Goal: Task Accomplishment & Management: Manage account settings

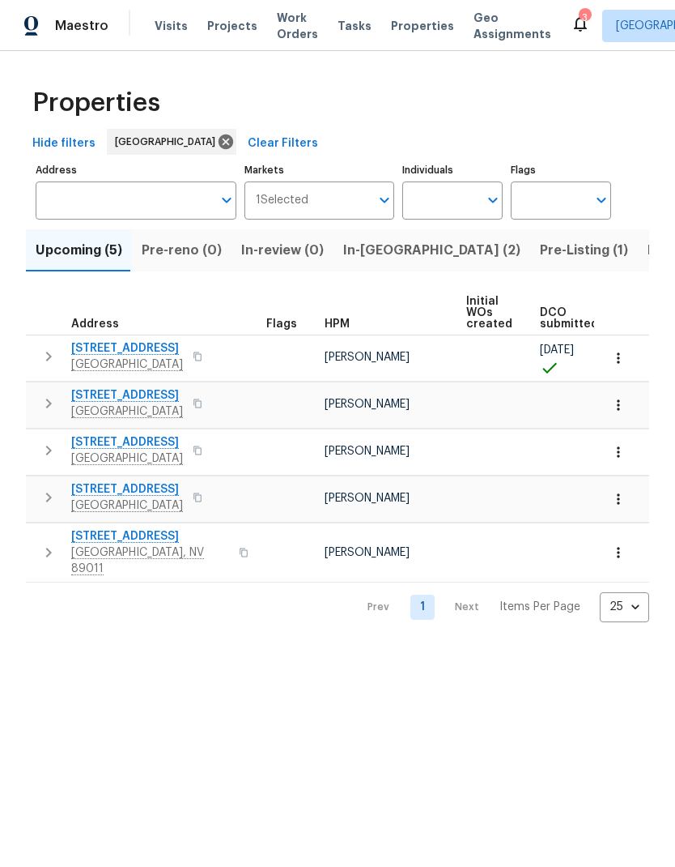
click at [391, 29] on span "Properties" at bounding box center [422, 26] width 63 height 16
click at [391, 30] on span "Properties" at bounding box center [422, 26] width 63 height 16
click at [381, 252] on span "In-reno (2)" at bounding box center [431, 250] width 177 height 23
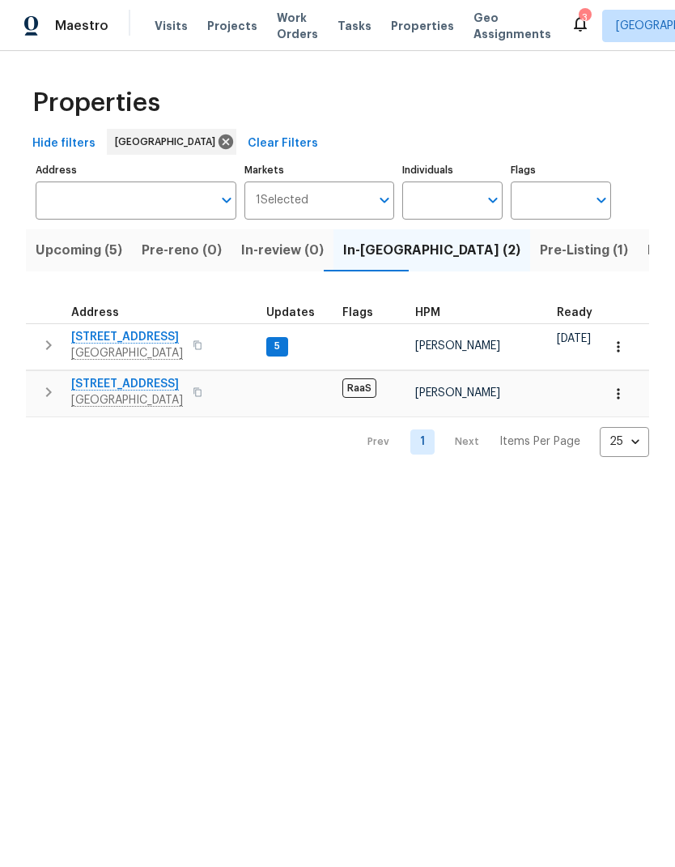
click at [80, 341] on span "[STREET_ADDRESS]" at bounding box center [127, 337] width 112 height 16
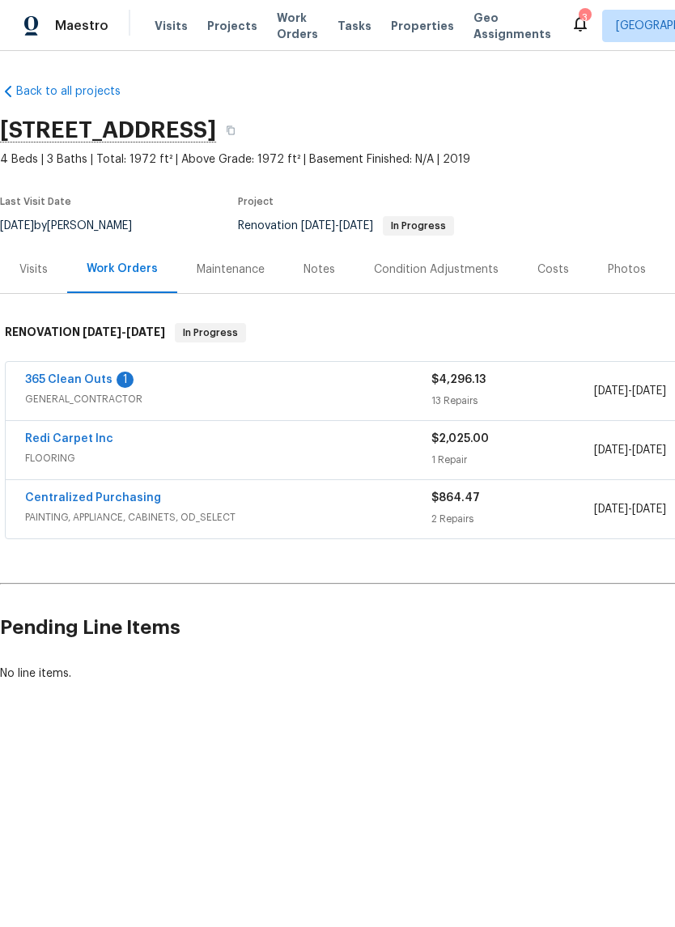
click at [199, 458] on span "FLOORING" at bounding box center [228, 458] width 407 height 16
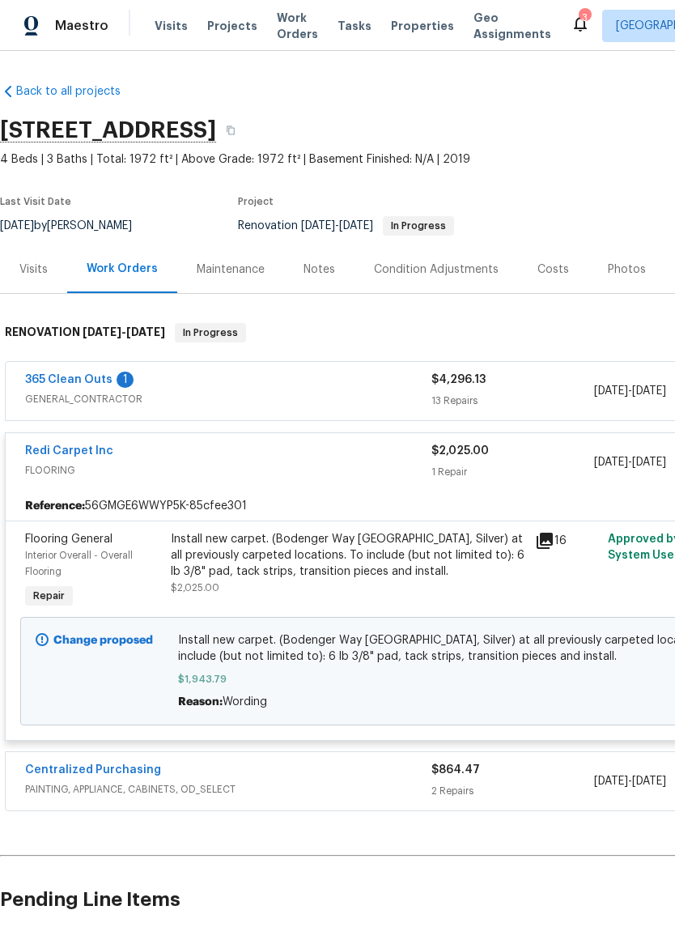
click at [54, 454] on link "Redi Carpet Inc" at bounding box center [69, 450] width 88 height 11
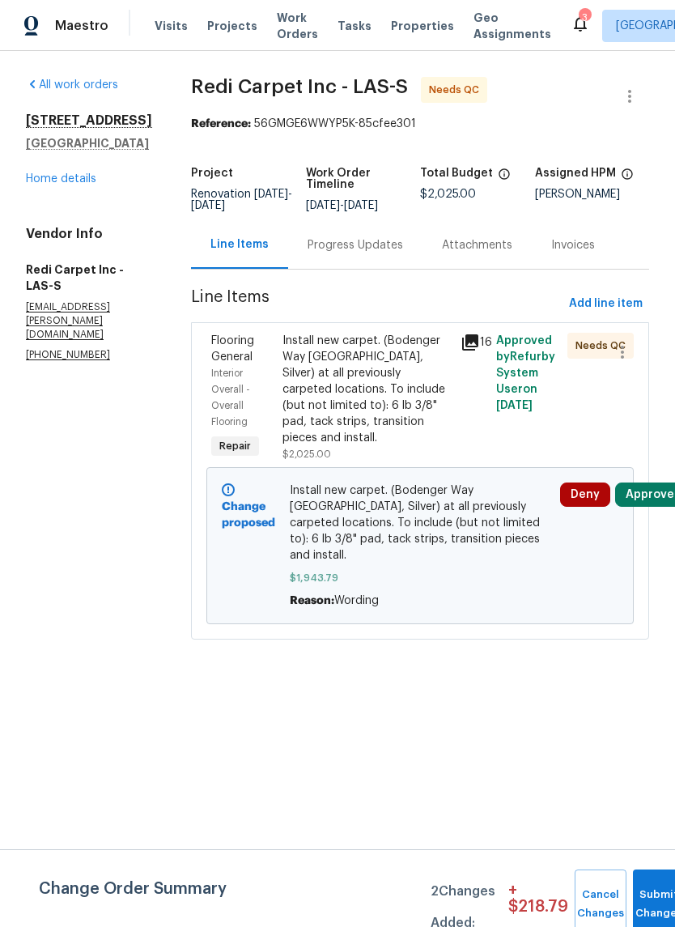
click at [654, 503] on button "Approve" at bounding box center [650, 495] width 70 height 24
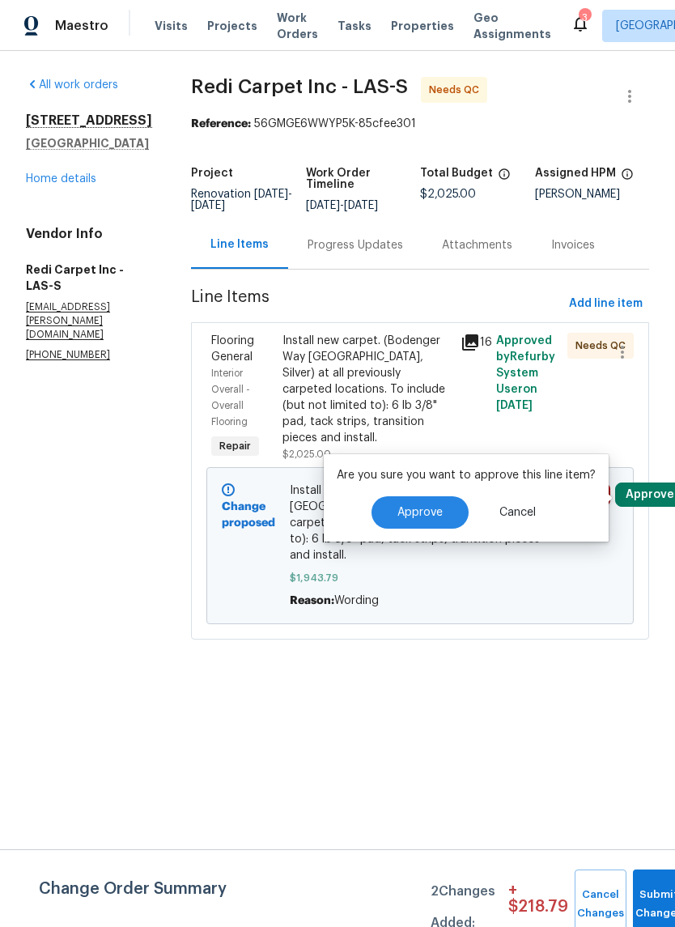
click at [429, 524] on button "Approve" at bounding box center [420, 512] width 97 height 32
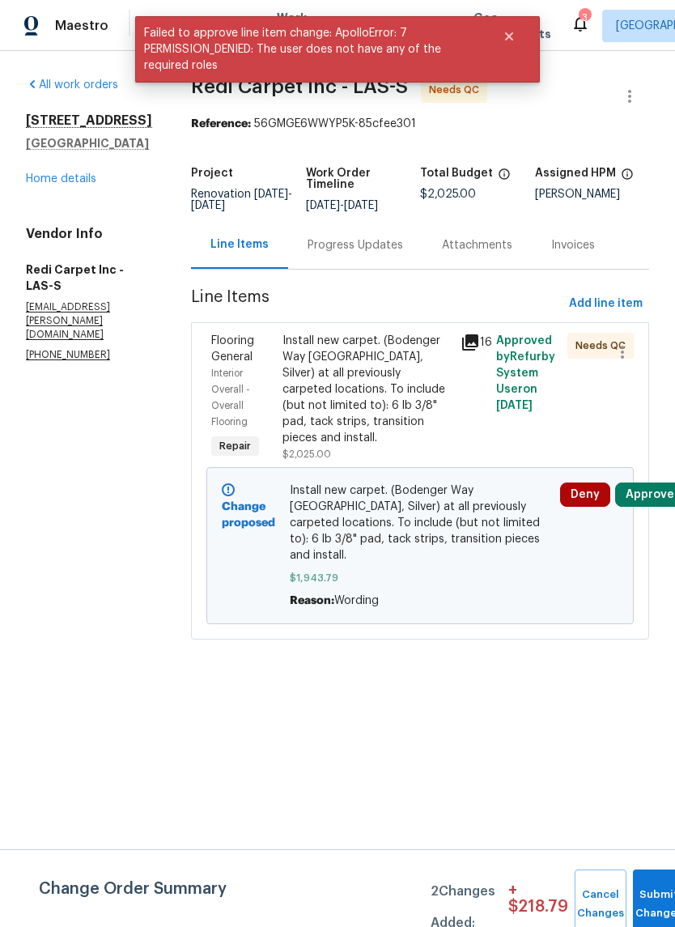
click at [49, 185] on link "Home details" at bounding box center [61, 178] width 70 height 11
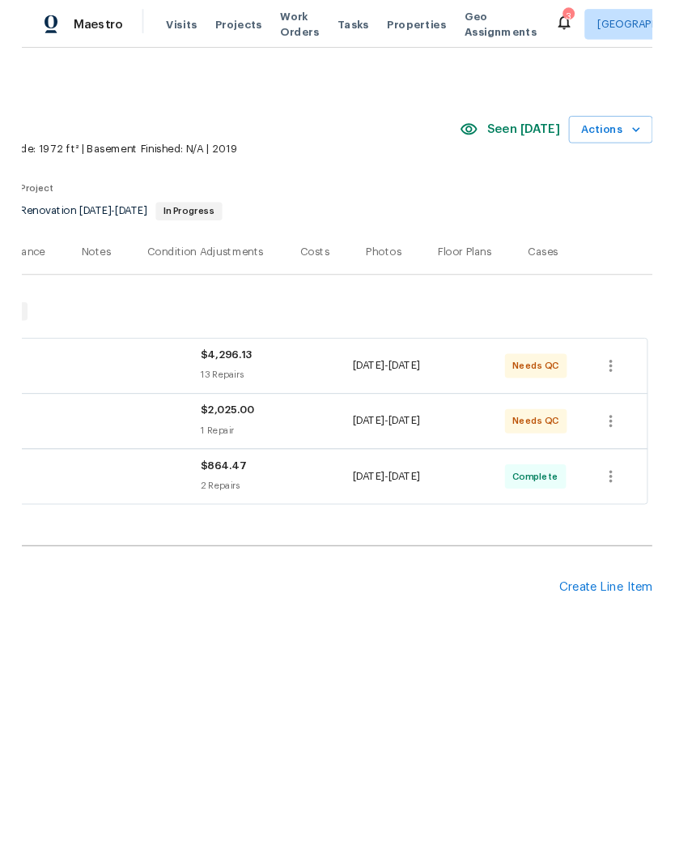
scroll to position [0, 240]
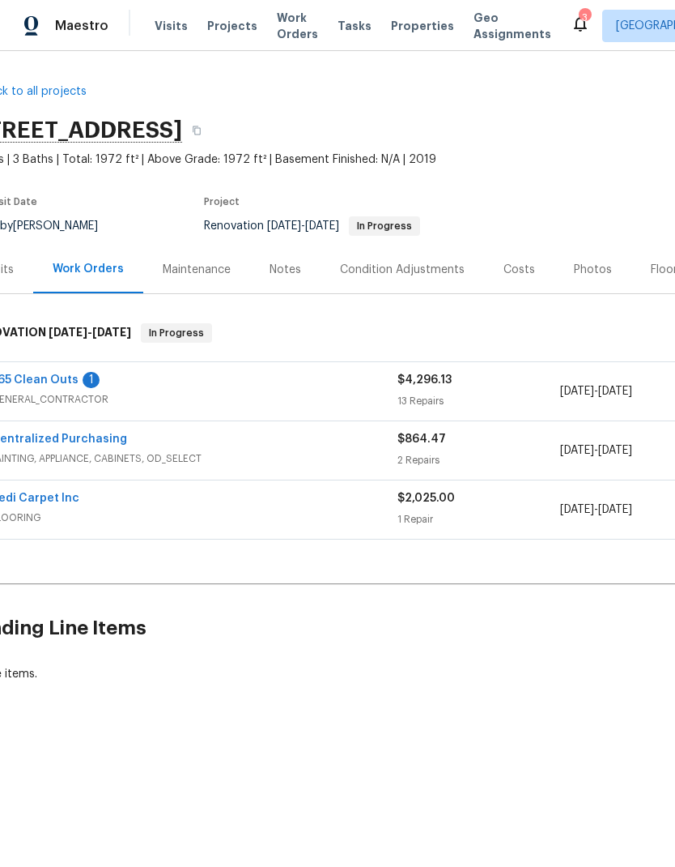
scroll to position [0, 15]
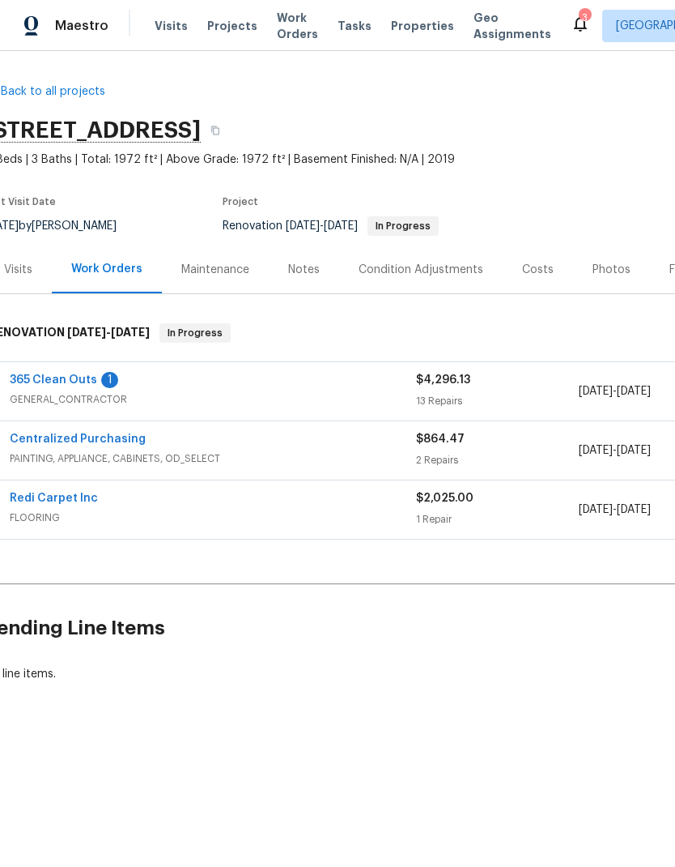
click at [28, 498] on link "Redi Carpet Inc" at bounding box center [54, 497] width 88 height 11
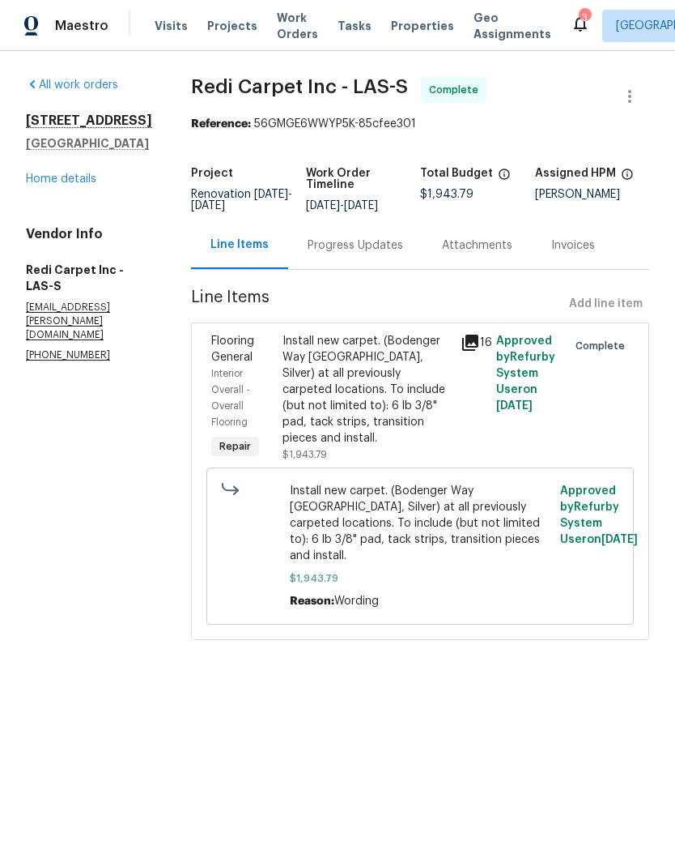
click at [380, 253] on div "Progress Updates" at bounding box center [356, 245] width 96 height 16
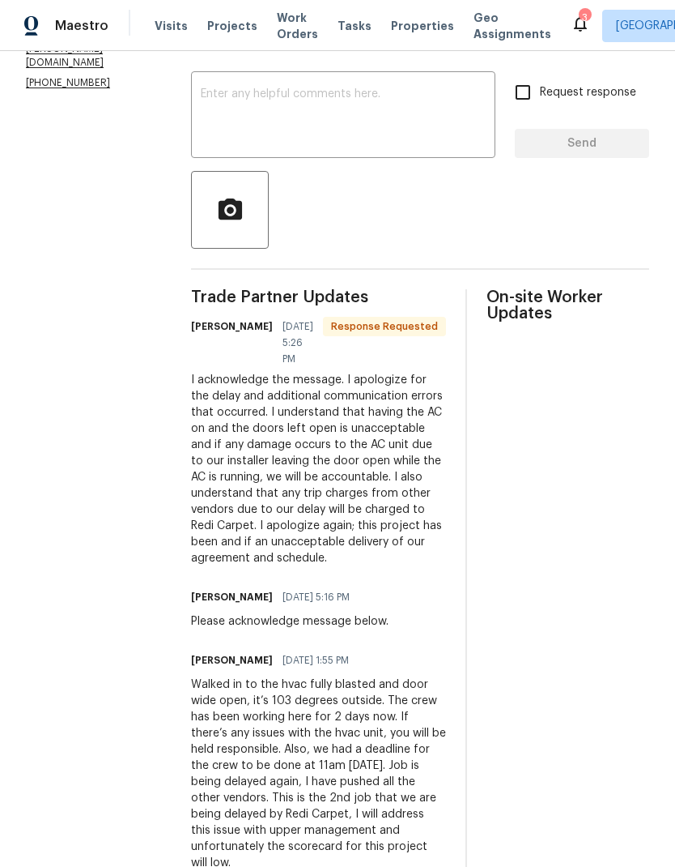
scroll to position [274, 0]
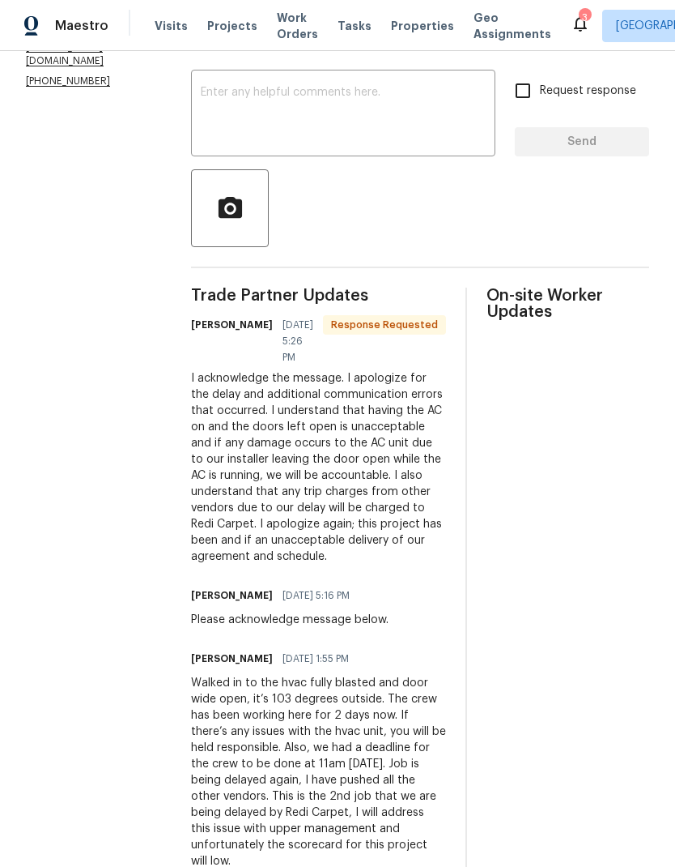
click at [231, 142] on textarea at bounding box center [343, 115] width 285 height 57
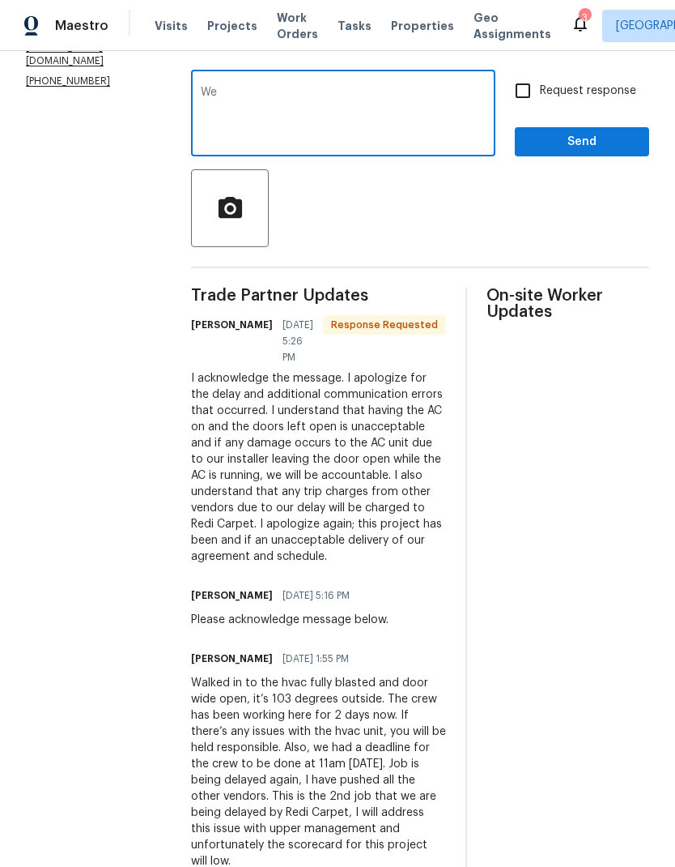
type textarea "W"
click at [256, 201] on span "button" at bounding box center [230, 208] width 52 height 28
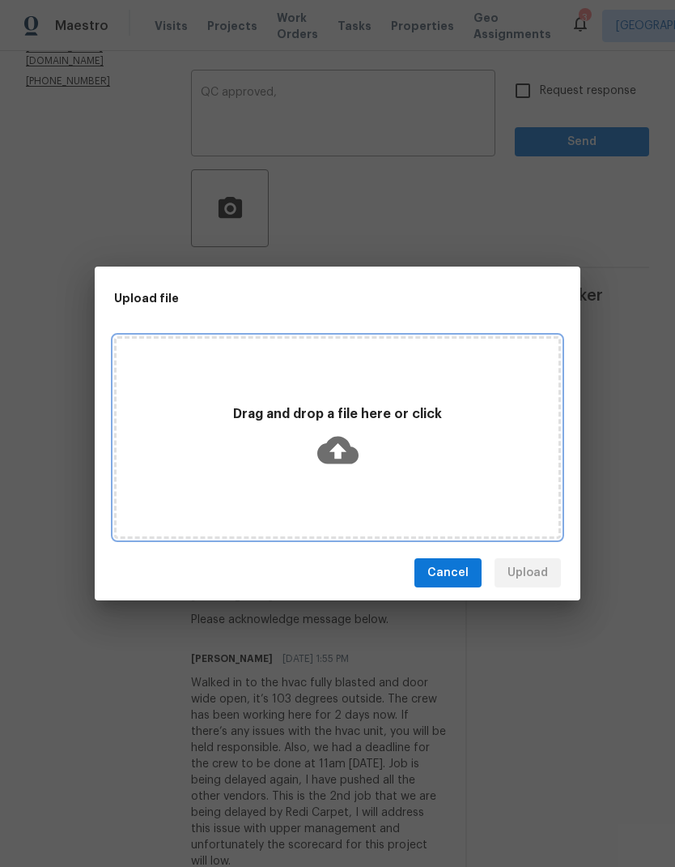
click at [330, 440] on icon at bounding box center [337, 450] width 41 height 28
click at [345, 466] on icon at bounding box center [337, 449] width 41 height 41
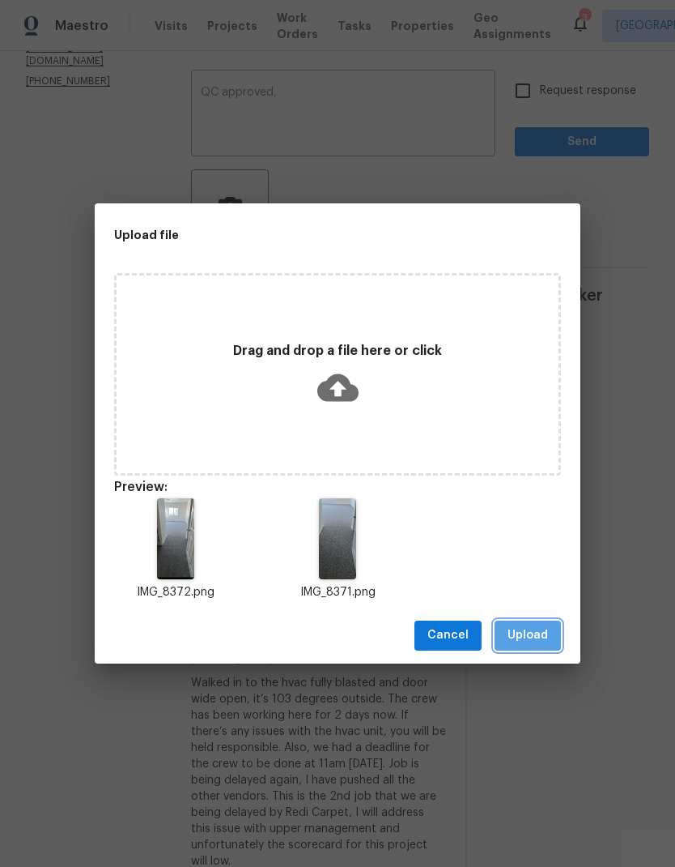
click at [547, 634] on span "Upload" at bounding box center [528, 635] width 40 height 20
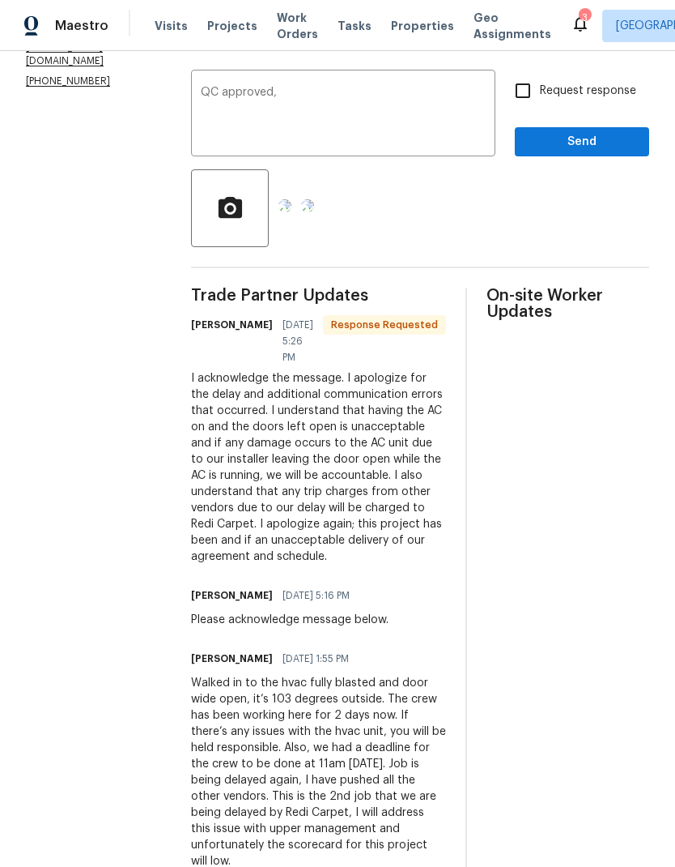
click at [316, 121] on textarea "QC approved," at bounding box center [343, 115] width 285 height 57
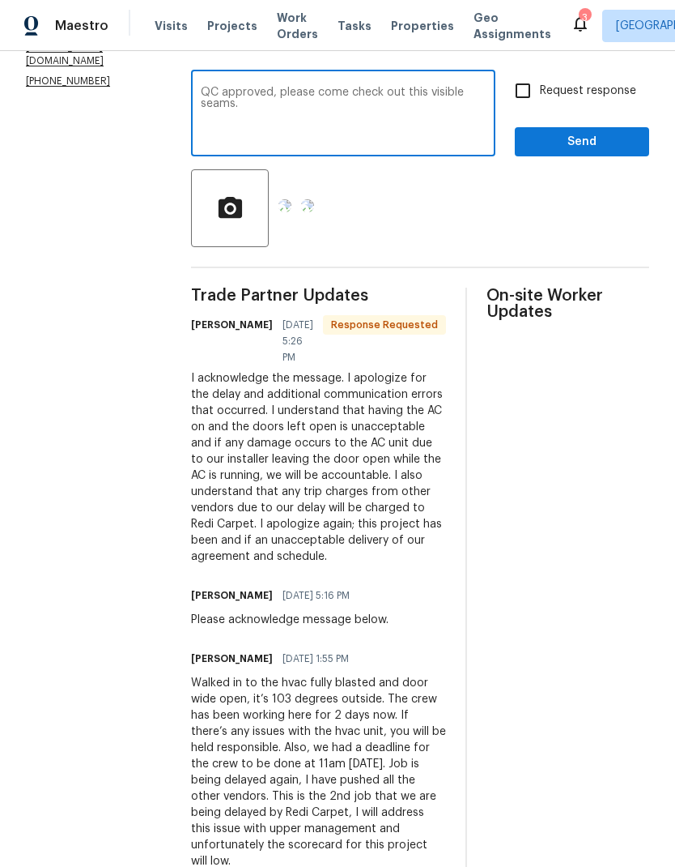
type textarea "QC approved, please come check out this visible seams."
click at [540, 87] on input "Request response" at bounding box center [523, 91] width 34 height 34
checkbox input "true"
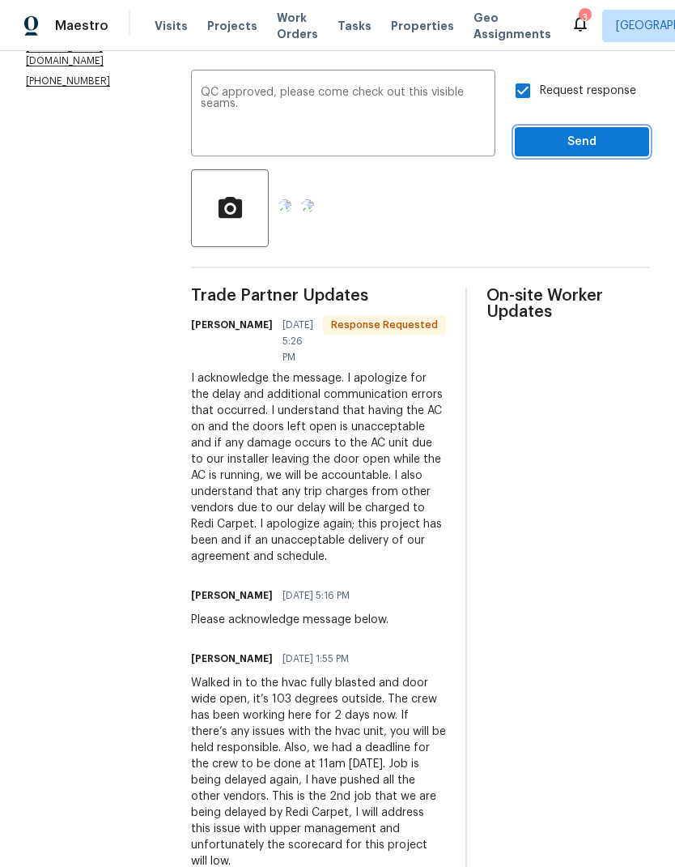
click at [628, 144] on span "Send" at bounding box center [582, 142] width 109 height 20
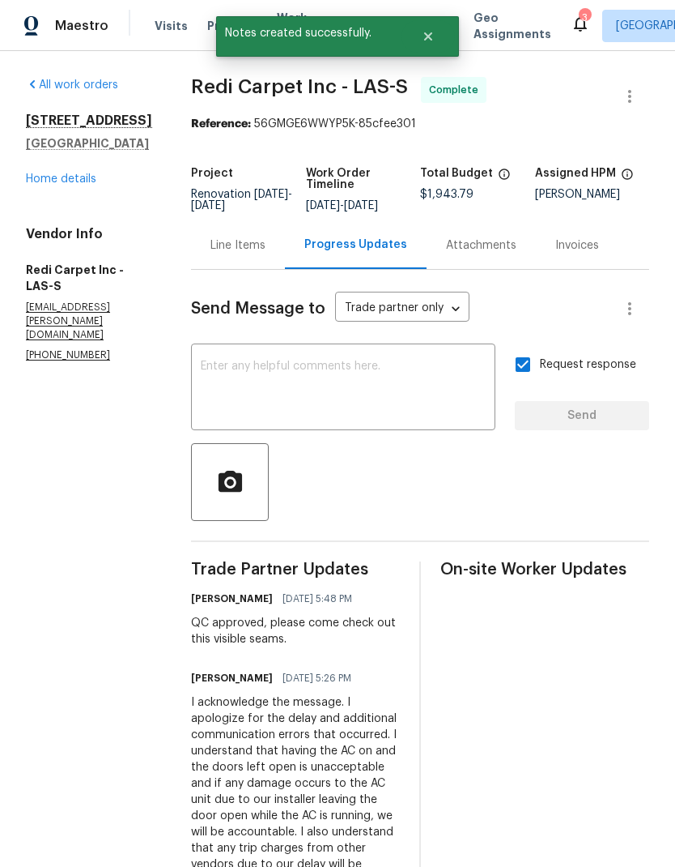
scroll to position [-1, 0]
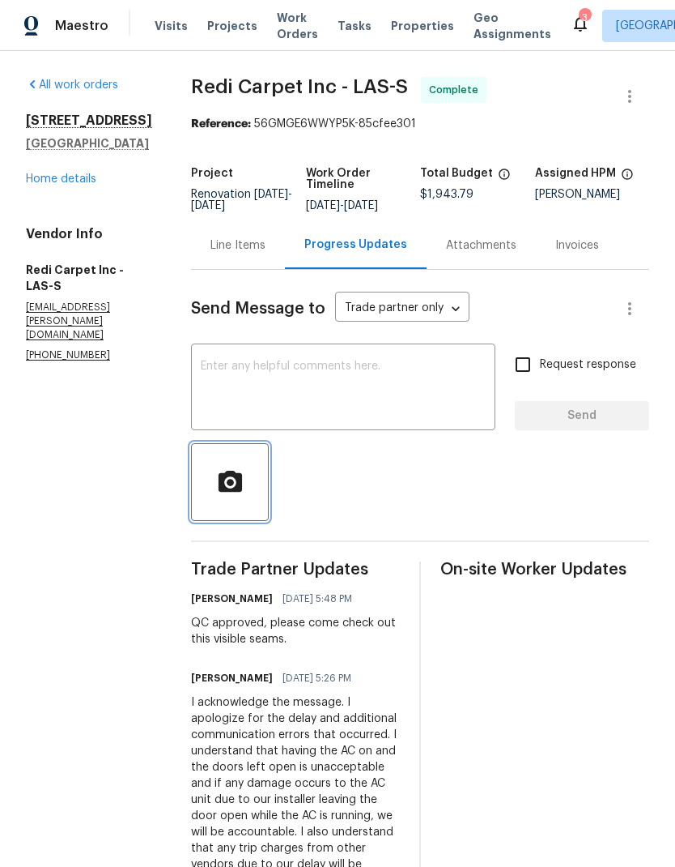
click at [223, 497] on button "button" at bounding box center [230, 482] width 78 height 78
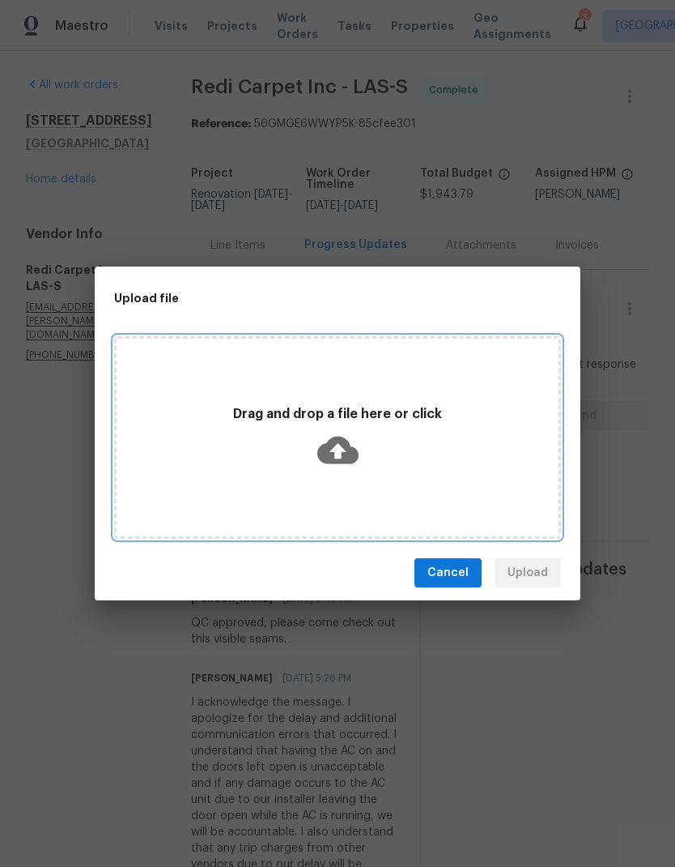
click at [337, 435] on icon at bounding box center [337, 449] width 41 height 41
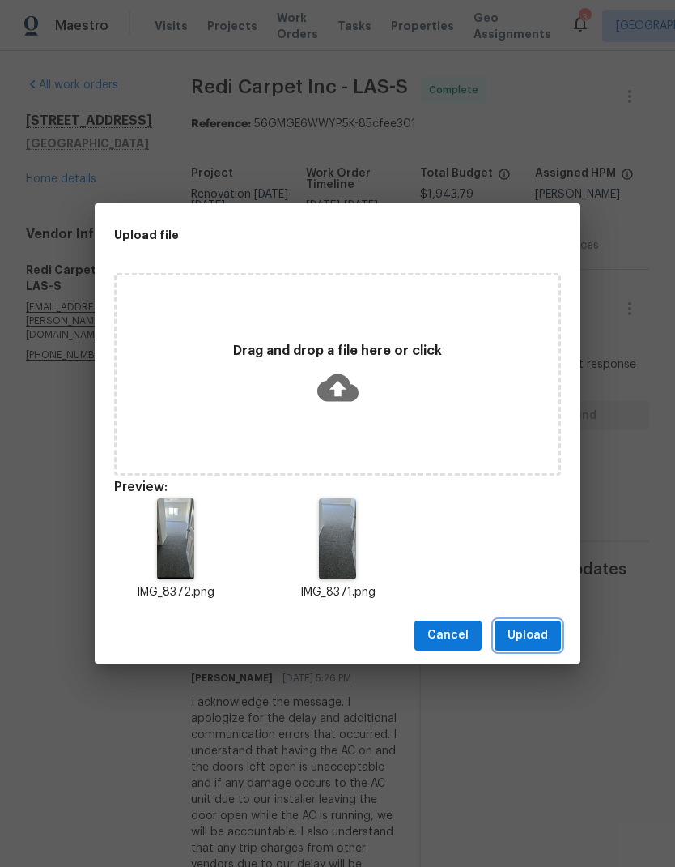
click at [531, 634] on span "Upload" at bounding box center [528, 635] width 40 height 20
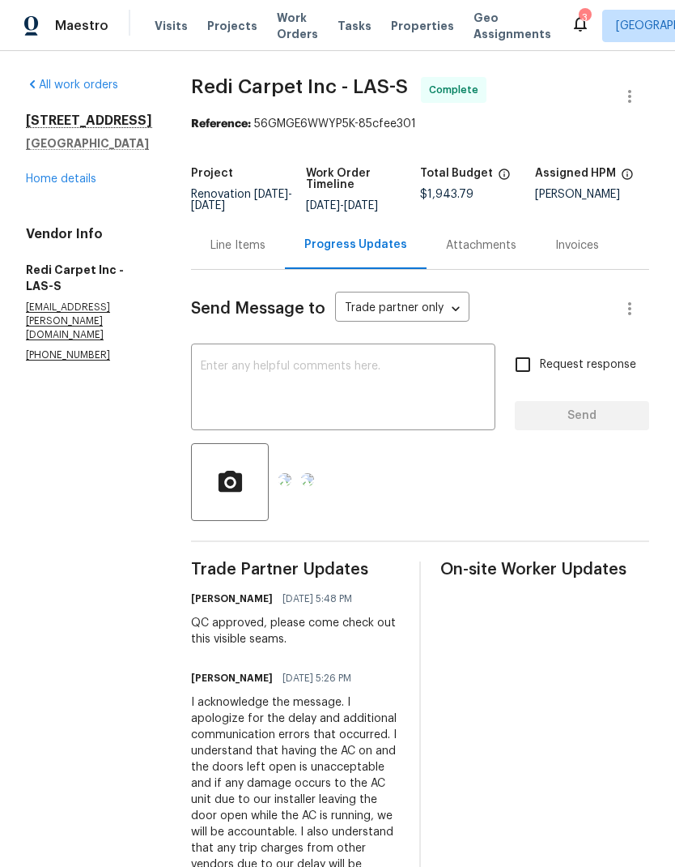
click at [427, 386] on textarea at bounding box center [343, 388] width 285 height 57
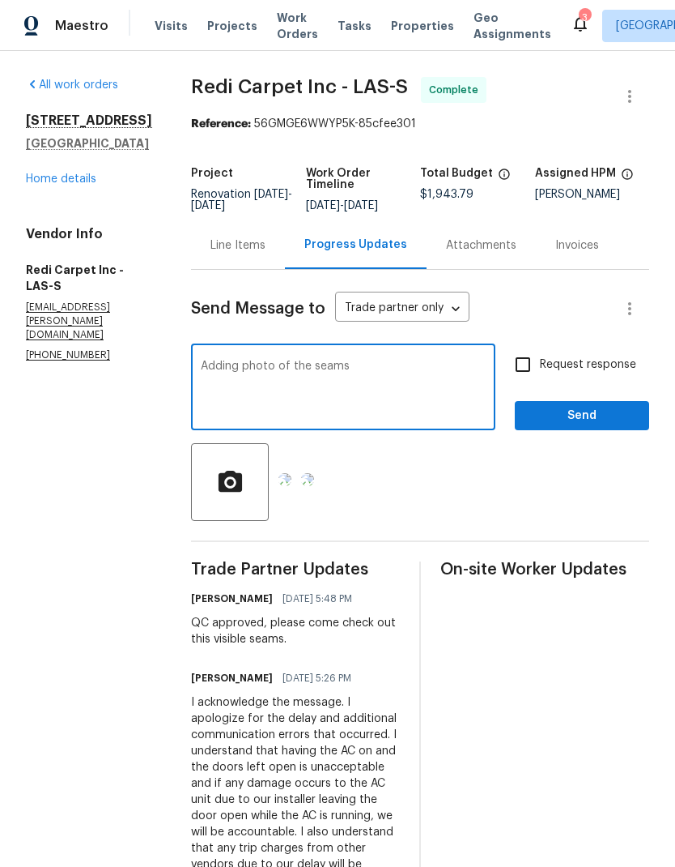
type textarea "Adding photo of the seams"
click at [528, 365] on input "Request response" at bounding box center [523, 364] width 34 height 34
checkbox input "true"
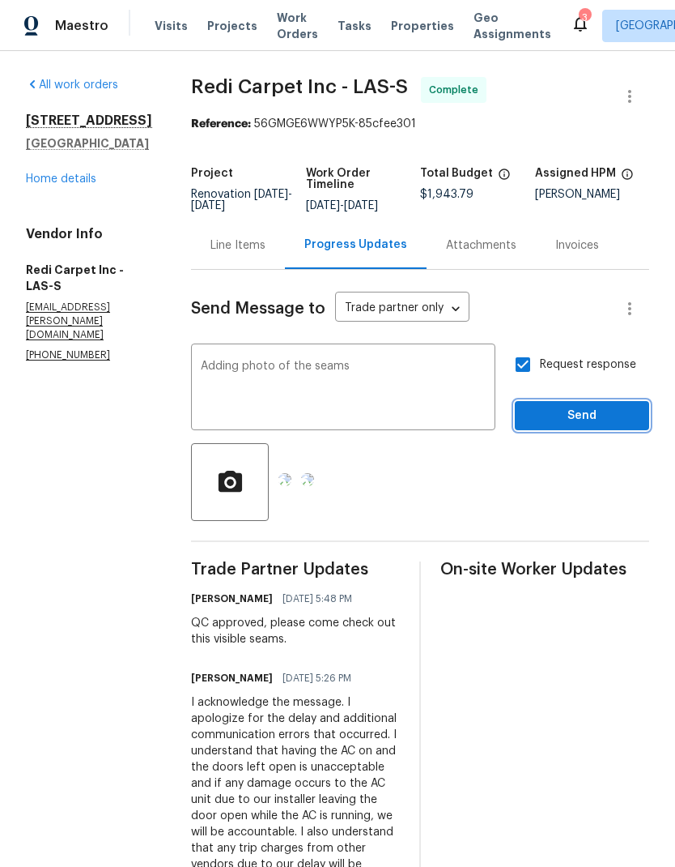
click at [597, 409] on span "Send" at bounding box center [582, 416] width 109 height 20
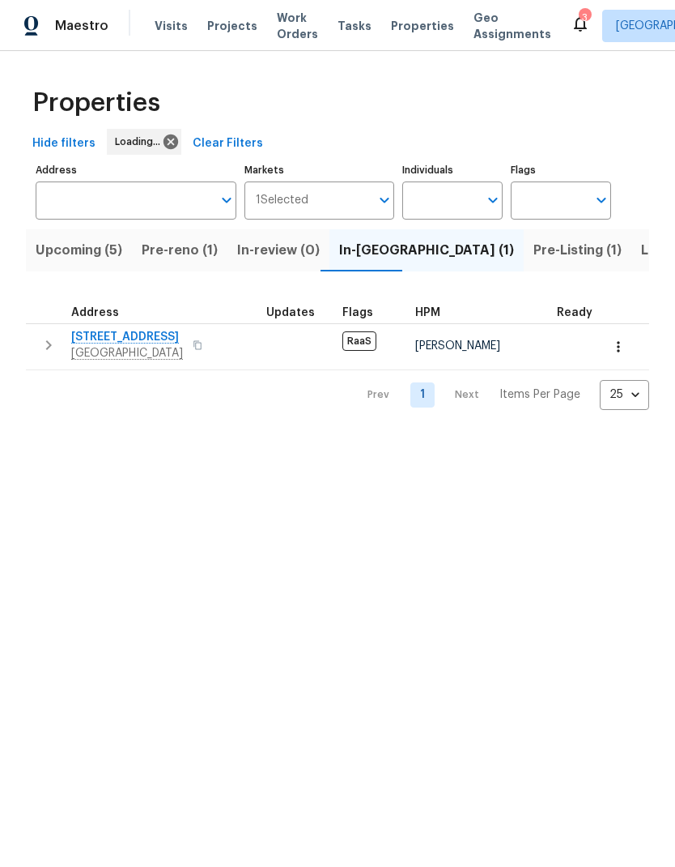
click at [534, 258] on span "Pre-Listing (1)" at bounding box center [578, 250] width 88 height 23
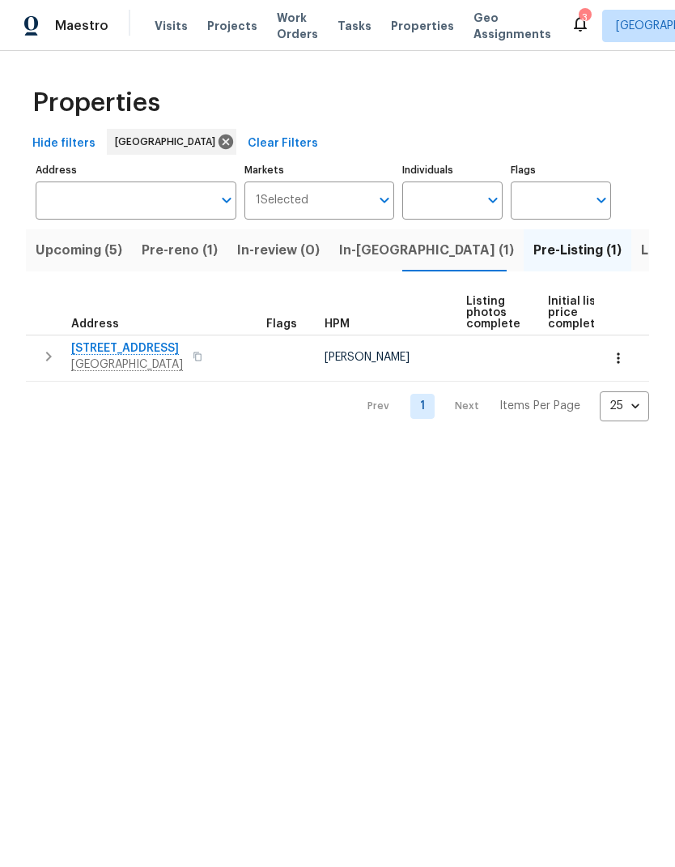
click at [158, 345] on span "806 Clouded Valley Ave" at bounding box center [127, 348] width 112 height 16
click at [159, 31] on span "Visits" at bounding box center [171, 26] width 33 height 16
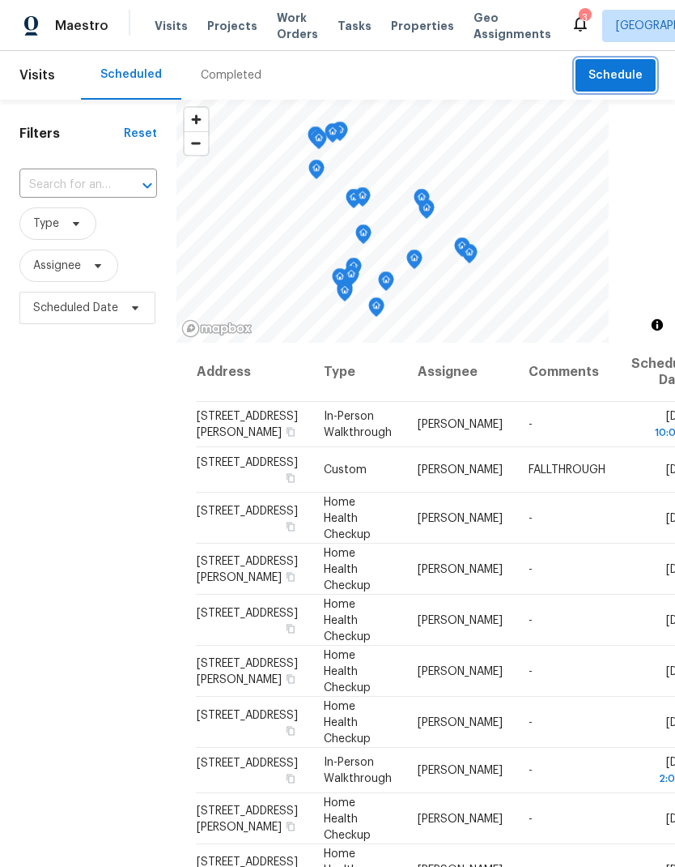
click at [637, 70] on span "Schedule" at bounding box center [616, 76] width 54 height 20
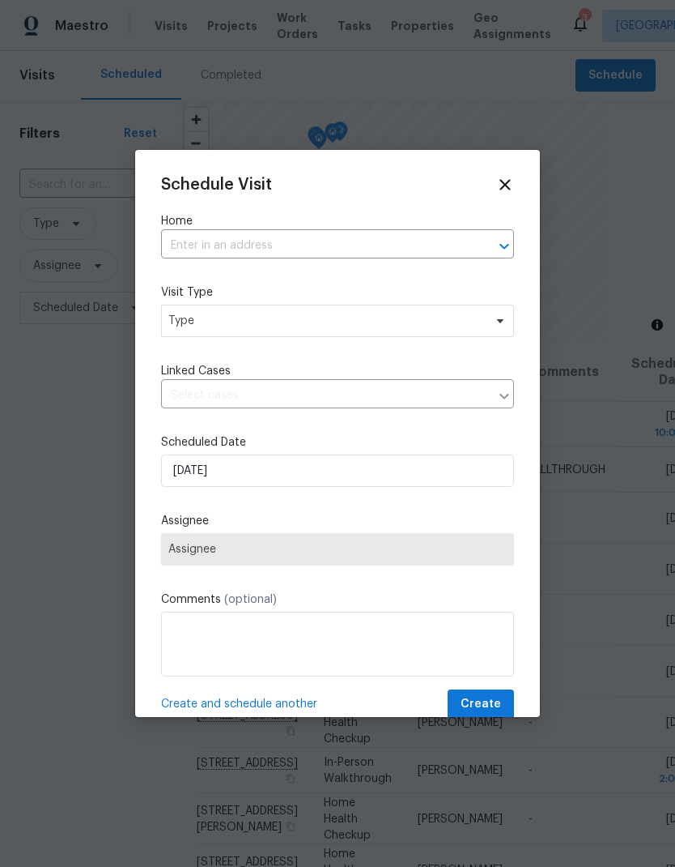
click at [189, 241] on input "text" at bounding box center [315, 245] width 308 height 25
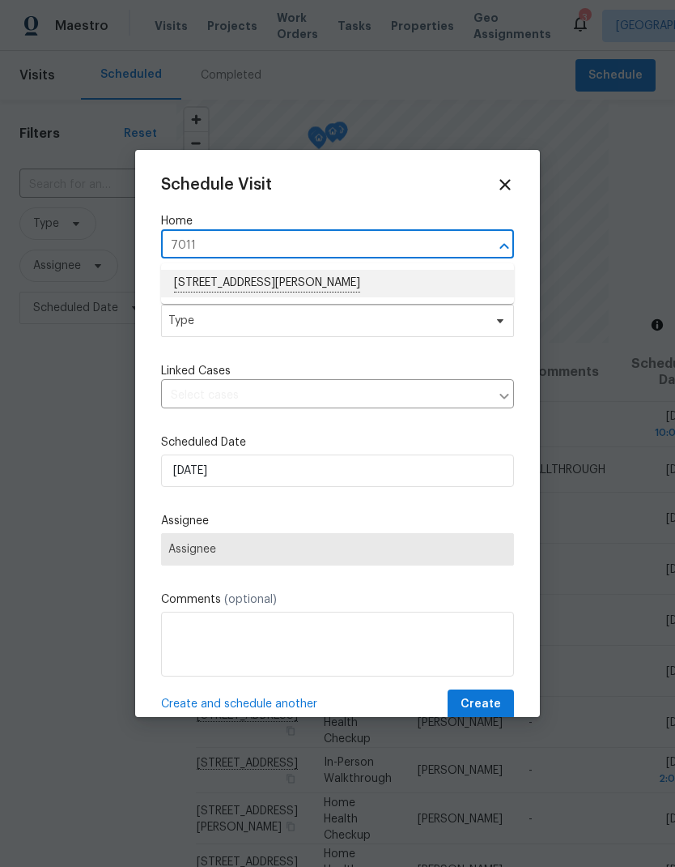
click at [194, 286] on li "7011 Overton St, Las Vegas, NV 89166" at bounding box center [337, 284] width 353 height 28
type input "7011 Overton St, Las Vegas, NV 89166"
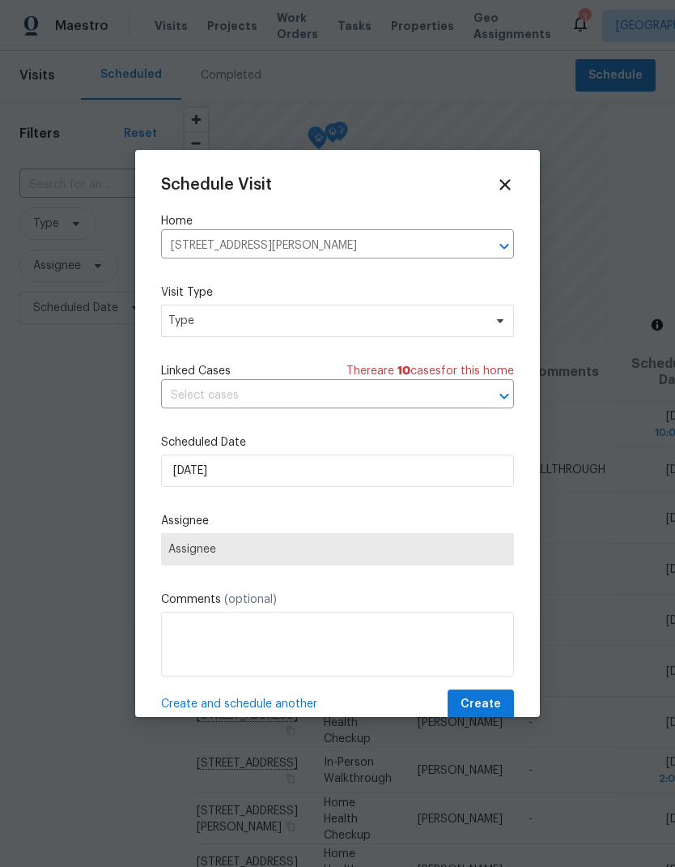
click at [182, 404] on input "text" at bounding box center [315, 395] width 308 height 25
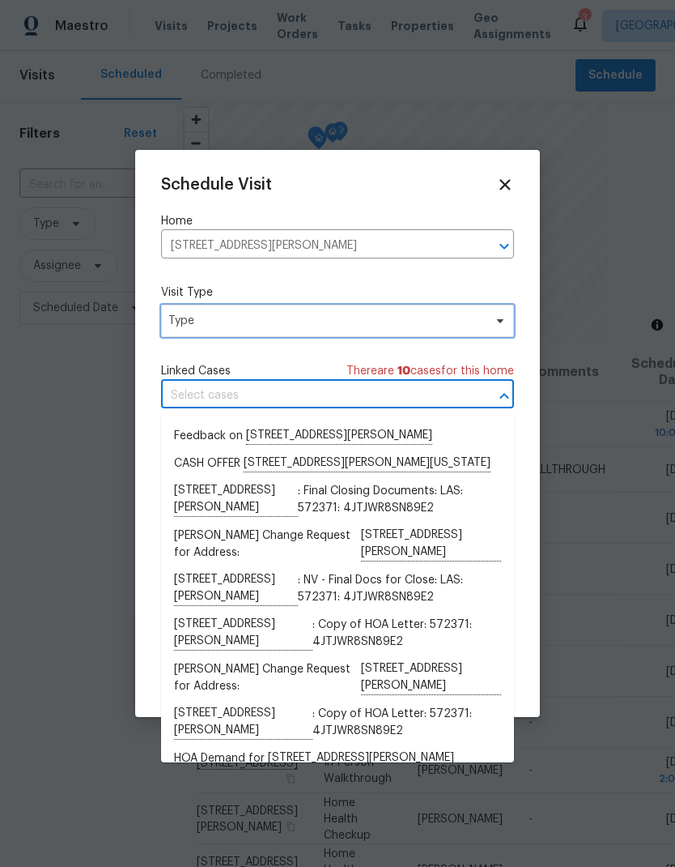
click at [170, 326] on span "Type" at bounding box center [325, 321] width 315 height 16
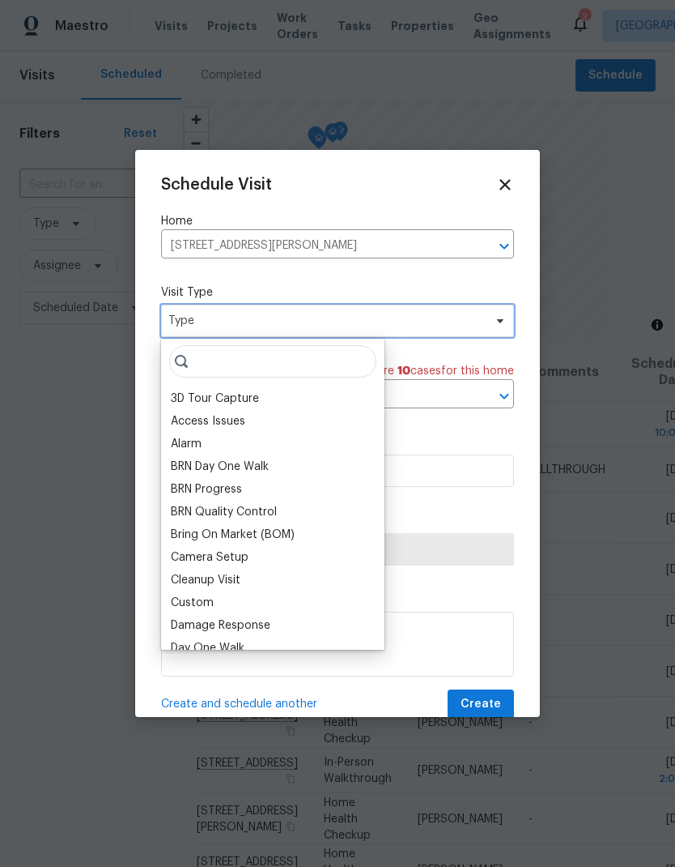
click at [177, 321] on span "Type" at bounding box center [325, 321] width 315 height 16
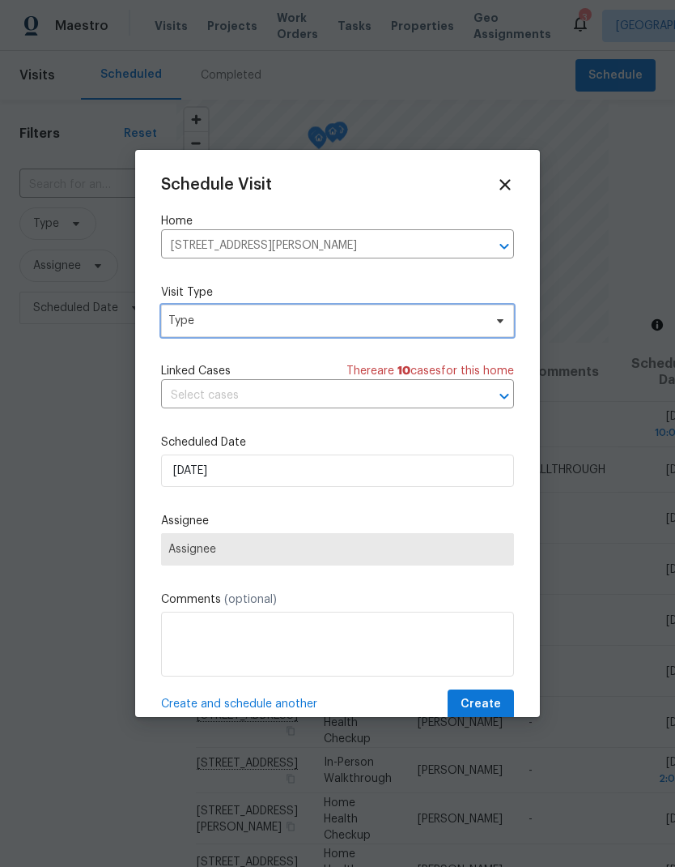
click at [184, 322] on span "Type" at bounding box center [325, 321] width 315 height 16
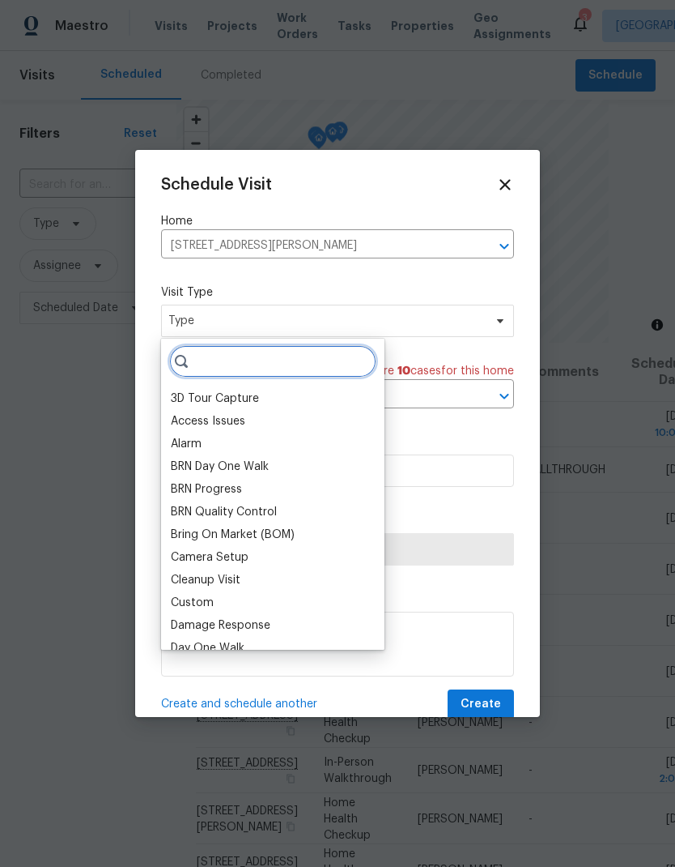
click at [205, 363] on input "search" at bounding box center [272, 361] width 207 height 32
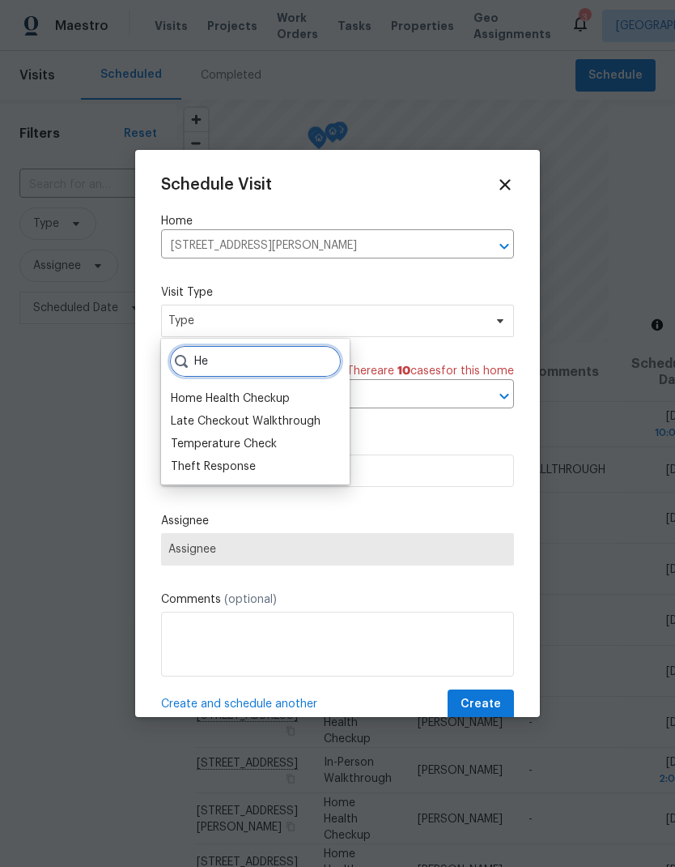
type input "He"
click at [181, 401] on div "Home Health Checkup" at bounding box center [230, 398] width 119 height 16
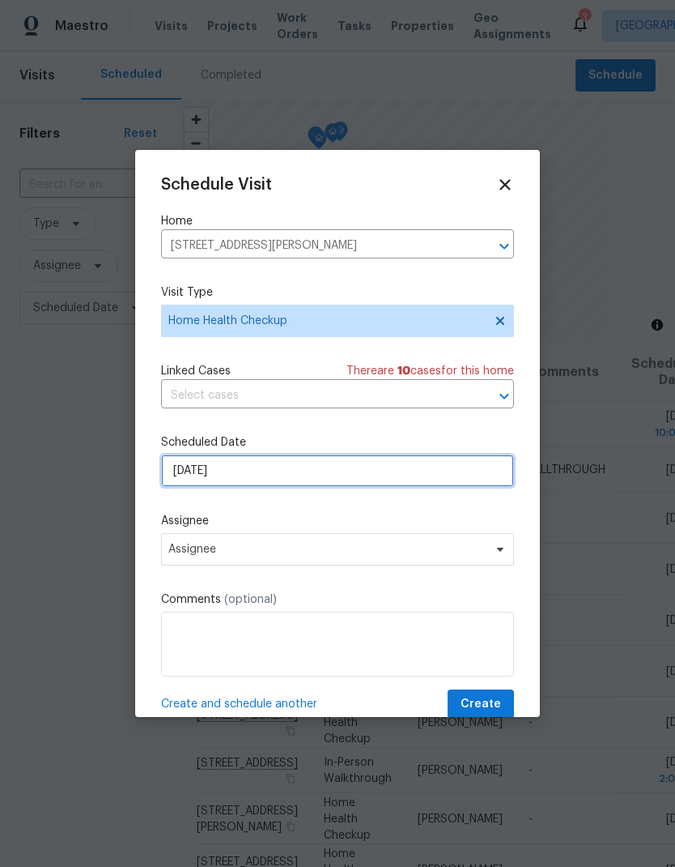
click at [189, 480] on input "8/11/2025" at bounding box center [337, 470] width 353 height 32
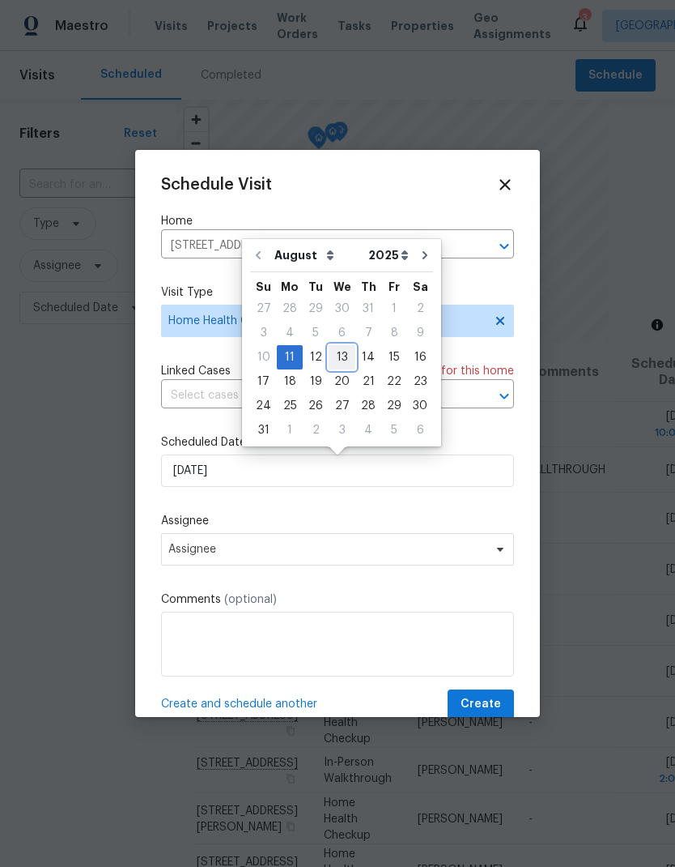
click at [332, 358] on div "13" at bounding box center [342, 357] width 27 height 23
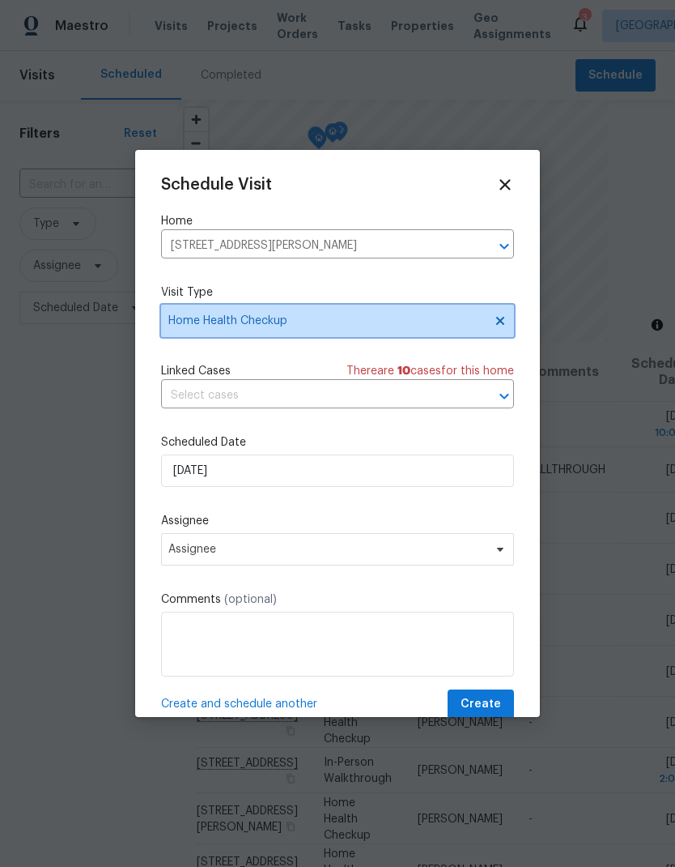
click at [182, 328] on span "Home Health Checkup" at bounding box center [325, 321] width 315 height 16
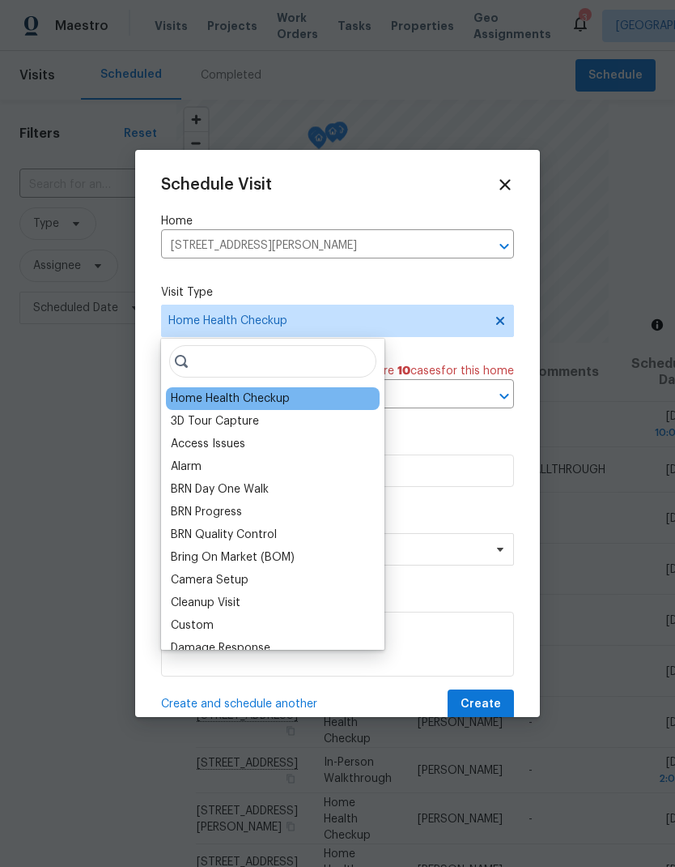
click at [177, 294] on label "Visit Type" at bounding box center [337, 292] width 353 height 16
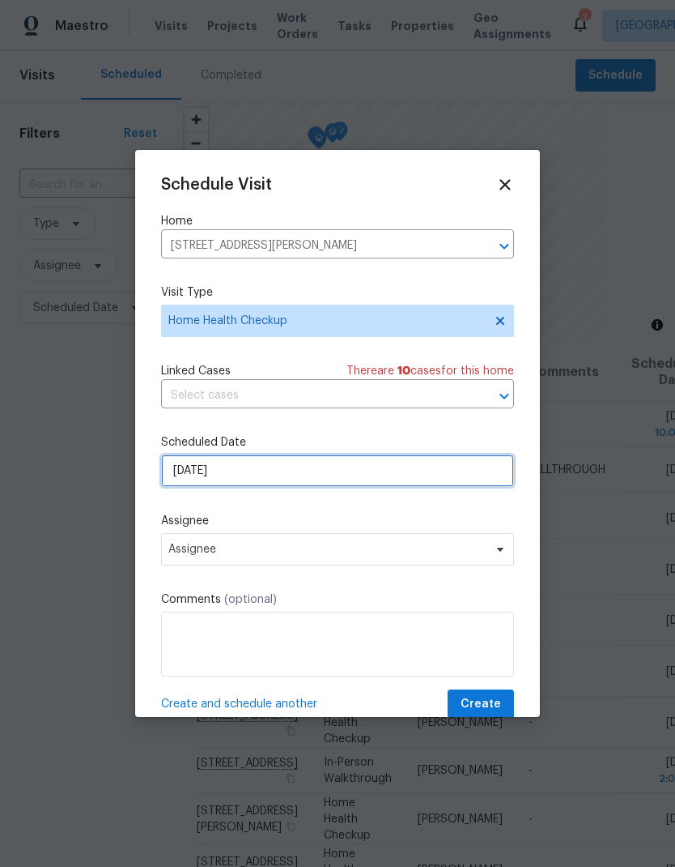
click at [177, 478] on input "8/13/2025" at bounding box center [337, 470] width 353 height 32
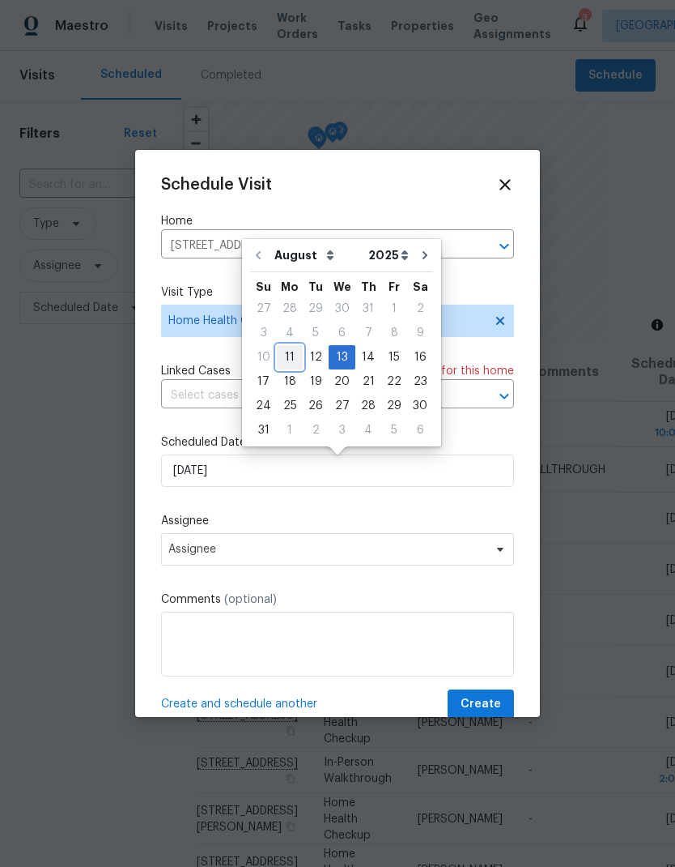
click at [283, 360] on div "11" at bounding box center [290, 357] width 26 height 23
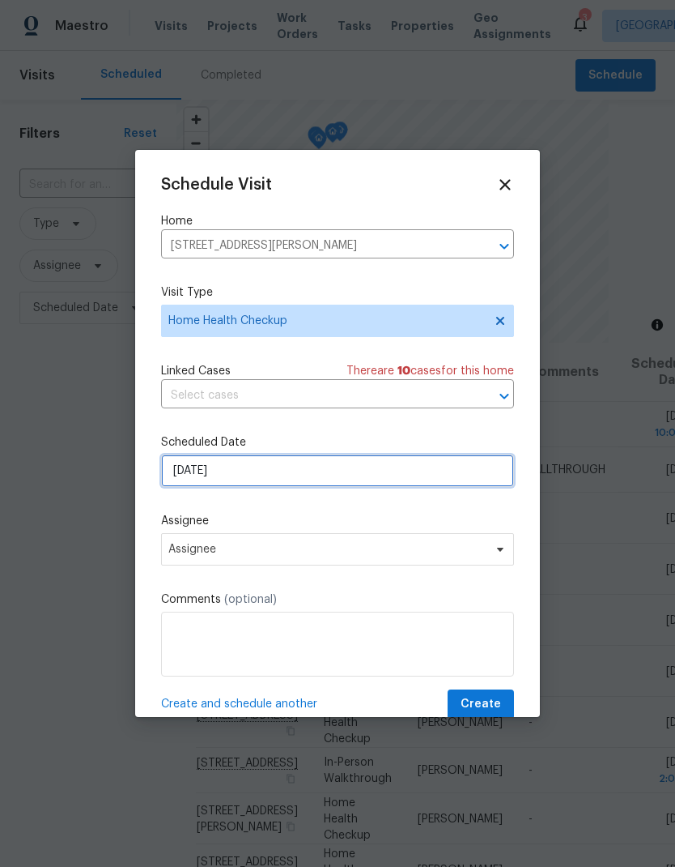
click at [181, 482] on input "8/11/2025" at bounding box center [337, 470] width 353 height 32
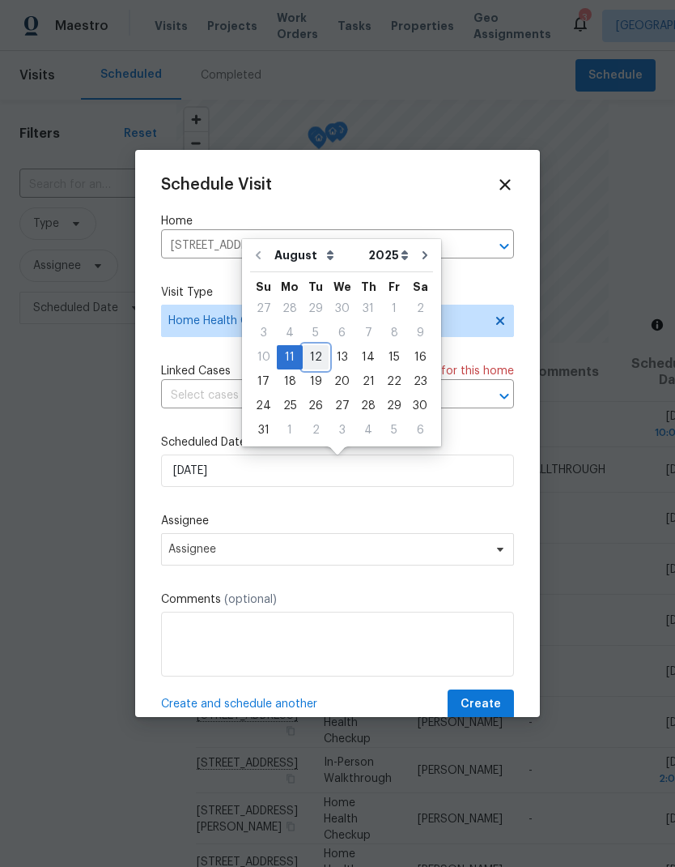
click at [304, 355] on div "12" at bounding box center [316, 357] width 26 height 23
type input "8/12/2025"
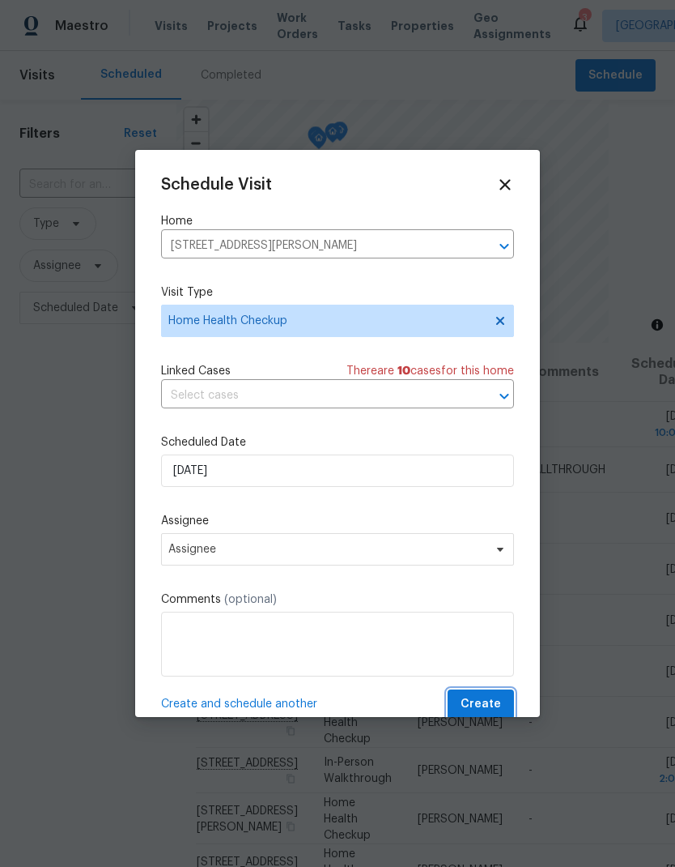
click at [501, 708] on button "Create" at bounding box center [481, 704] width 66 height 30
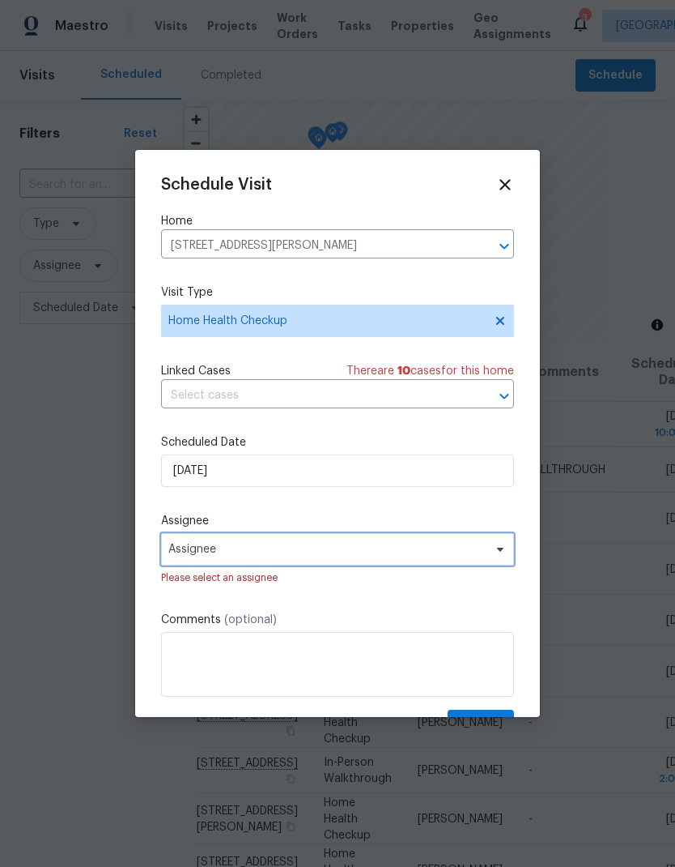
click at [394, 556] on span "Assignee" at bounding box center [326, 549] width 317 height 13
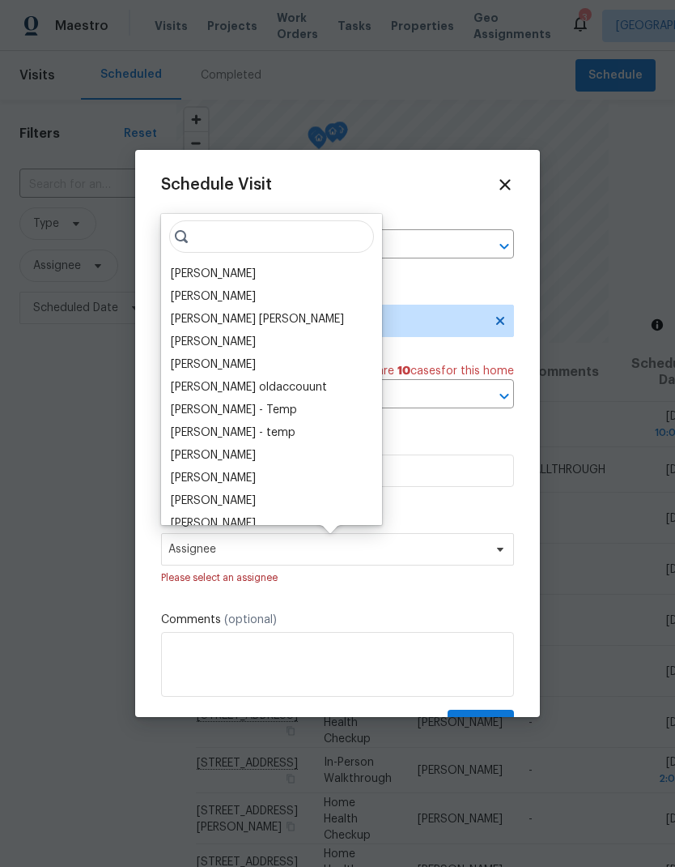
click at [236, 273] on div "[PERSON_NAME]" at bounding box center [271, 273] width 211 height 23
click at [191, 274] on div "[PERSON_NAME]" at bounding box center [213, 274] width 85 height 16
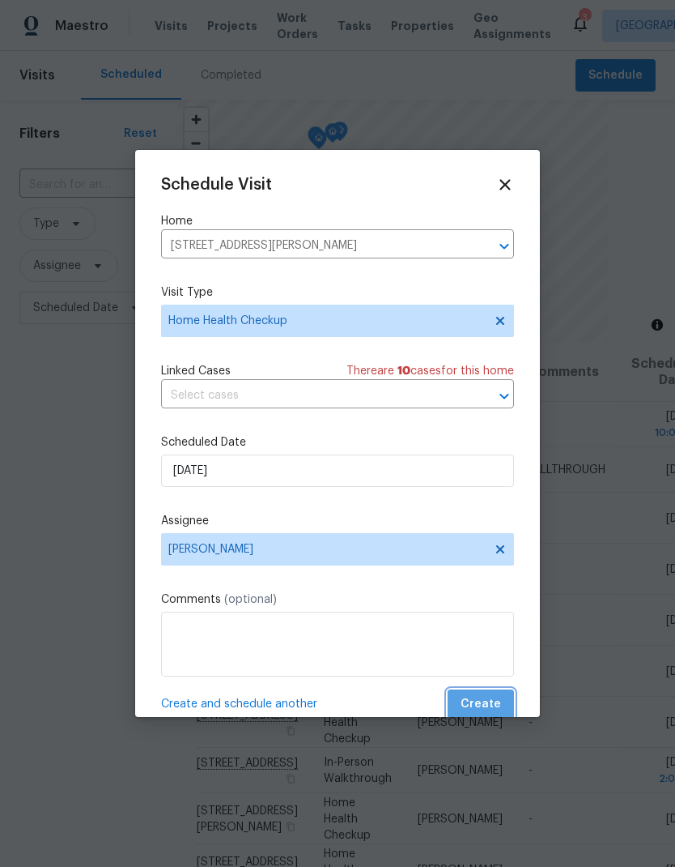
click at [502, 704] on button "Create" at bounding box center [481, 704] width 66 height 30
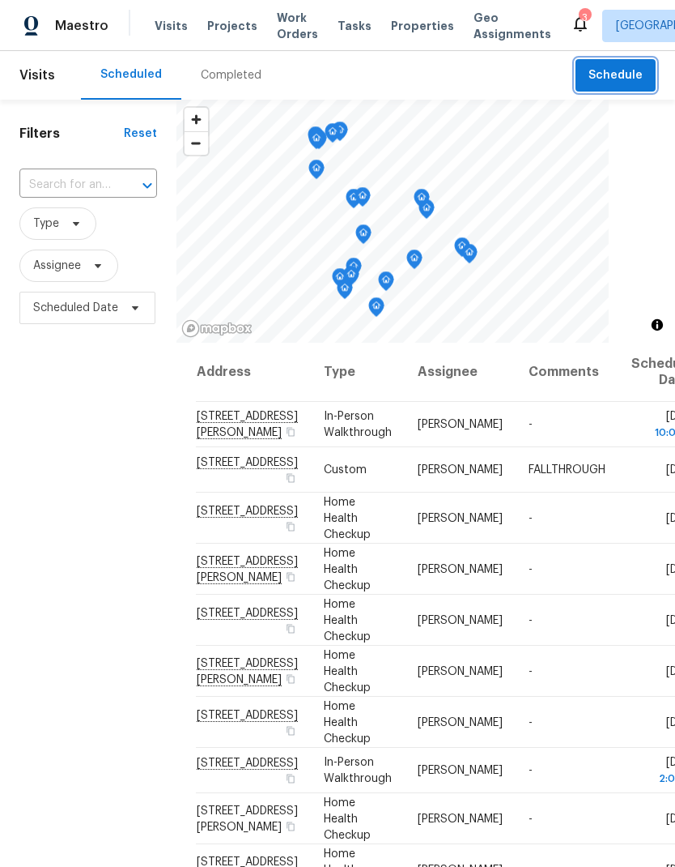
click at [642, 87] on button "Schedule" at bounding box center [616, 75] width 80 height 33
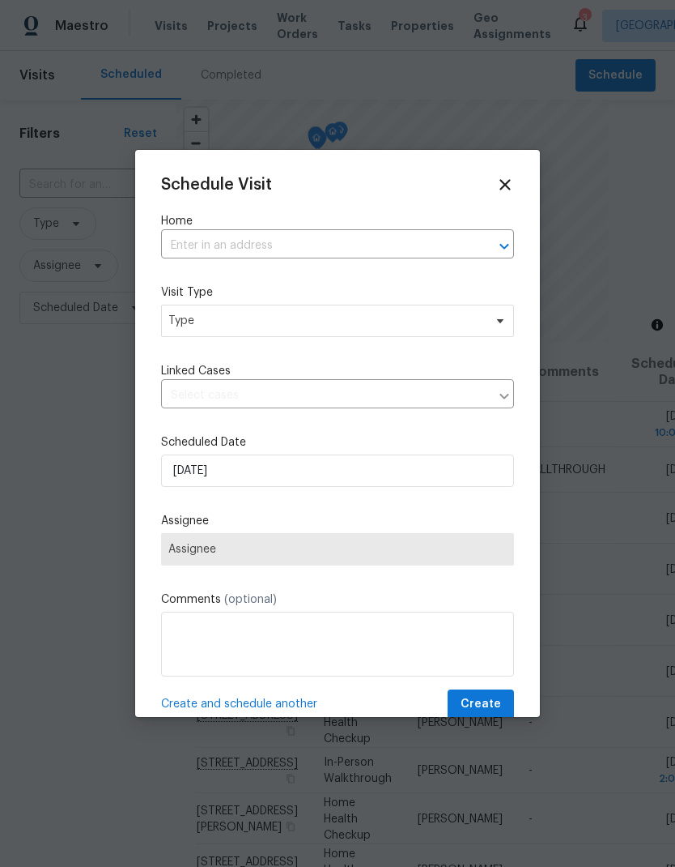
click at [172, 248] on input "text" at bounding box center [315, 245] width 308 height 25
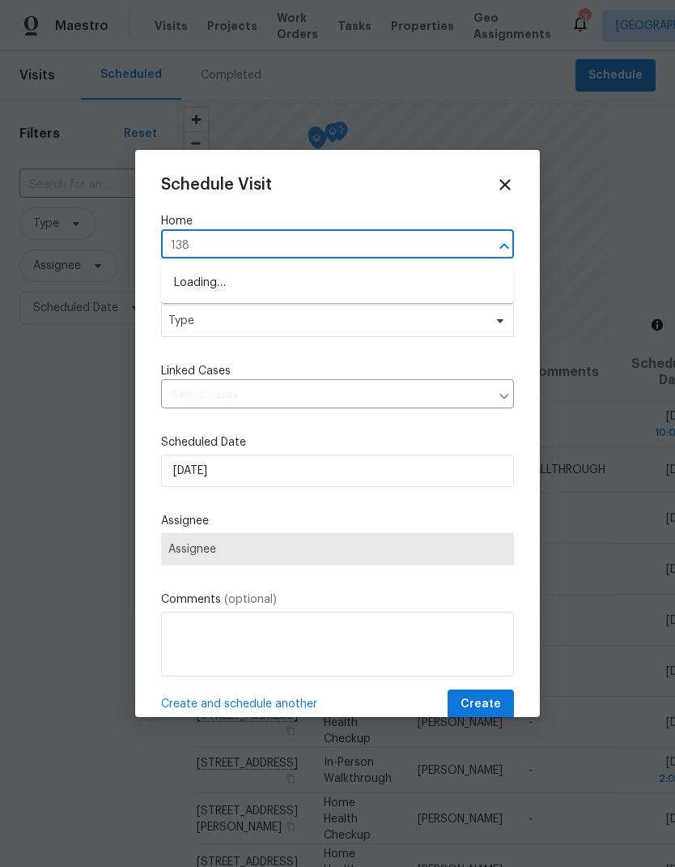
type input "138 s"
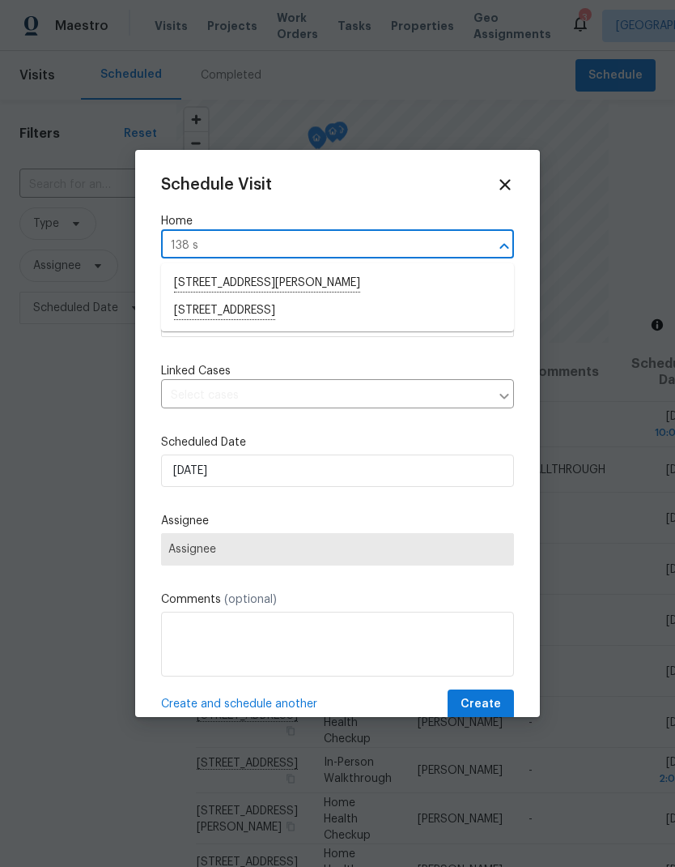
click at [195, 321] on li "138 Scarlett View Ave, North Las Vegas, NV 89031" at bounding box center [337, 311] width 353 height 28
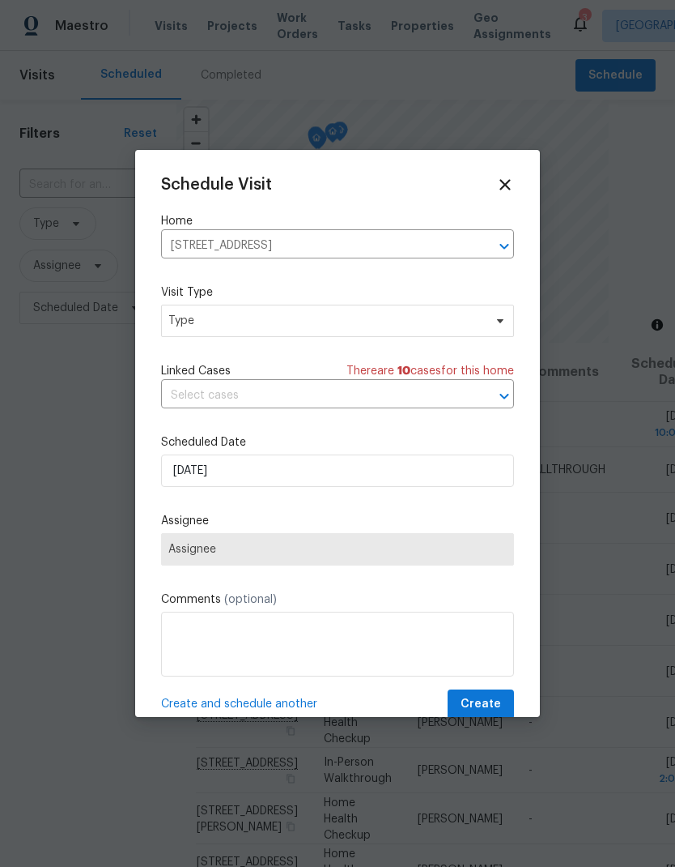
click at [177, 565] on span "Assignee" at bounding box center [337, 549] width 353 height 32
click at [181, 317] on span "Type" at bounding box center [325, 321] width 315 height 16
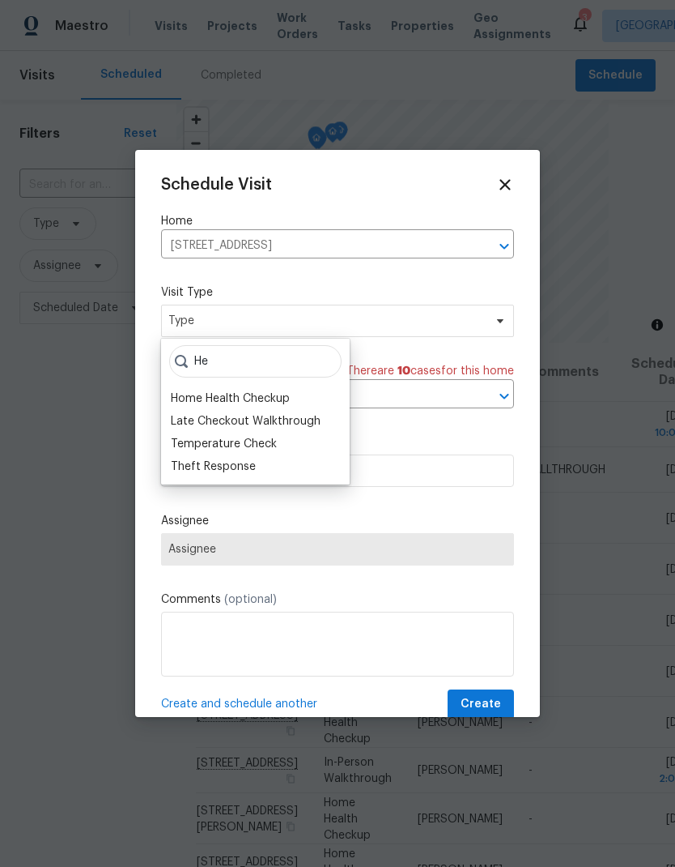
type input "He"
click at [184, 403] on div "Home Health Checkup" at bounding box center [230, 398] width 119 height 16
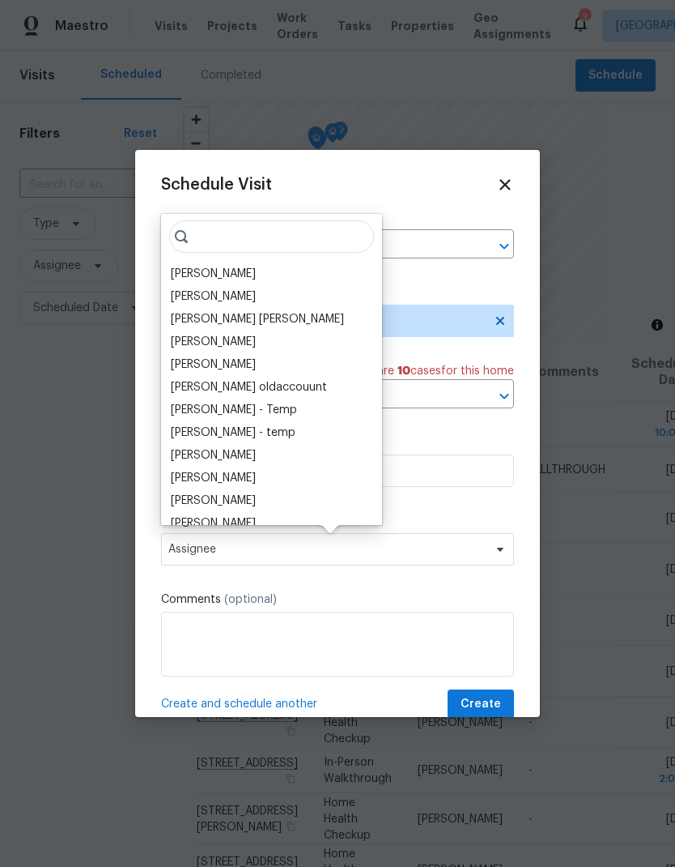
click at [185, 279] on div "[PERSON_NAME]" at bounding box center [213, 274] width 85 height 16
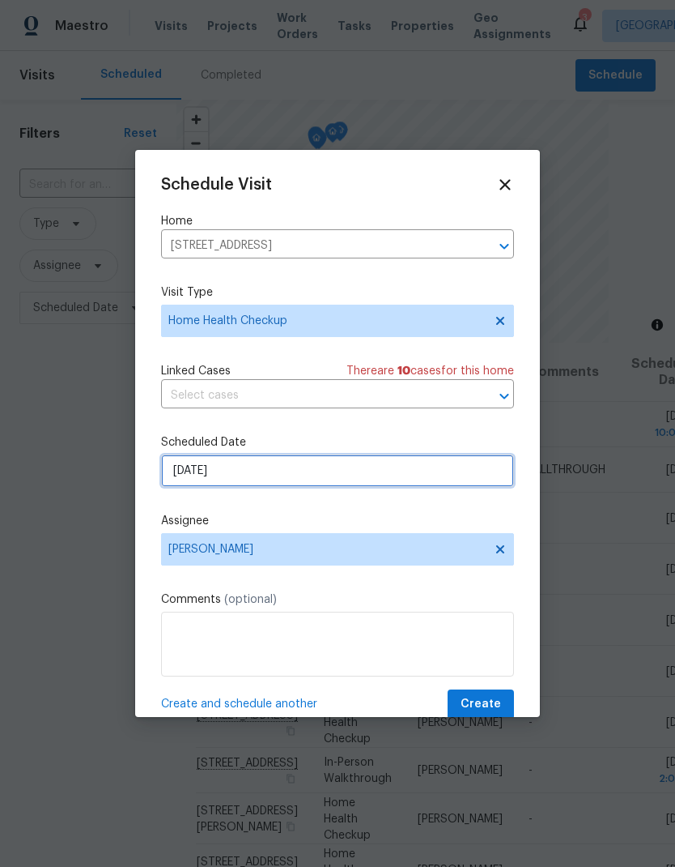
click at [189, 480] on input "8/11/2025" at bounding box center [337, 470] width 353 height 32
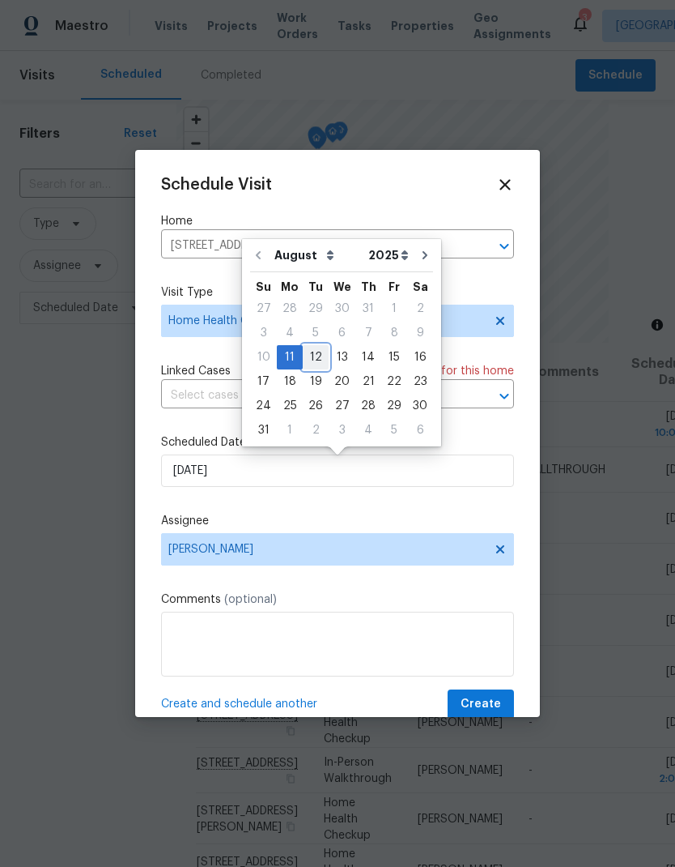
click at [308, 361] on div "12" at bounding box center [316, 357] width 26 height 23
type input "8/12/2025"
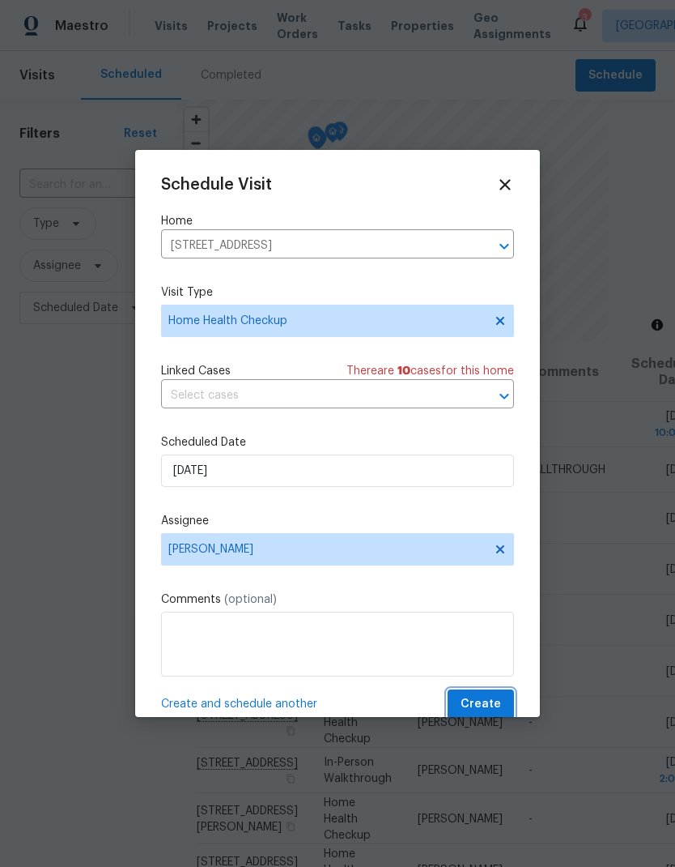
click at [495, 704] on span "Create" at bounding box center [481, 704] width 40 height 20
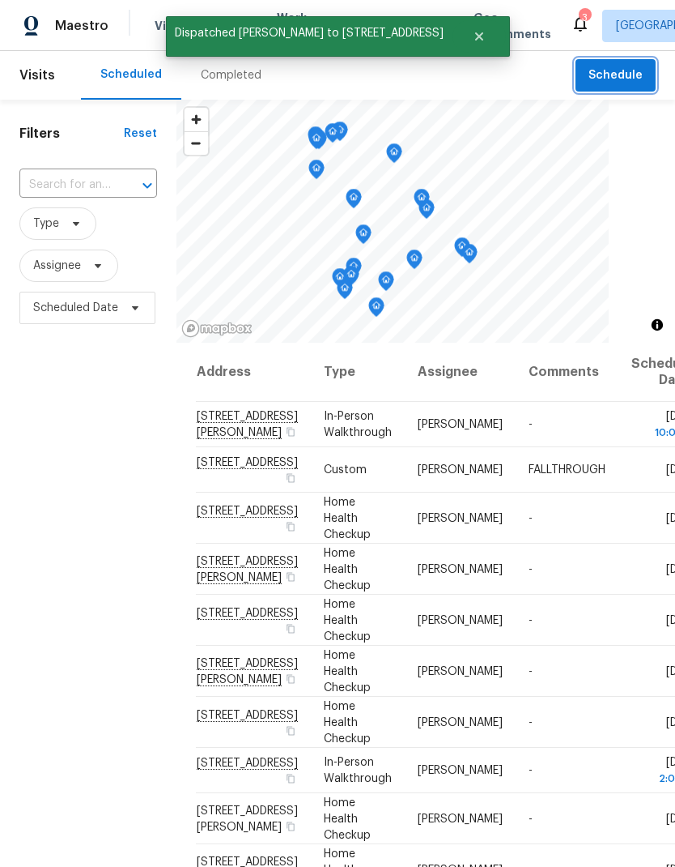
click at [628, 87] on button "Schedule" at bounding box center [616, 75] width 80 height 33
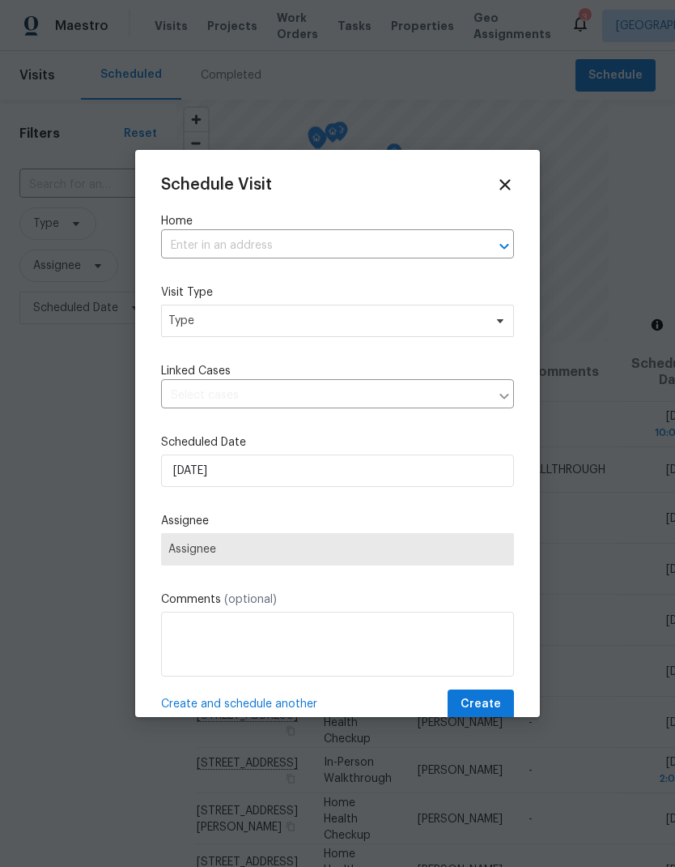
click at [186, 243] on input "text" at bounding box center [315, 245] width 308 height 25
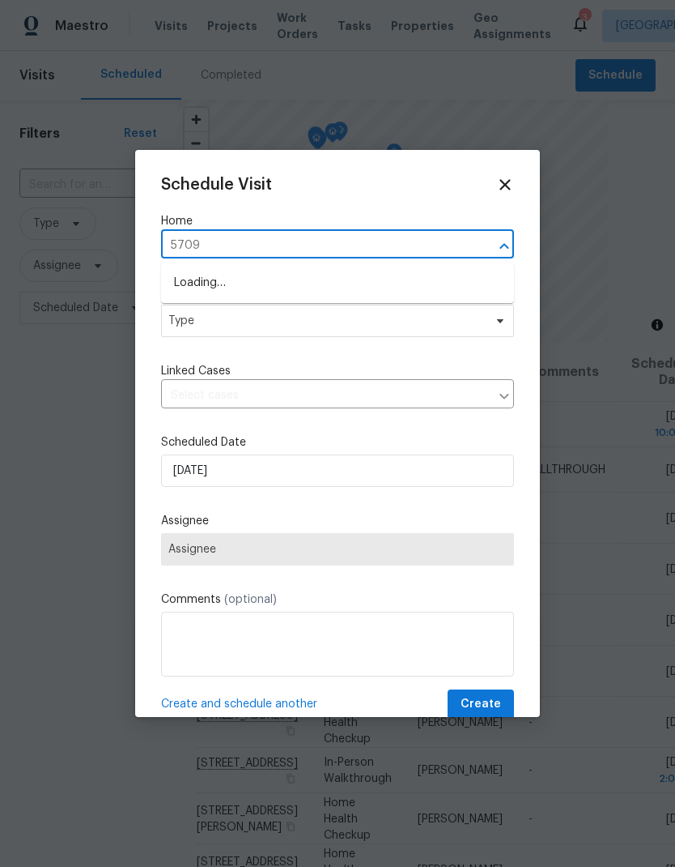
type input "5709"
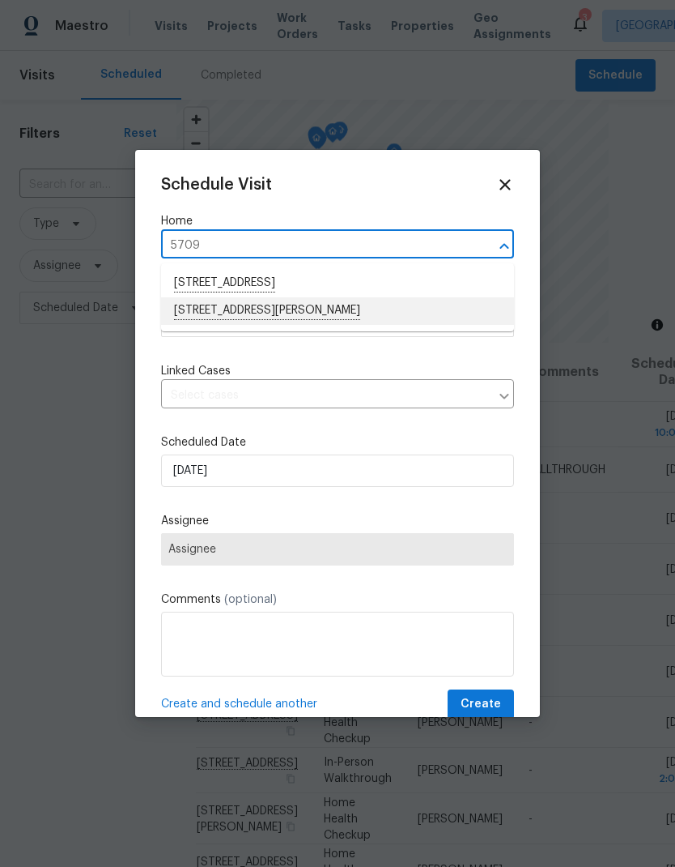
click at [422, 313] on li "5709 Jaysin Douglas St, North Las Vegas, NV 89031" at bounding box center [337, 311] width 353 height 28
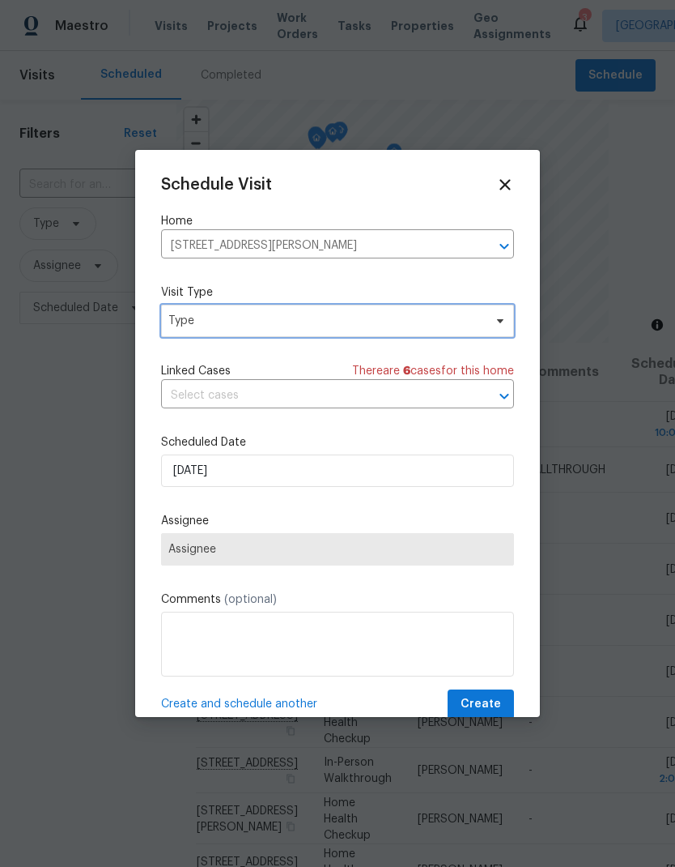
click at [394, 326] on span "Type" at bounding box center [325, 321] width 315 height 16
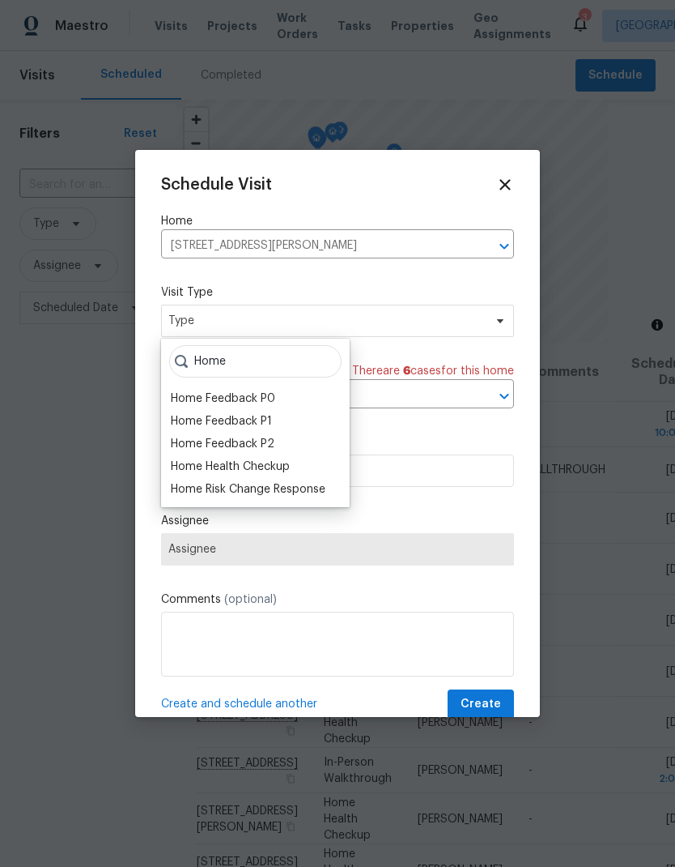
type input "Home"
click at [193, 470] on div "Home Health Checkup" at bounding box center [230, 466] width 119 height 16
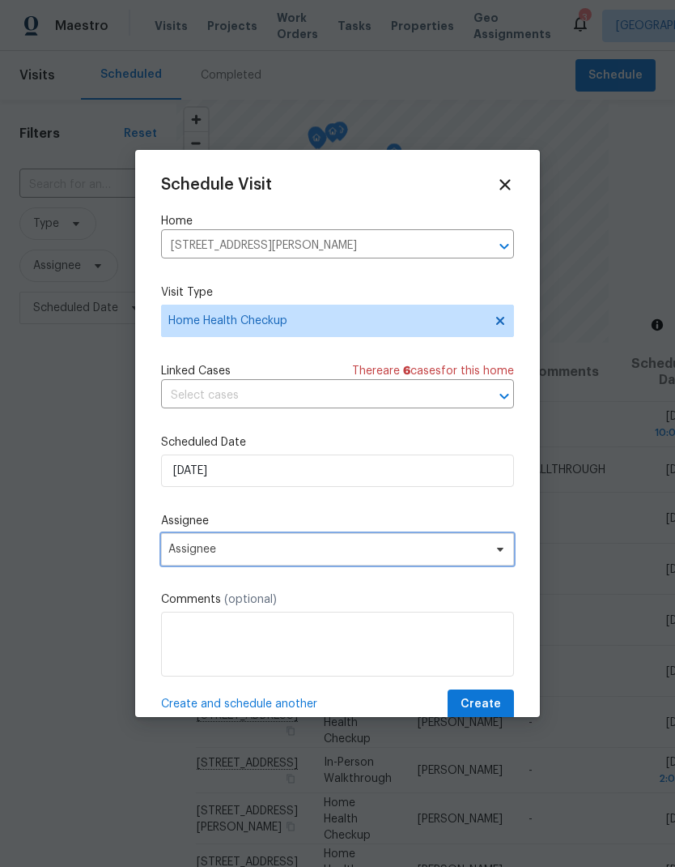
click at [173, 556] on span "Assignee" at bounding box center [326, 549] width 317 height 13
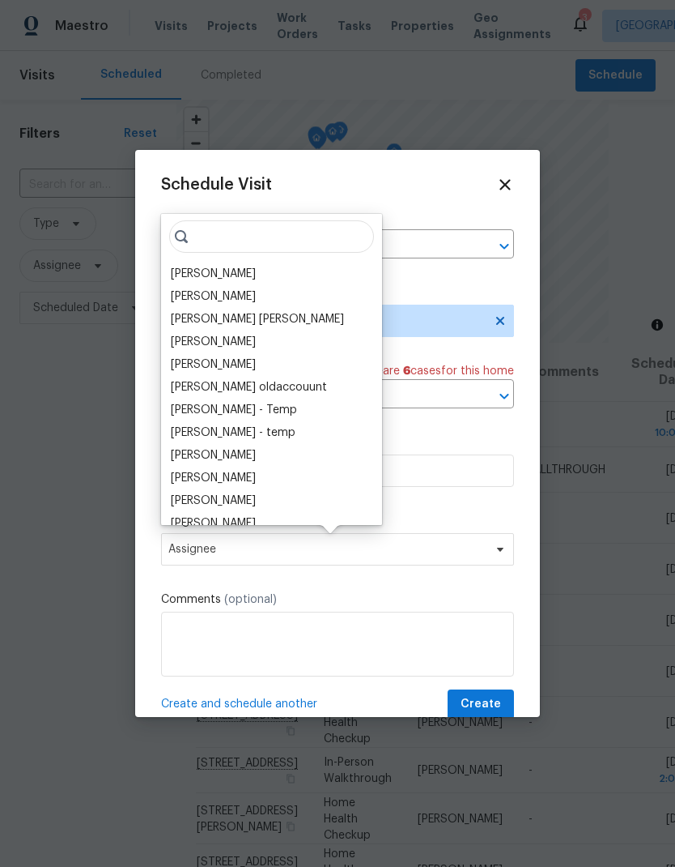
click at [172, 280] on div "[PERSON_NAME]" at bounding box center [213, 274] width 85 height 16
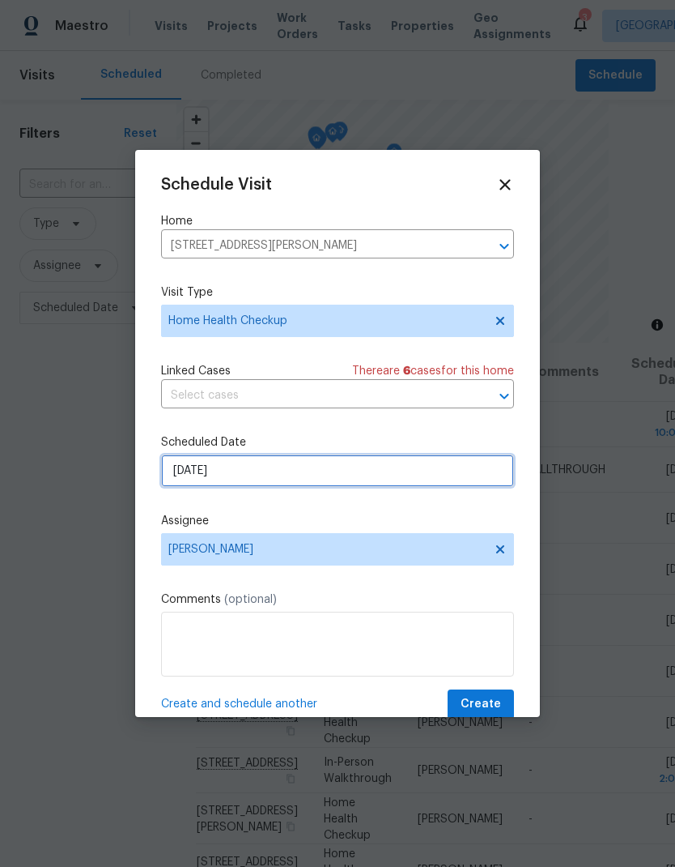
click at [183, 477] on input "8/11/2025" at bounding box center [337, 470] width 353 height 32
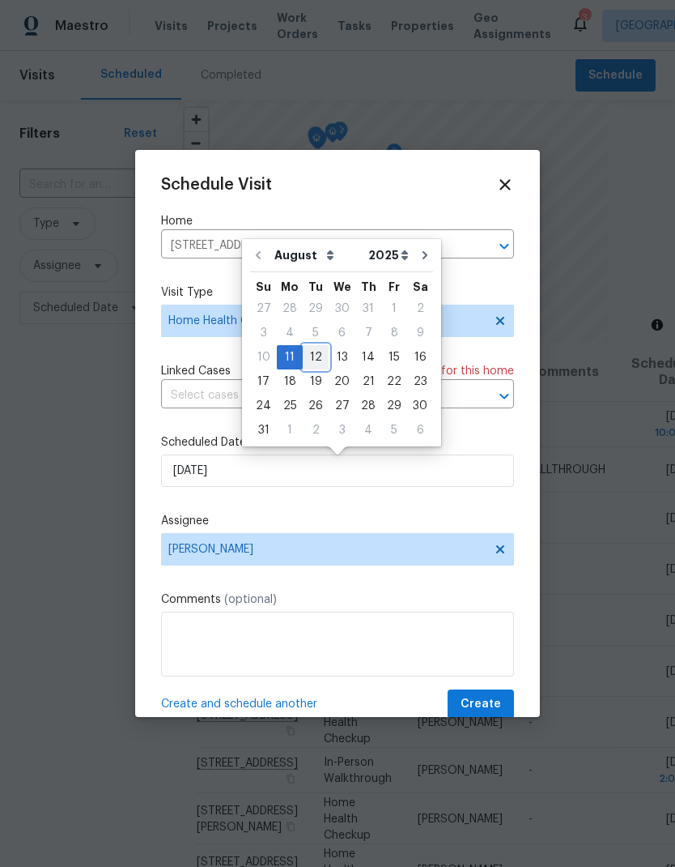
click at [308, 360] on div "12" at bounding box center [316, 357] width 26 height 23
type input "8/12/2025"
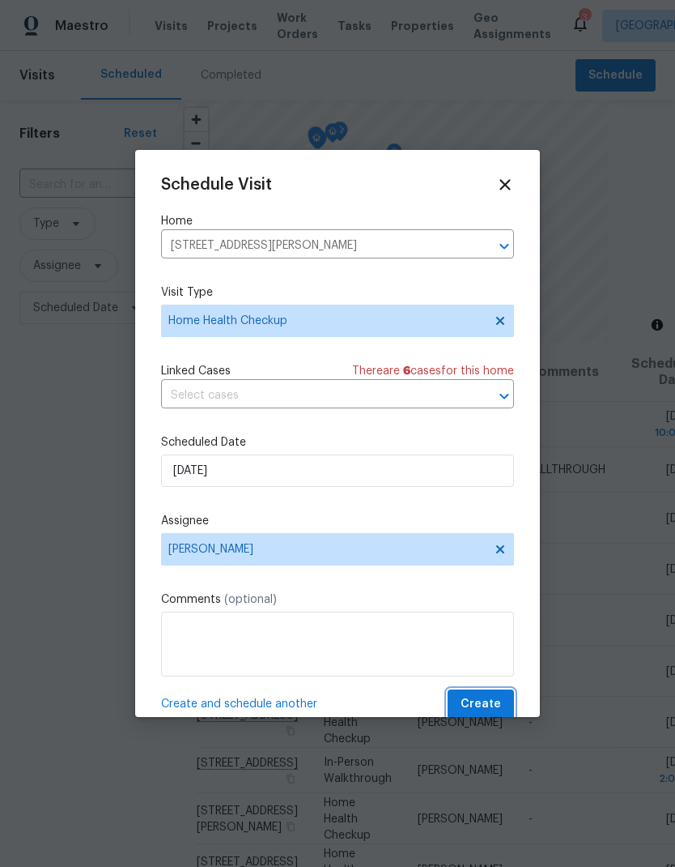
click at [496, 705] on span "Create" at bounding box center [481, 704] width 40 height 20
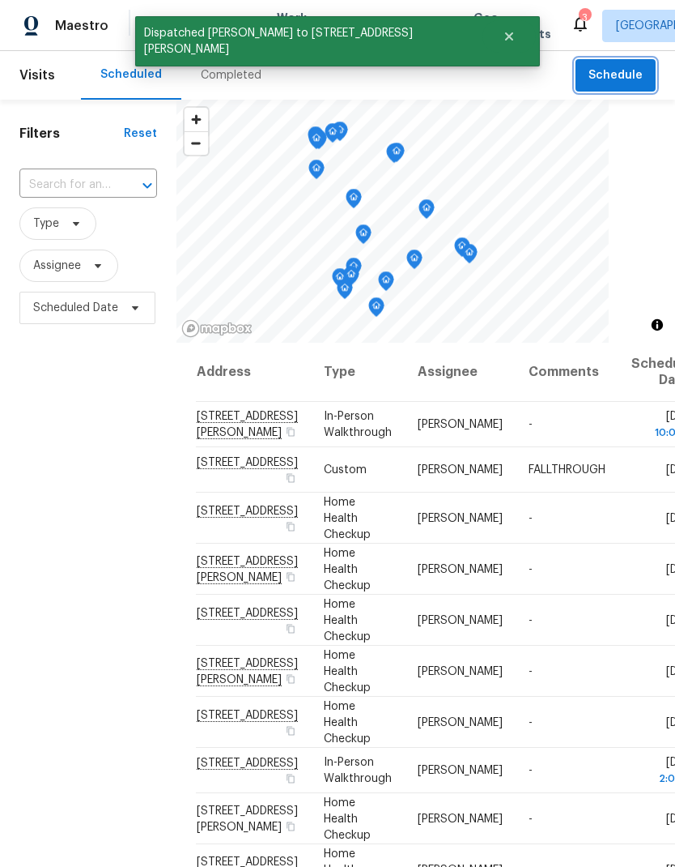
click at [634, 75] on span "Schedule" at bounding box center [616, 76] width 54 height 20
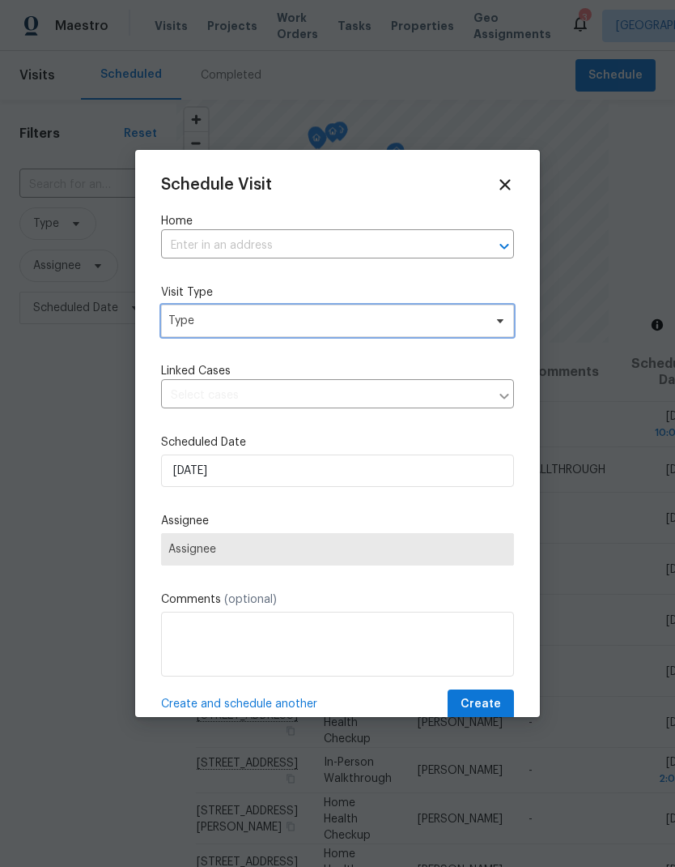
click at [178, 334] on span "Type" at bounding box center [337, 320] width 353 height 32
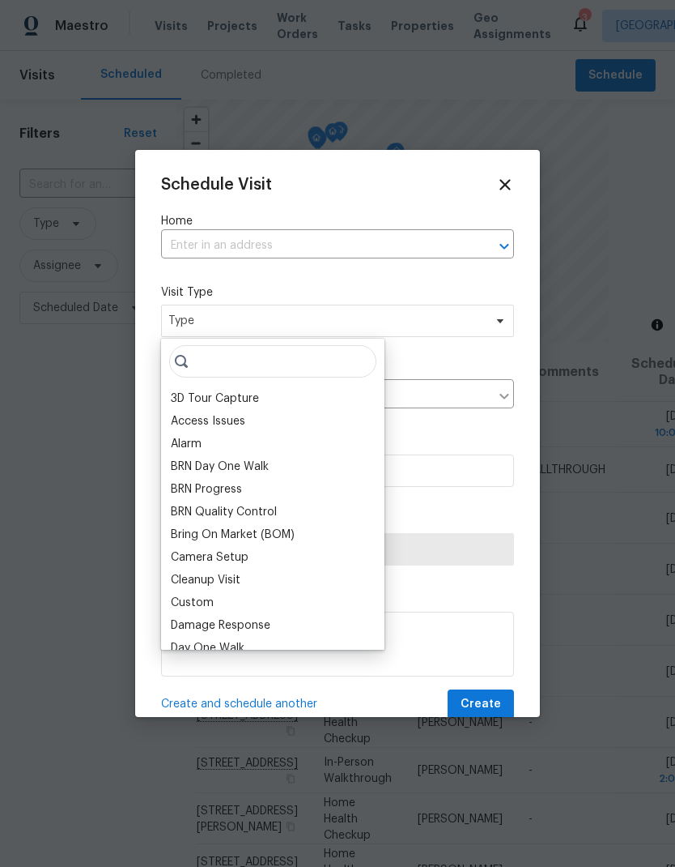
type input "J"
click at [198, 235] on input "text" at bounding box center [315, 245] width 308 height 25
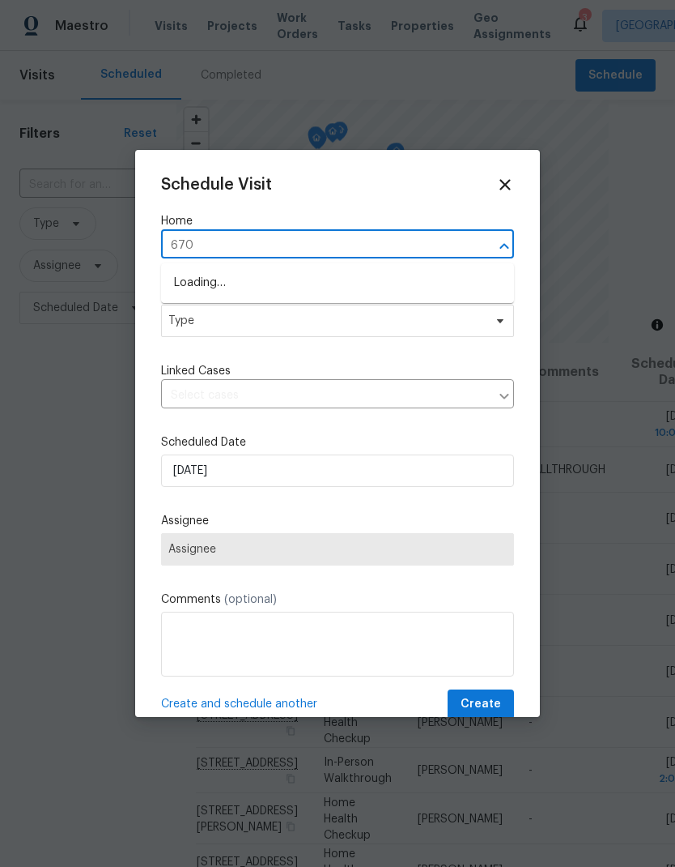
type input "6701"
click at [190, 287] on li "6701 Squaw Mountain Dr Unit 201, Las Vegas, NV 89130" at bounding box center [337, 284] width 353 height 28
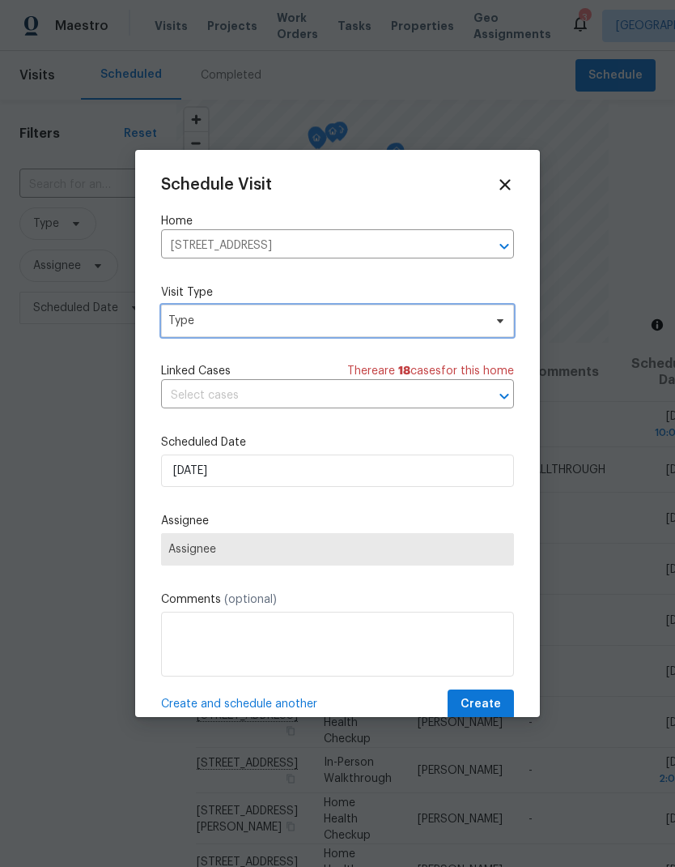
click at [180, 320] on span "Type" at bounding box center [325, 321] width 315 height 16
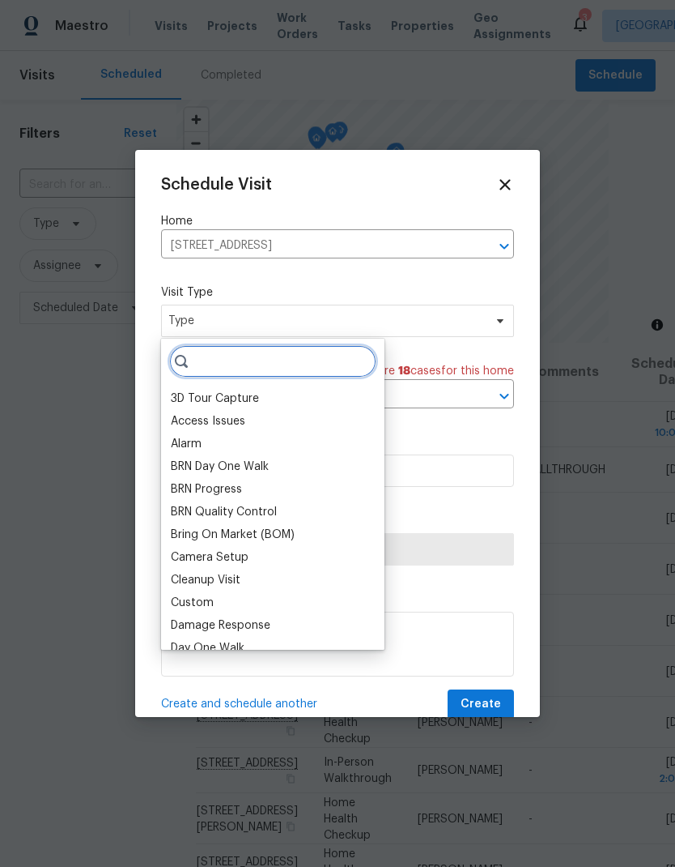
click at [201, 365] on input "search" at bounding box center [272, 361] width 207 height 32
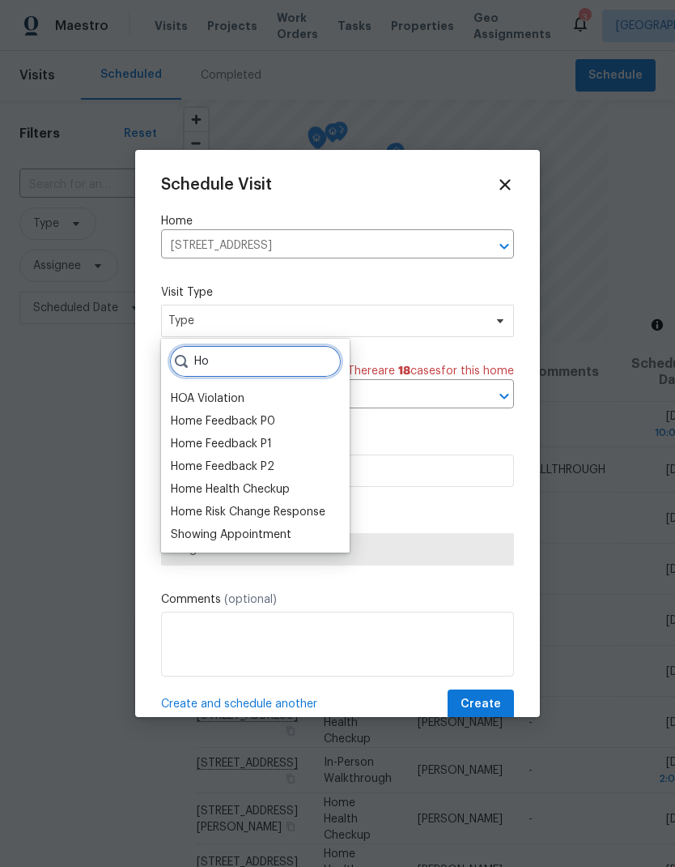
type input "Ho"
click at [182, 492] on div "Home Health Checkup" at bounding box center [230, 489] width 119 height 16
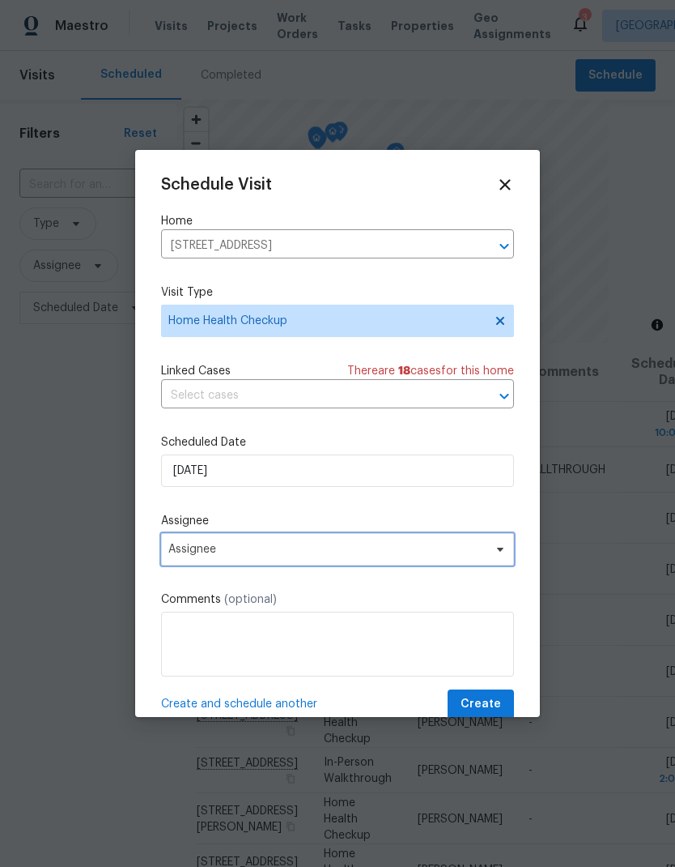
click at [174, 556] on span "Assignee" at bounding box center [326, 549] width 317 height 13
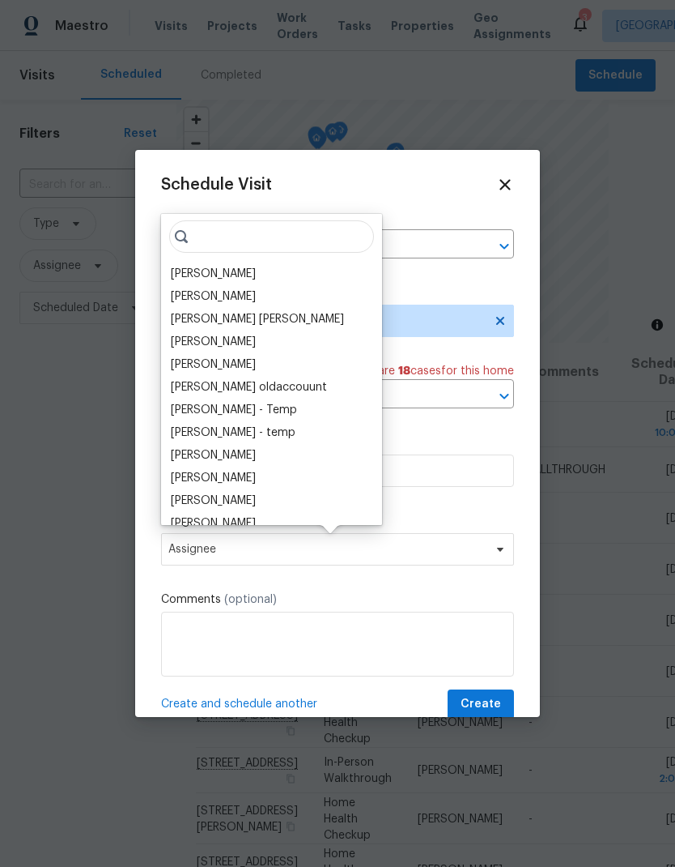
click at [181, 281] on div "[PERSON_NAME]" at bounding box center [213, 274] width 85 height 16
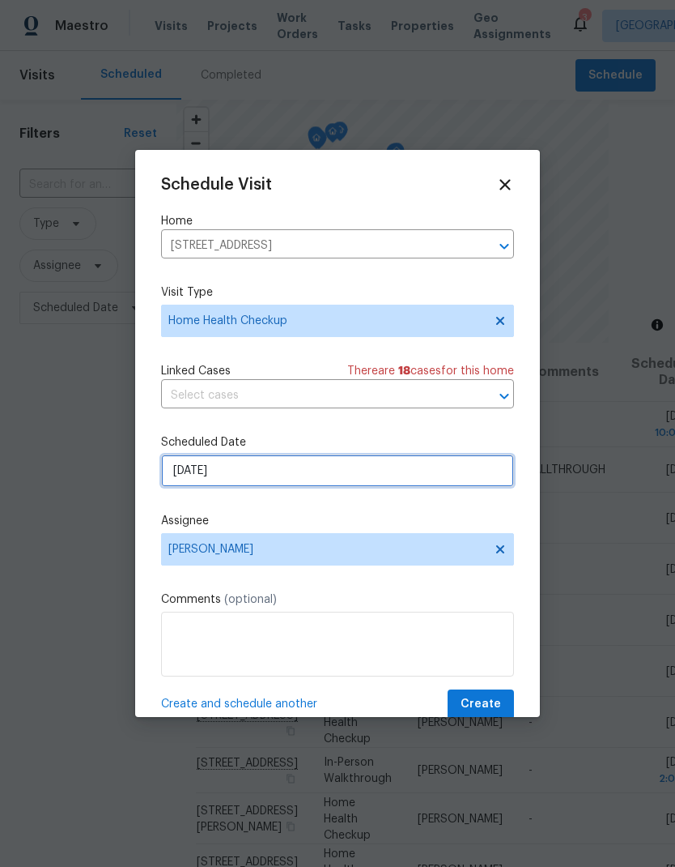
click at [194, 476] on input "8/11/2025" at bounding box center [337, 470] width 353 height 32
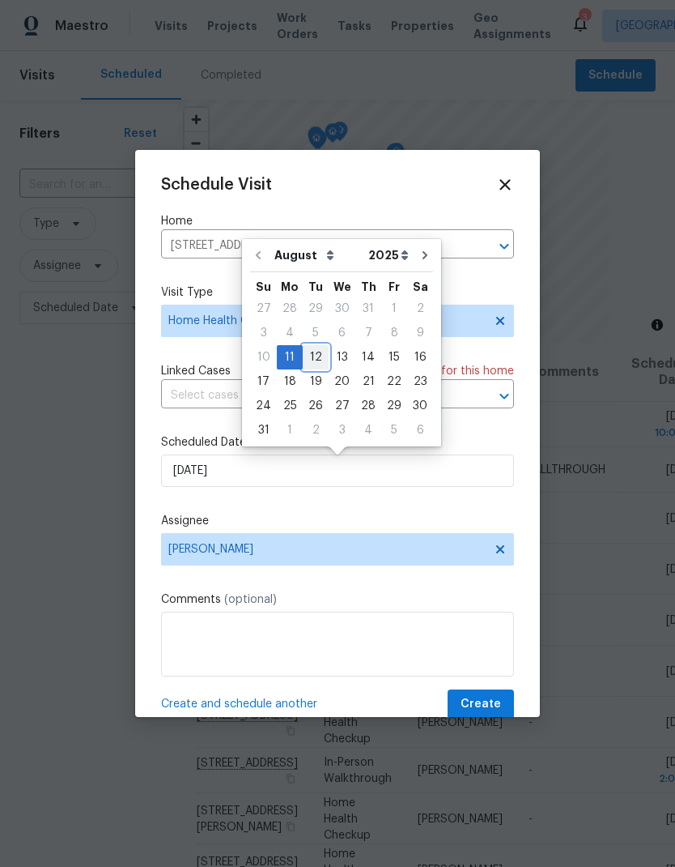
click at [303, 368] on div "12" at bounding box center [316, 357] width 26 height 24
type input "8/12/2025"
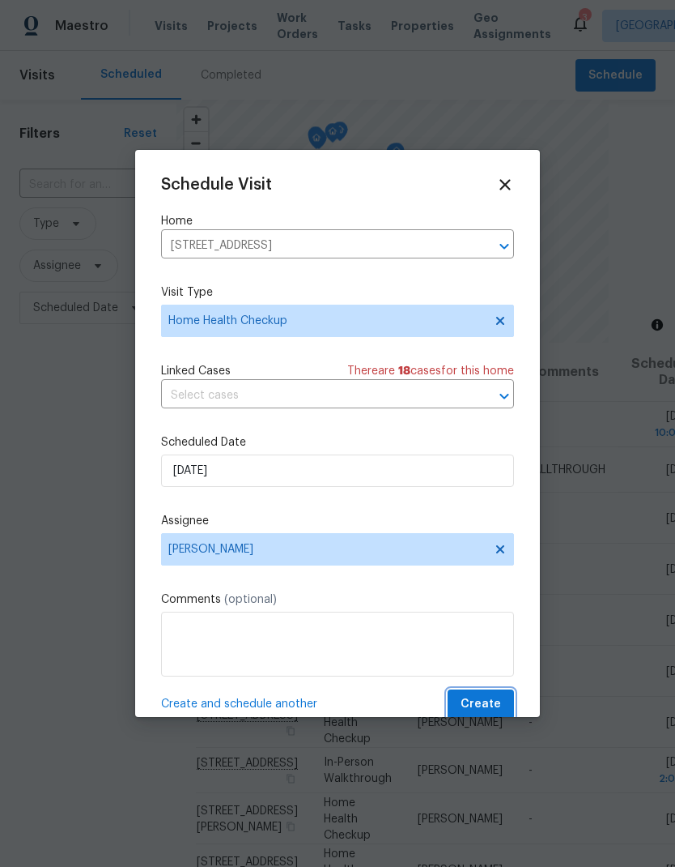
click at [495, 704] on span "Create" at bounding box center [481, 704] width 40 height 20
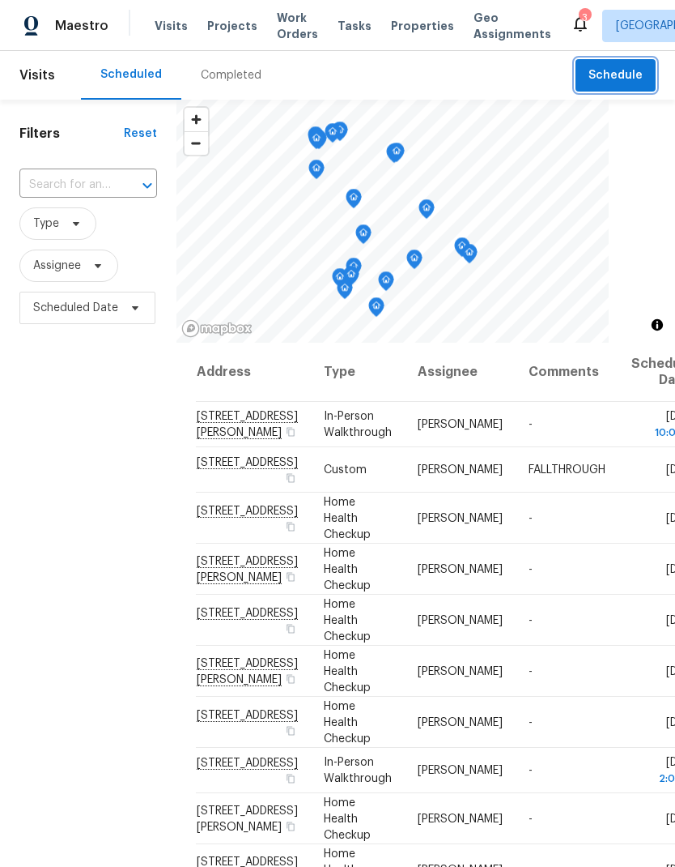
click at [614, 64] on button "Schedule" at bounding box center [616, 75] width 80 height 33
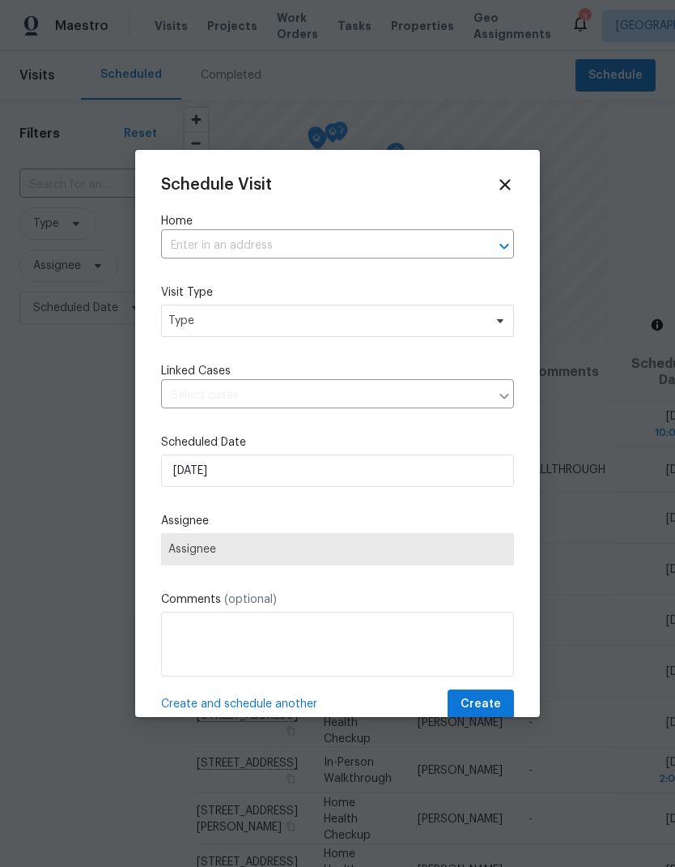
click at [175, 245] on input "text" at bounding box center [315, 245] width 308 height 25
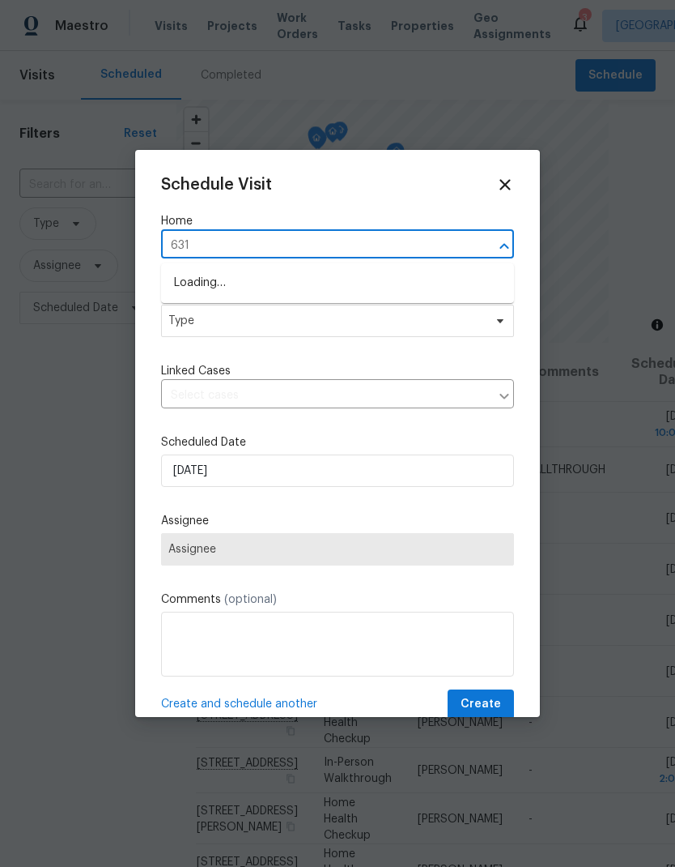
type input "6312"
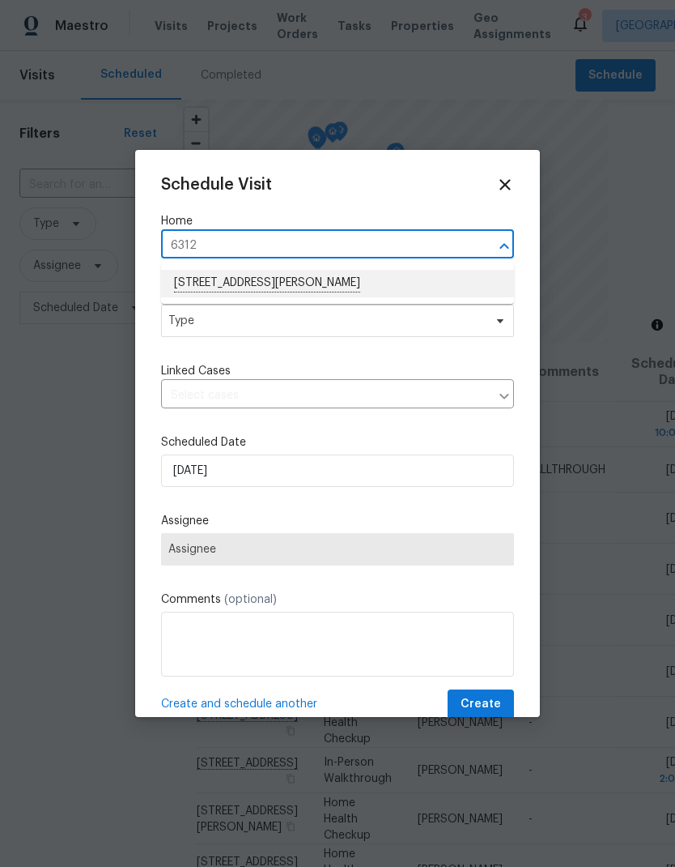
click at [188, 291] on li "6312 Conlon St, North Las Vegas, NV 89081" at bounding box center [337, 284] width 353 height 28
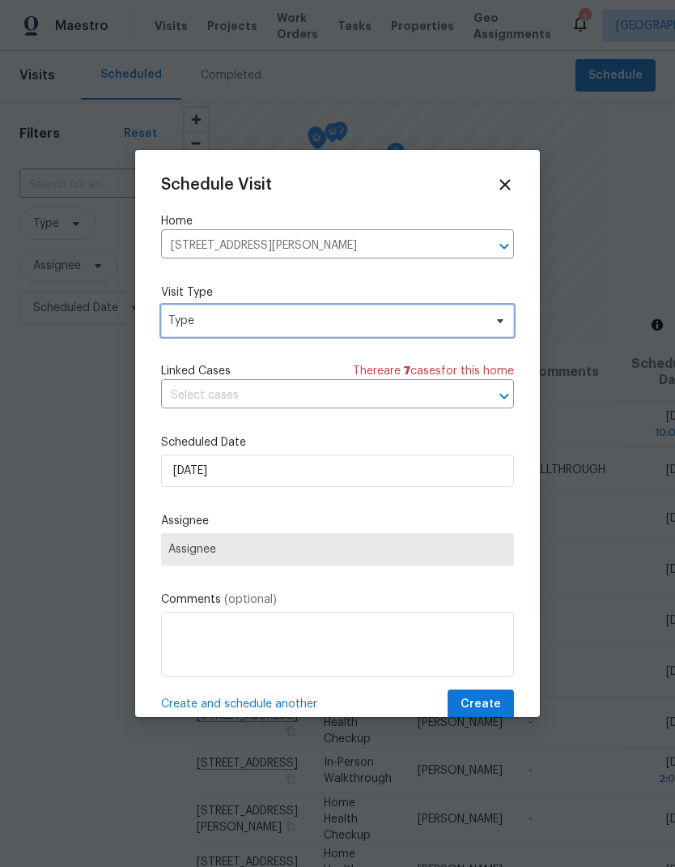
click at [183, 324] on span "Type" at bounding box center [325, 321] width 315 height 16
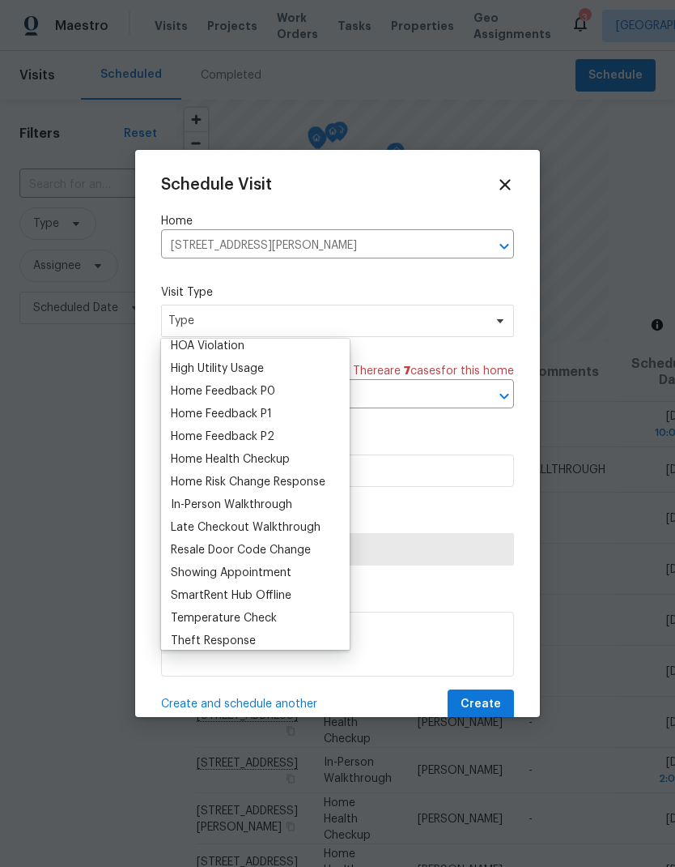
scroll to position [123, 0]
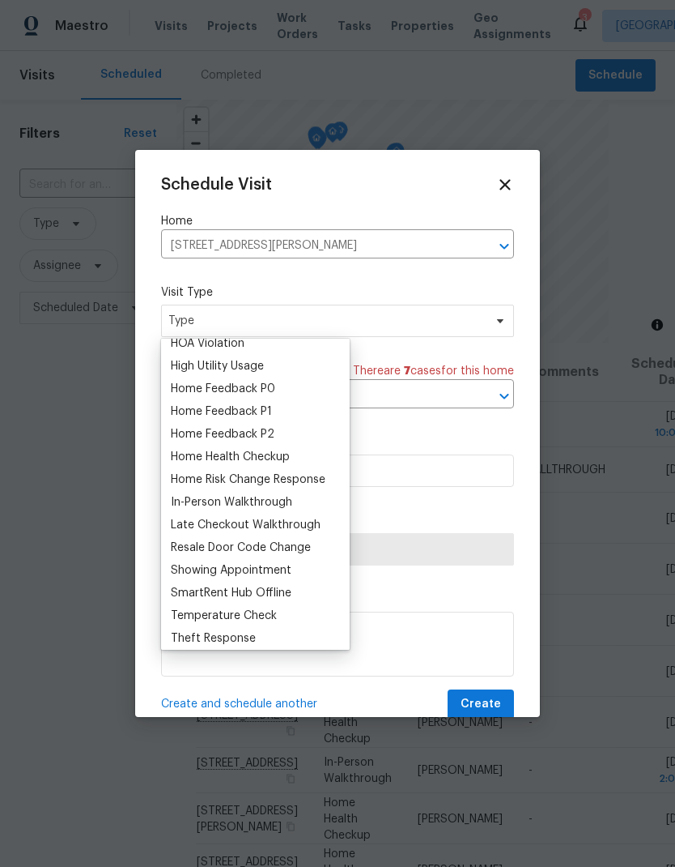
type input "H"
click at [182, 463] on div "Home Health Checkup" at bounding box center [230, 457] width 119 height 16
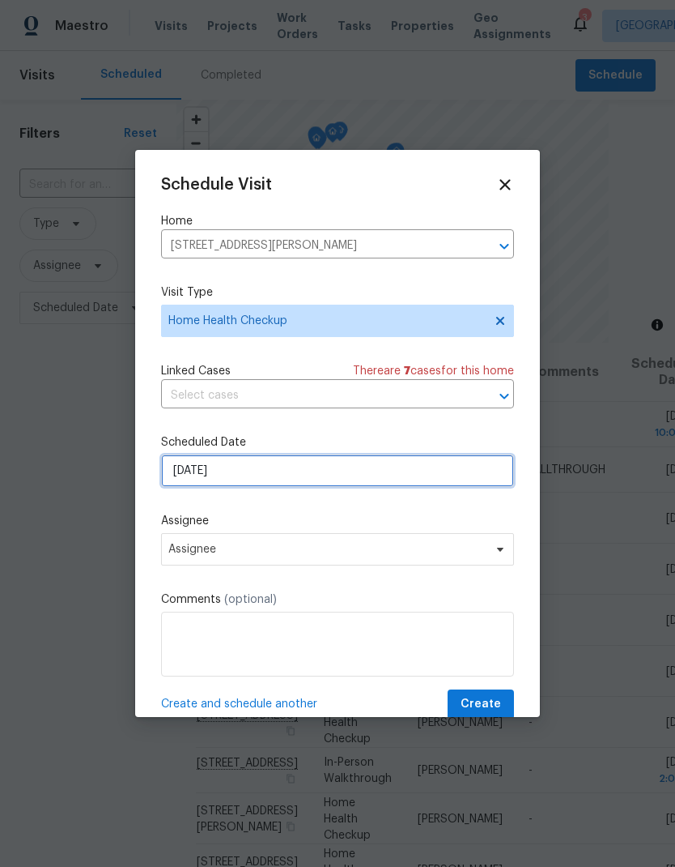
click at [183, 478] on input "8/11/2025" at bounding box center [337, 470] width 353 height 32
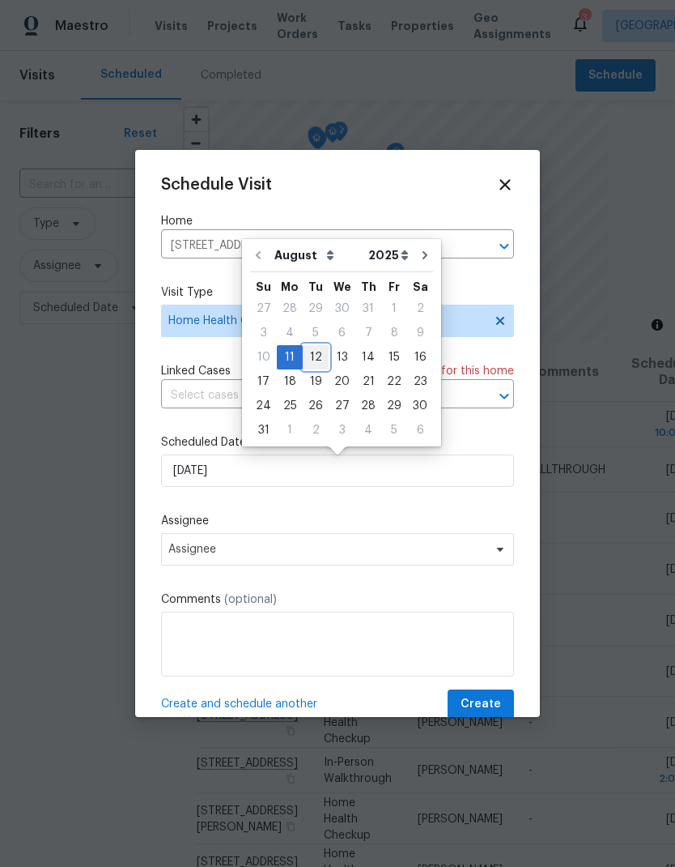
click at [309, 361] on div "12" at bounding box center [316, 357] width 26 height 23
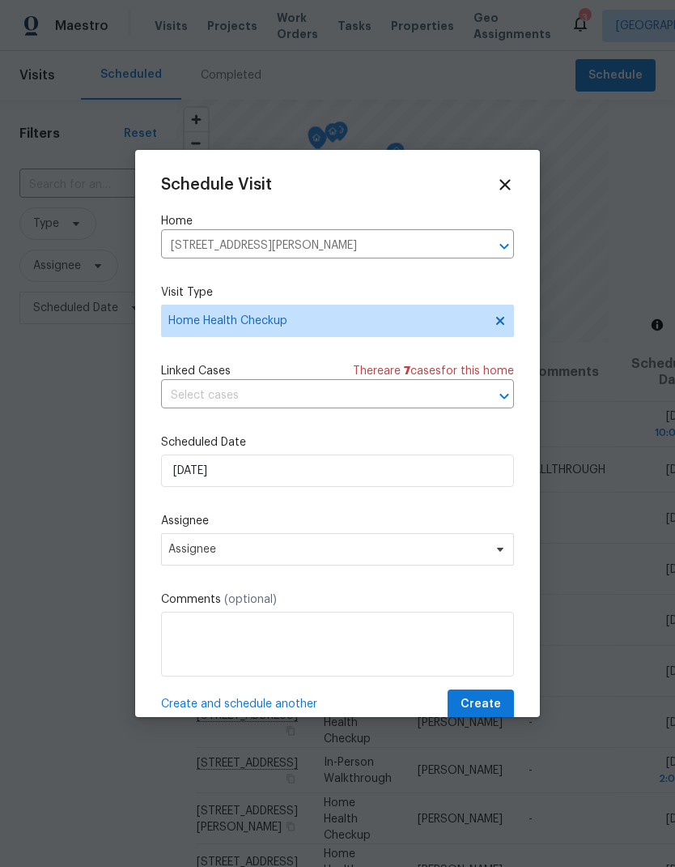
type input "8/12/2025"
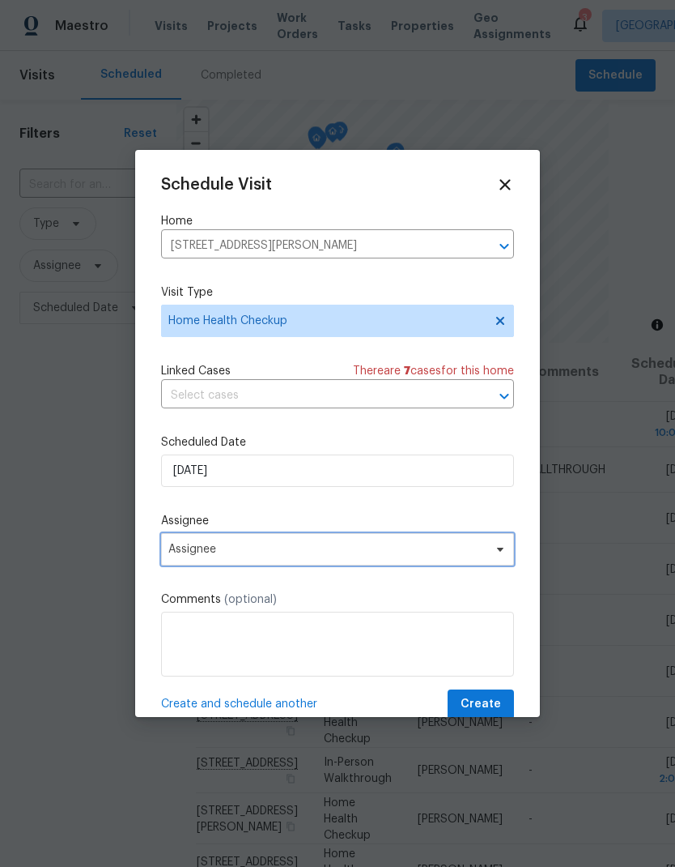
click at [180, 554] on span "Assignee" at bounding box center [326, 549] width 317 height 13
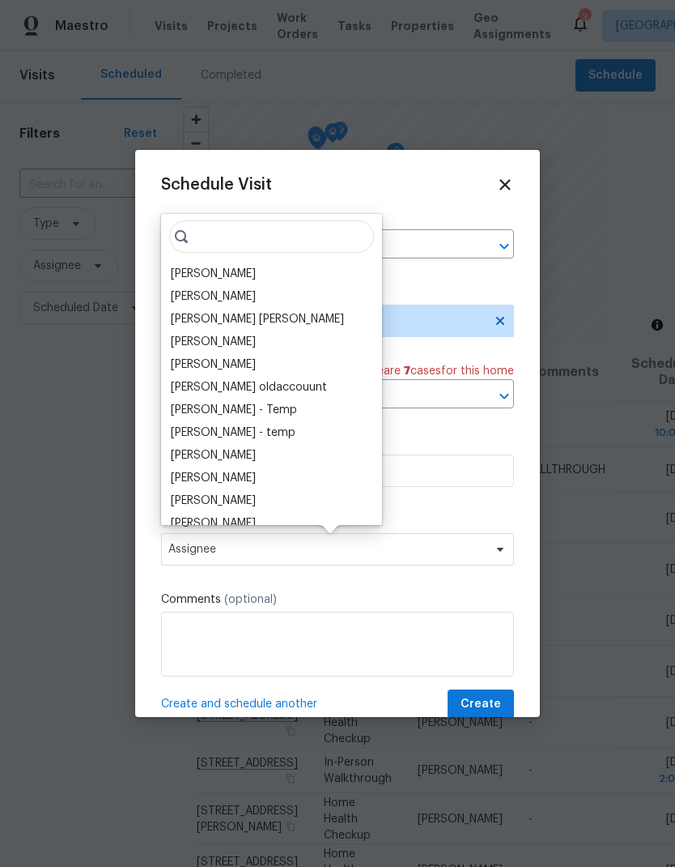
click at [178, 273] on div "[PERSON_NAME]" at bounding box center [213, 274] width 85 height 16
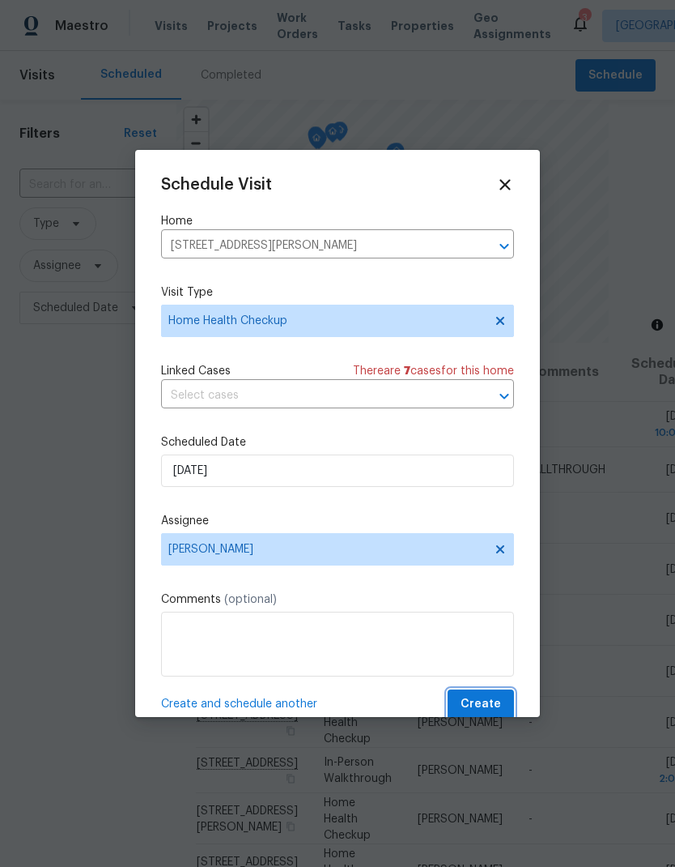
click at [490, 703] on span "Create" at bounding box center [481, 704] width 40 height 20
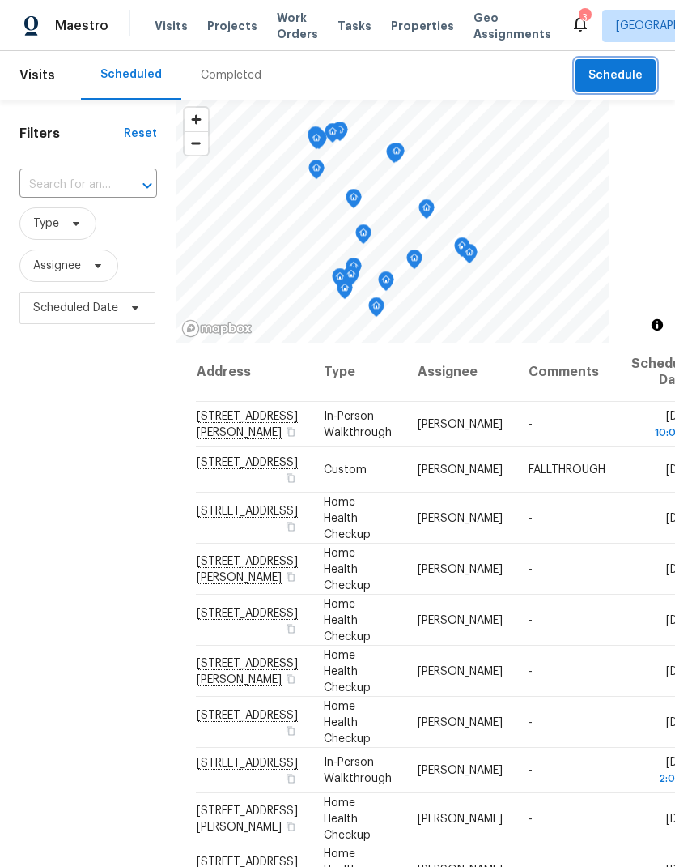
click at [632, 86] on button "Schedule" at bounding box center [616, 75] width 80 height 33
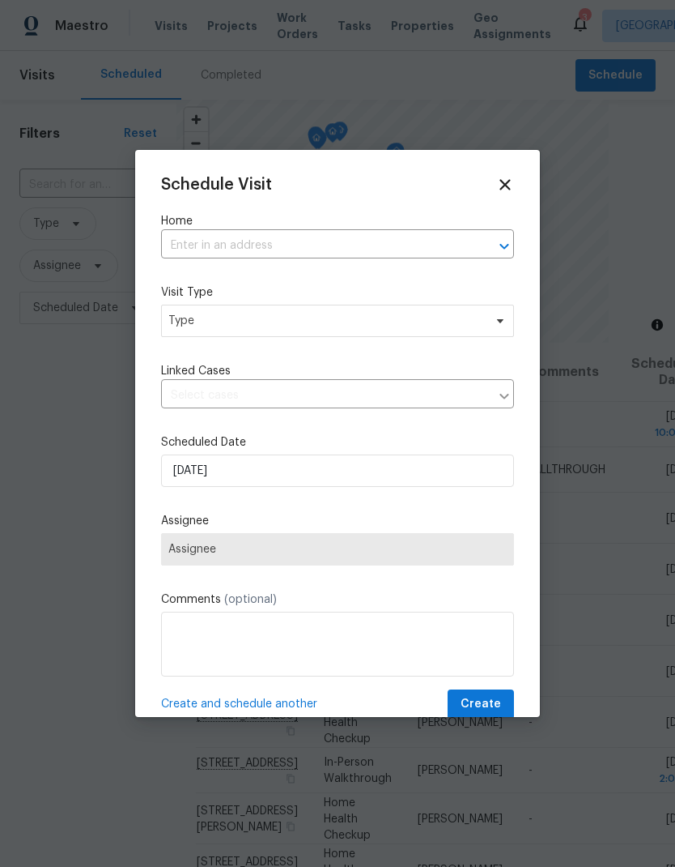
click at [187, 258] on input "text" at bounding box center [315, 245] width 308 height 25
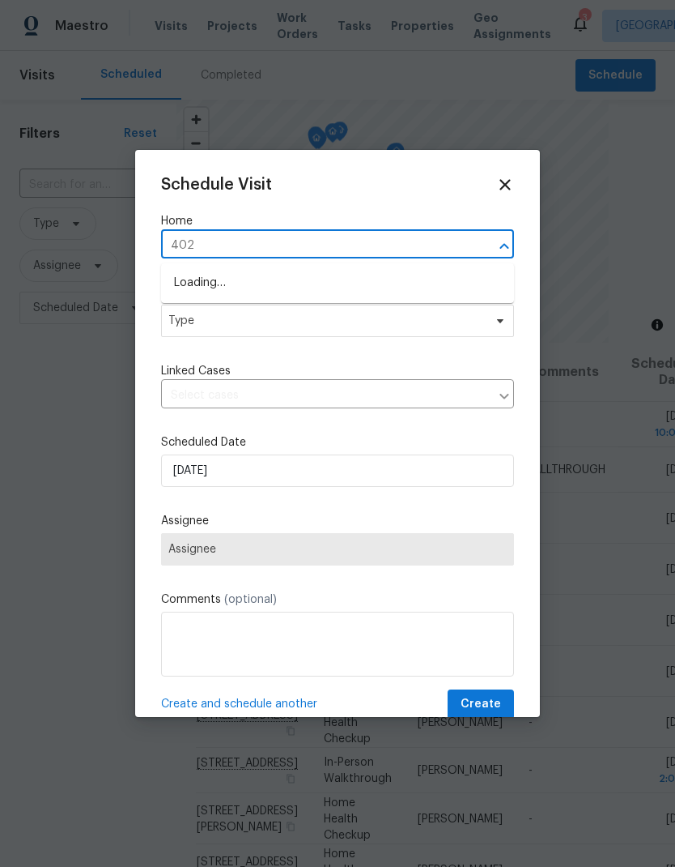
type input "4027"
click at [192, 288] on li "4027 Blueberry Peak Ln, North Las Vegas, NV 89032" at bounding box center [337, 284] width 353 height 28
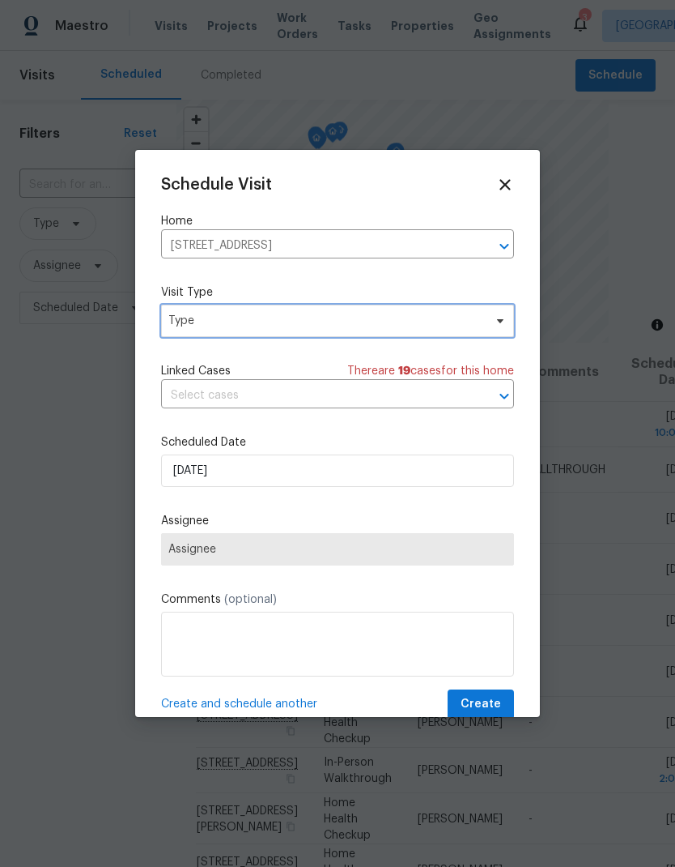
click at [181, 327] on span "Type" at bounding box center [325, 321] width 315 height 16
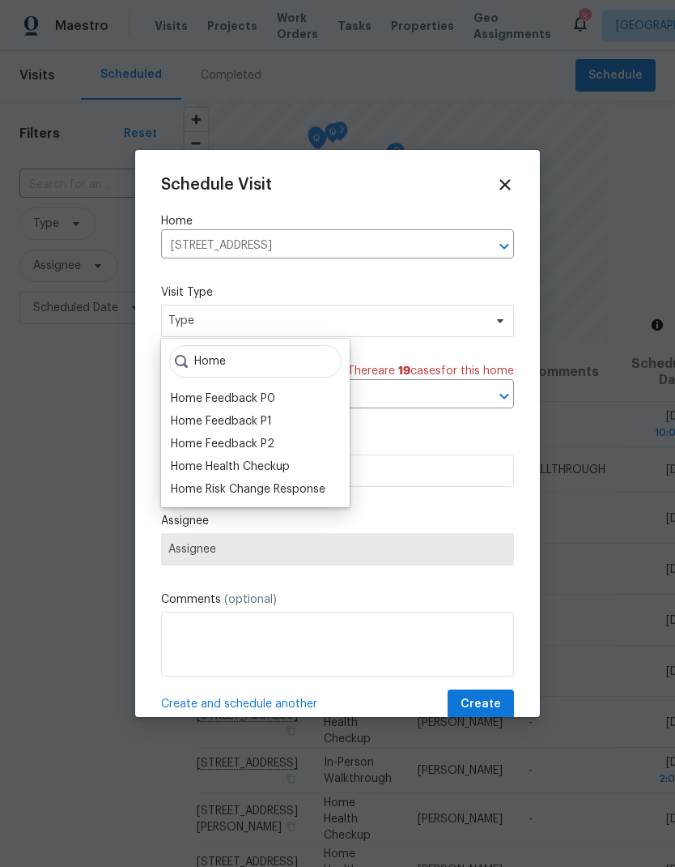
type input "Home"
click at [177, 462] on div "Home Health Checkup" at bounding box center [230, 466] width 119 height 16
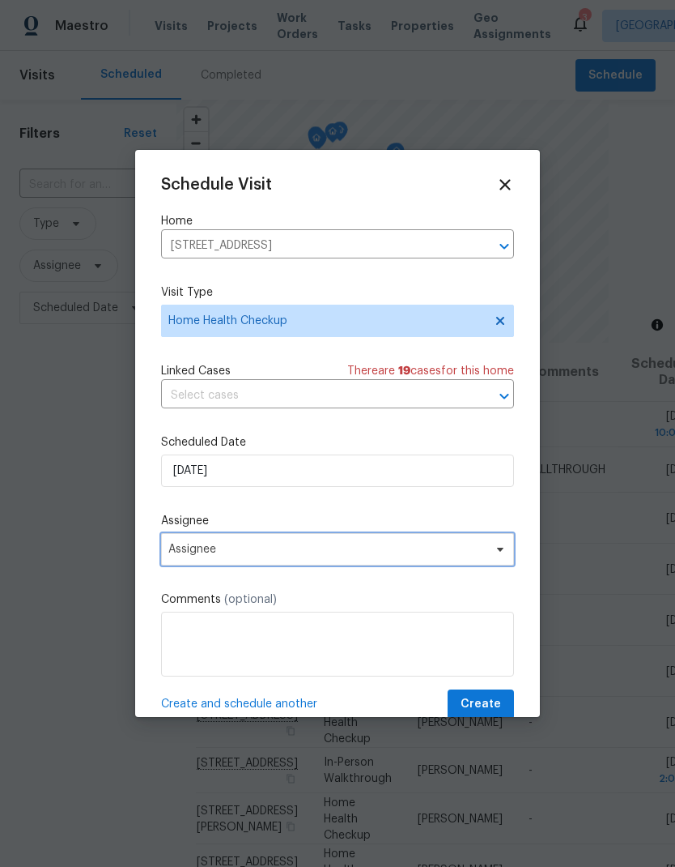
click at [178, 556] on span "Assignee" at bounding box center [326, 549] width 317 height 13
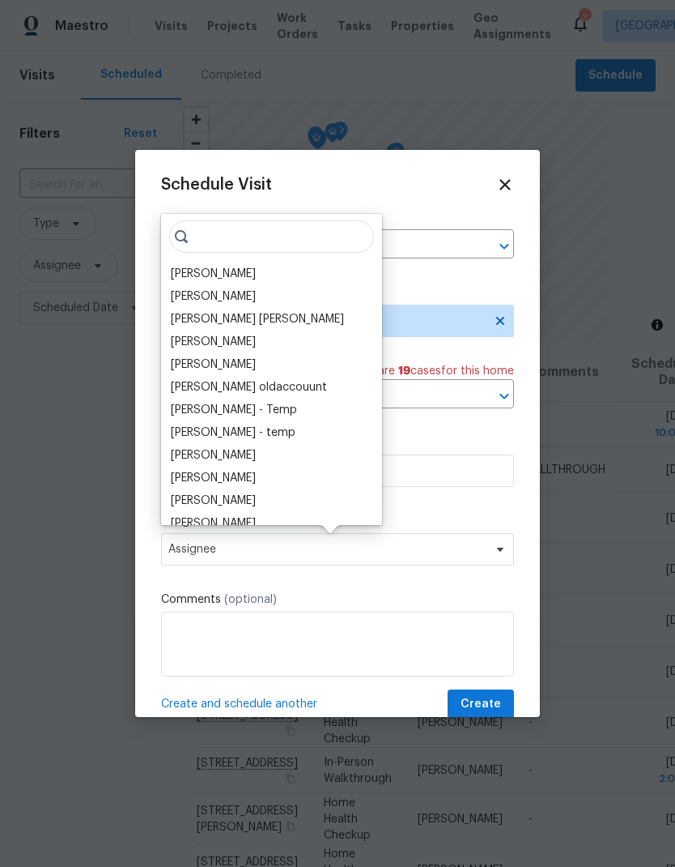
click at [183, 275] on div "[PERSON_NAME]" at bounding box center [213, 274] width 85 height 16
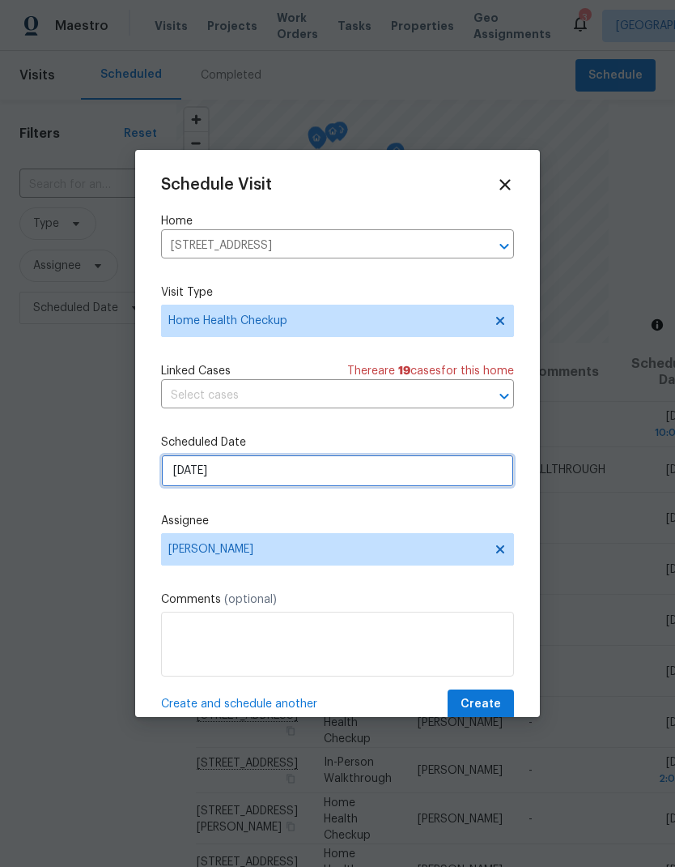
click at [183, 475] on input "8/11/2025" at bounding box center [337, 470] width 353 height 32
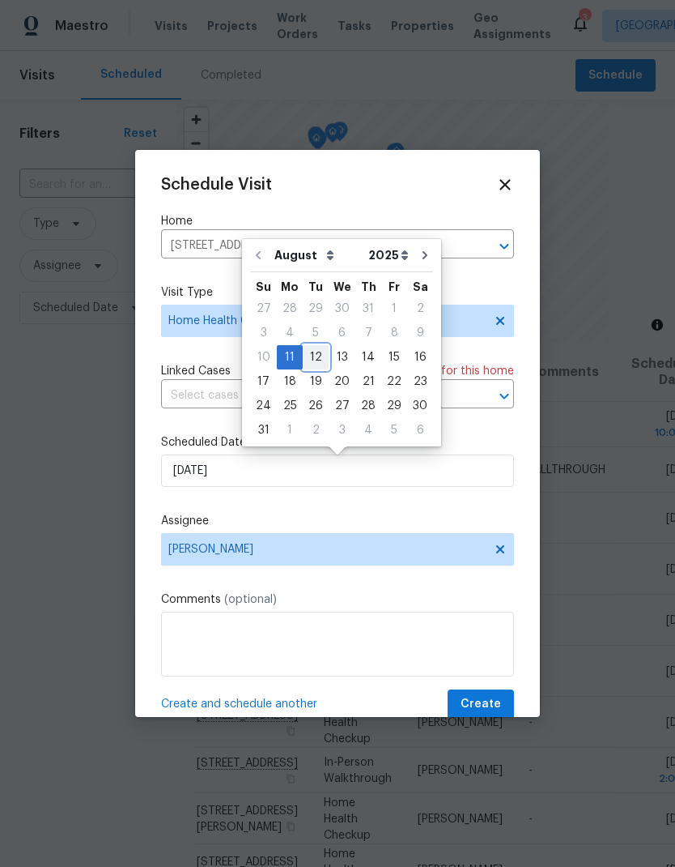
click at [303, 358] on div "12" at bounding box center [316, 357] width 26 height 23
type input "8/12/2025"
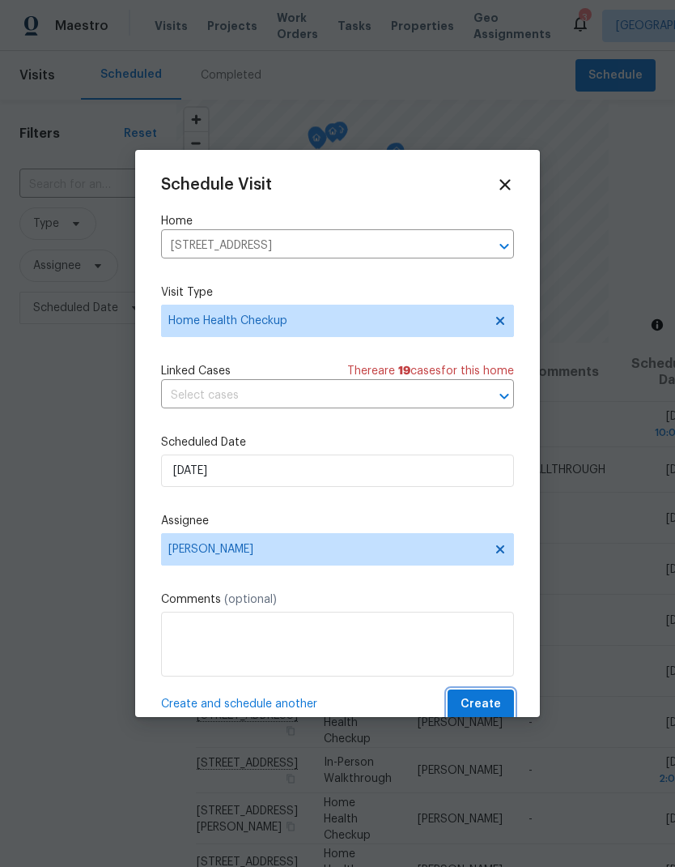
click at [488, 714] on span "Create" at bounding box center [481, 704] width 40 height 20
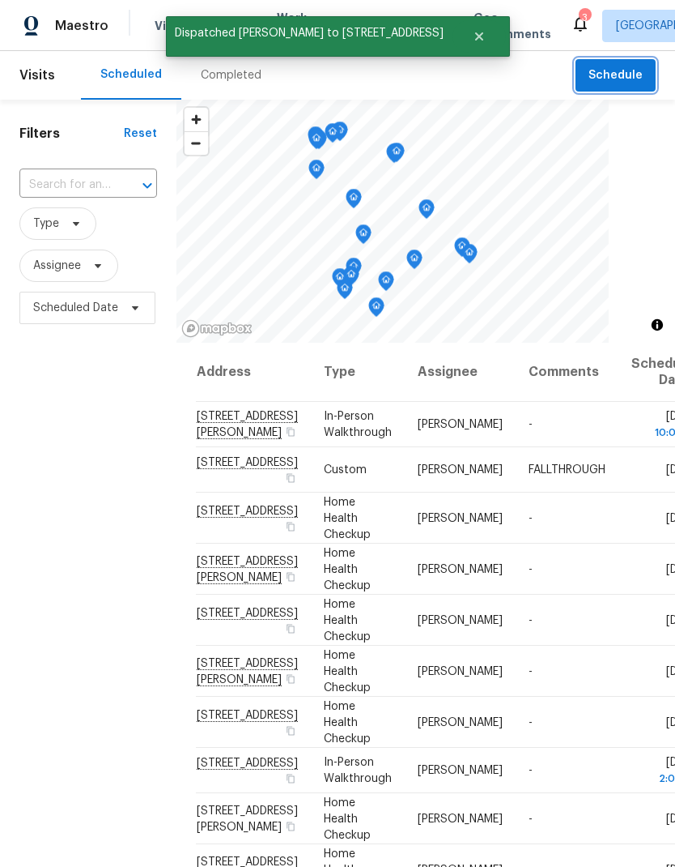
click at [634, 85] on button "Schedule" at bounding box center [616, 75] width 80 height 33
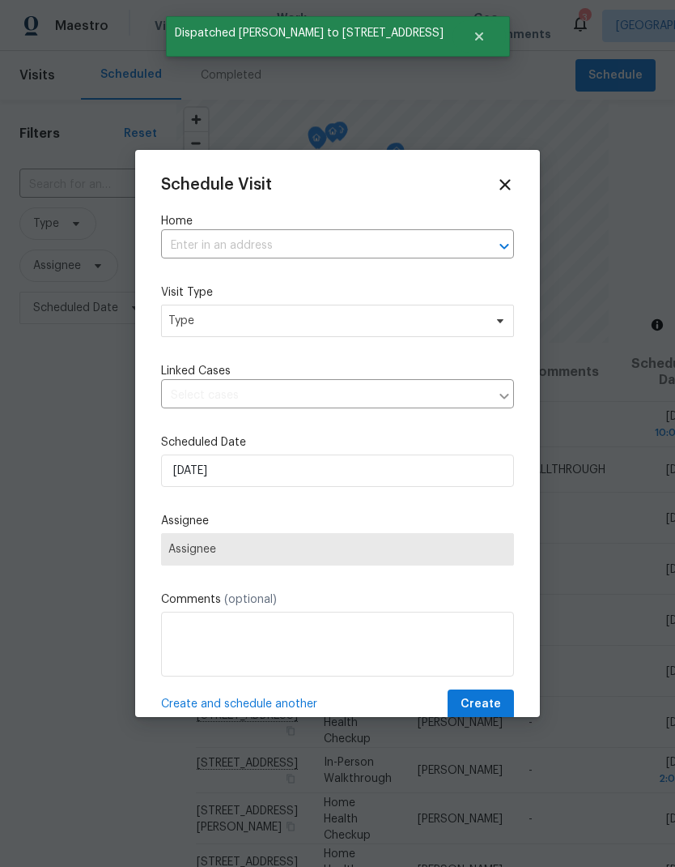
click at [177, 255] on input "text" at bounding box center [315, 245] width 308 height 25
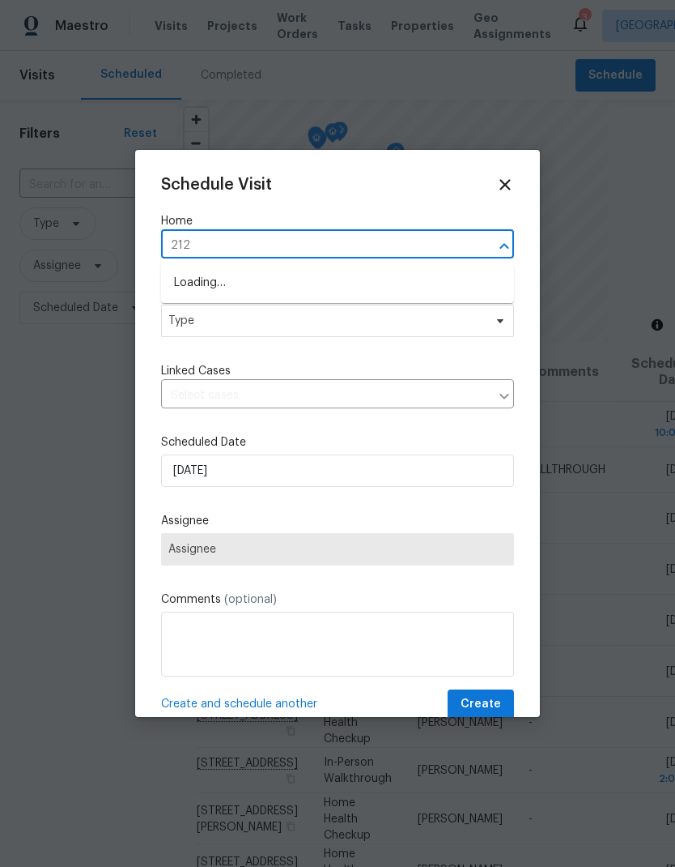
type input "2125"
click at [188, 295] on li "2125 Stone Well Rd, North Las Vegas, NV 89031" at bounding box center [337, 284] width 353 height 28
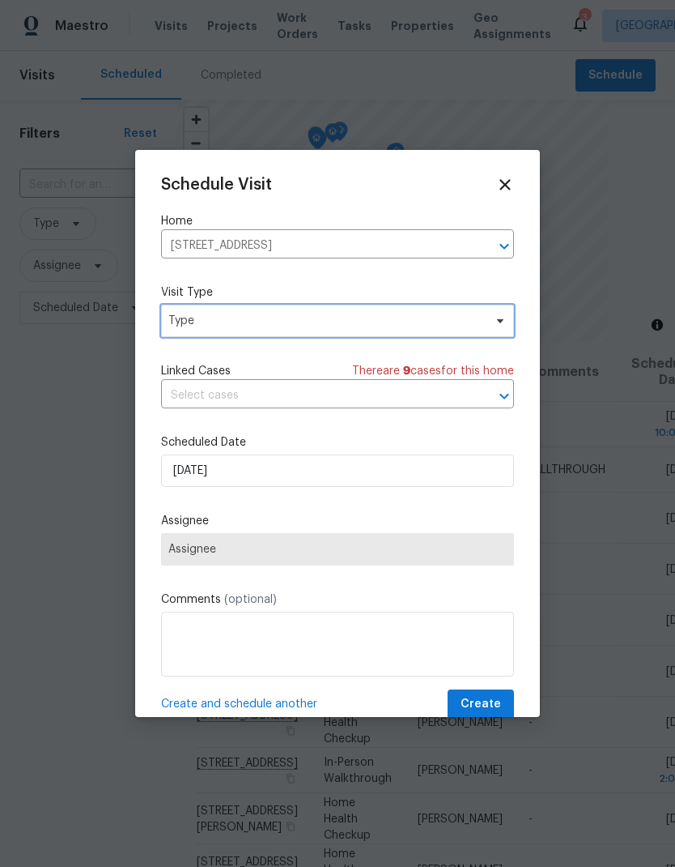
click at [184, 321] on span "Type" at bounding box center [325, 321] width 315 height 16
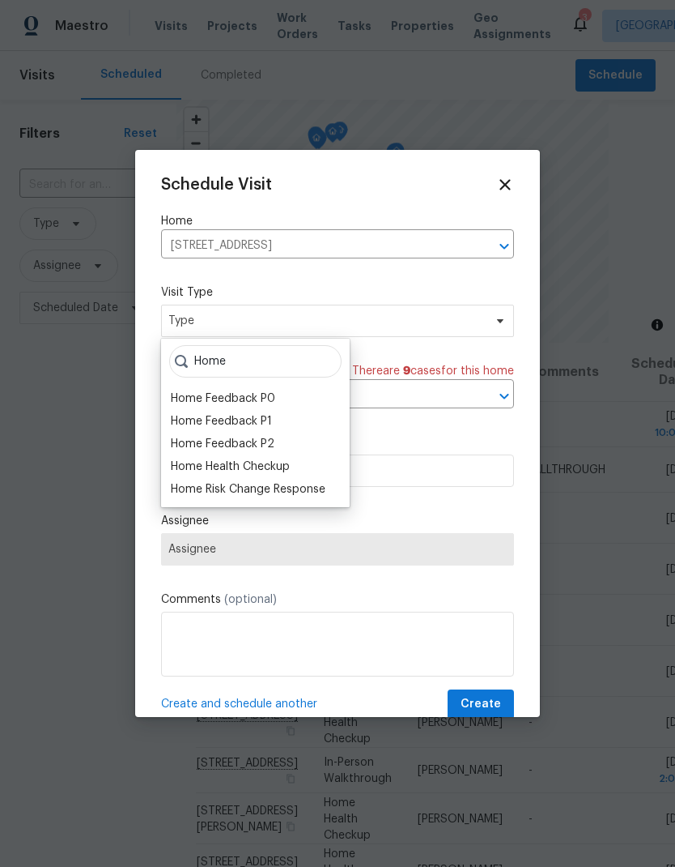
type input "Home"
click at [195, 474] on div "Home Health Checkup" at bounding box center [230, 466] width 119 height 16
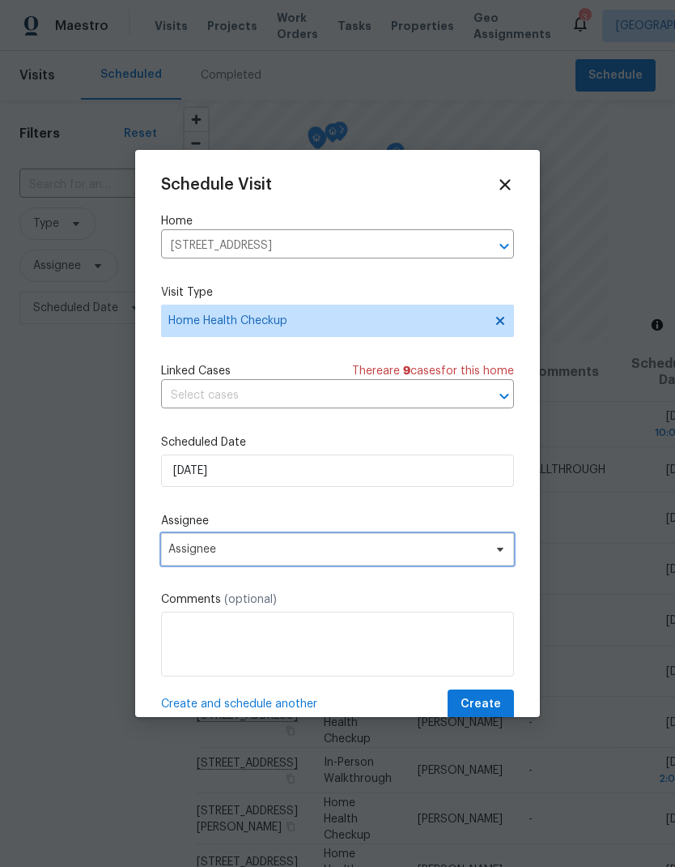
click at [176, 550] on span "Assignee" at bounding box center [326, 549] width 317 height 13
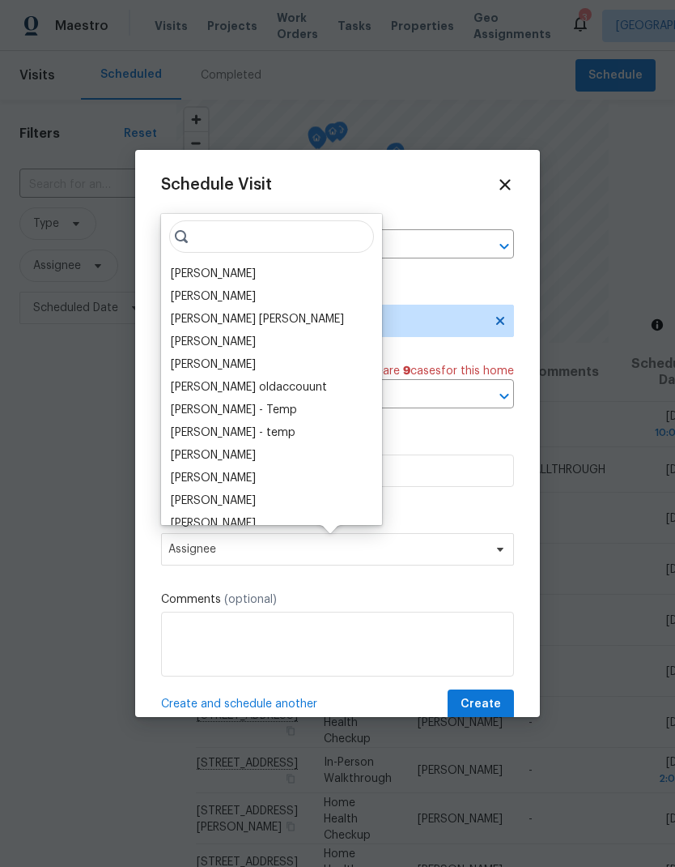
click at [181, 281] on div "[PERSON_NAME]" at bounding box center [213, 274] width 85 height 16
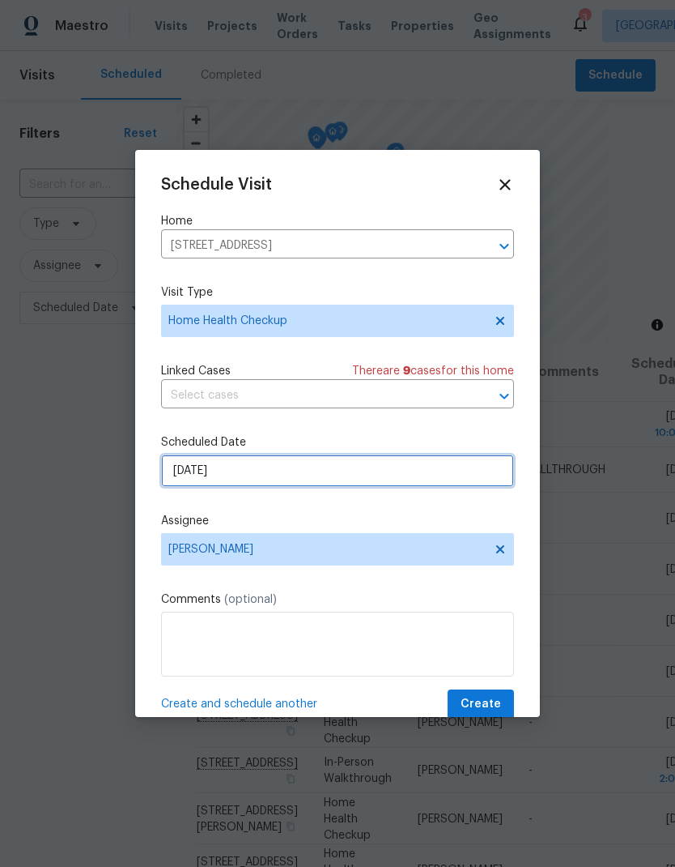
click at [179, 475] on input "8/11/2025" at bounding box center [337, 470] width 353 height 32
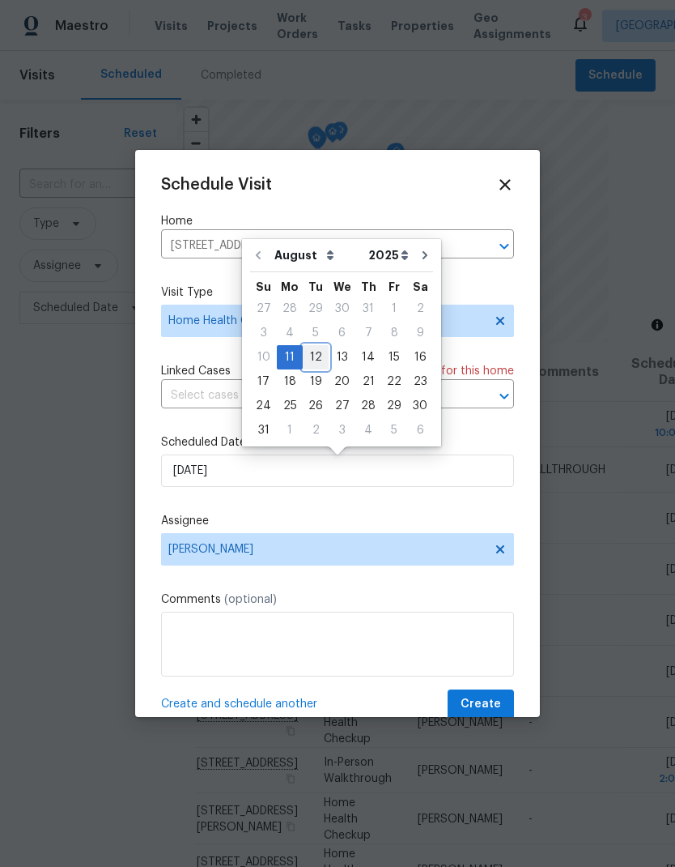
click at [310, 359] on div "12" at bounding box center [316, 357] width 26 height 23
type input "8/12/2025"
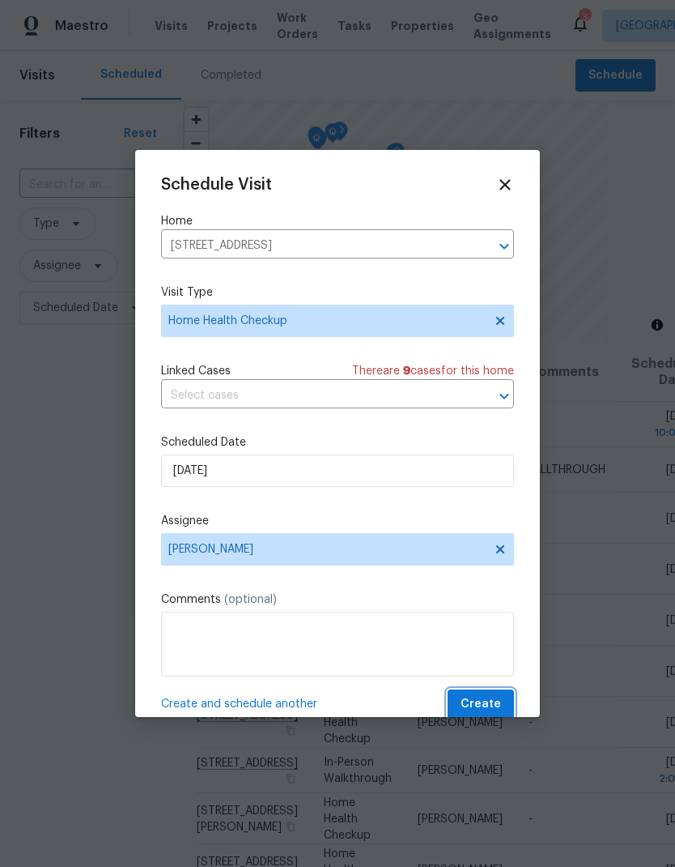
click at [493, 713] on span "Create" at bounding box center [481, 704] width 40 height 20
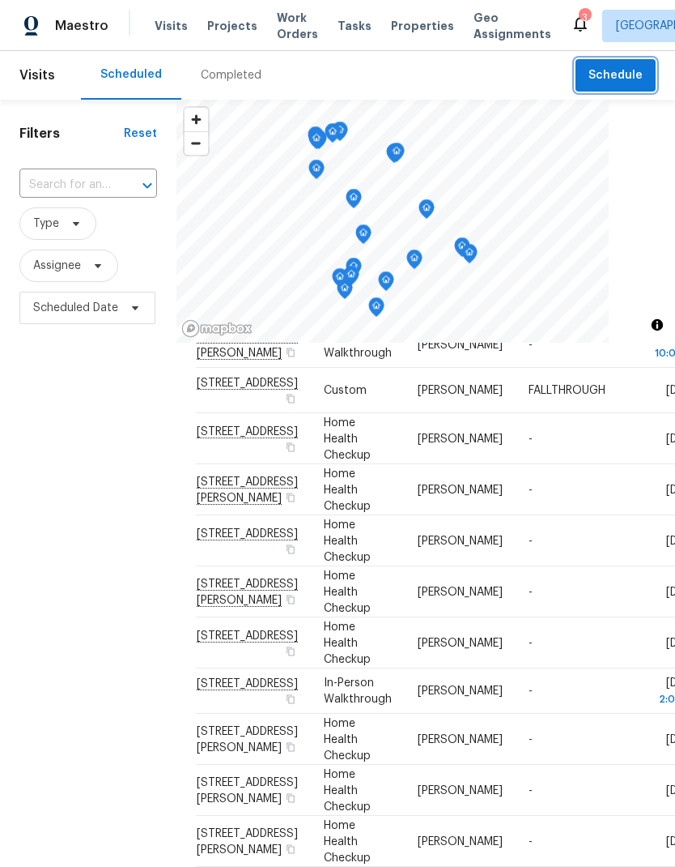
scroll to position [96, 0]
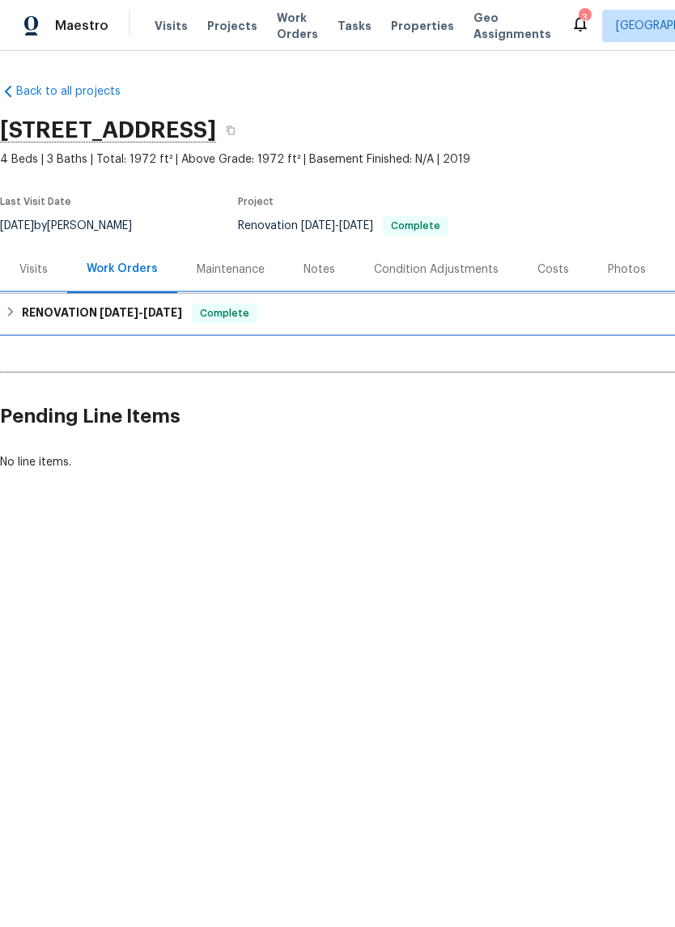
click at [83, 319] on h6 "RENOVATION [DATE] - [DATE]" at bounding box center [102, 313] width 160 height 19
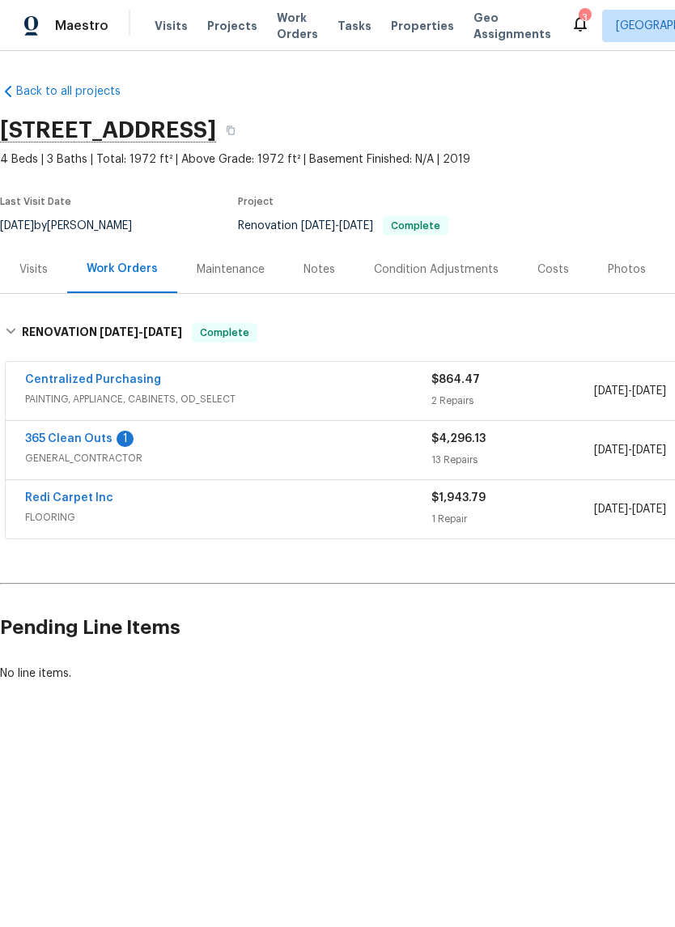
click at [49, 499] on link "Redi Carpet Inc" at bounding box center [69, 497] width 88 height 11
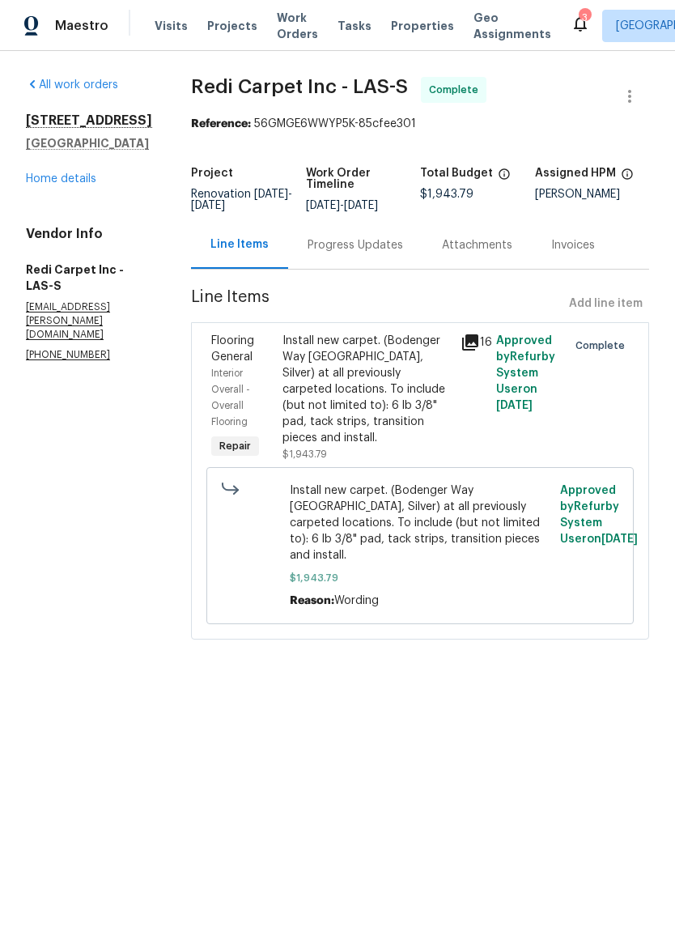
click at [403, 241] on div "Progress Updates" at bounding box center [356, 245] width 96 height 16
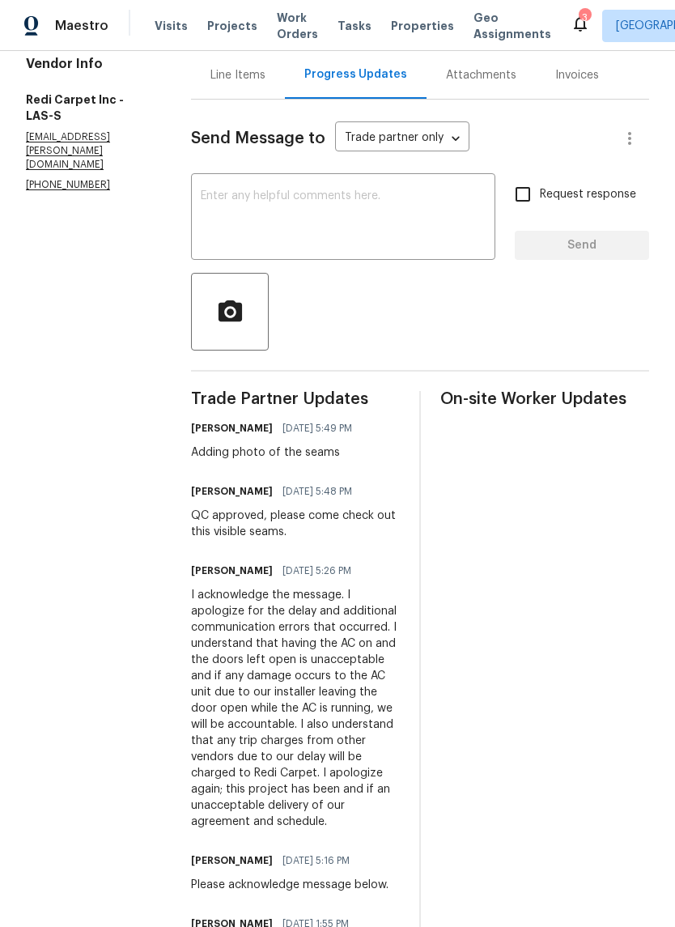
scroll to position [172, 0]
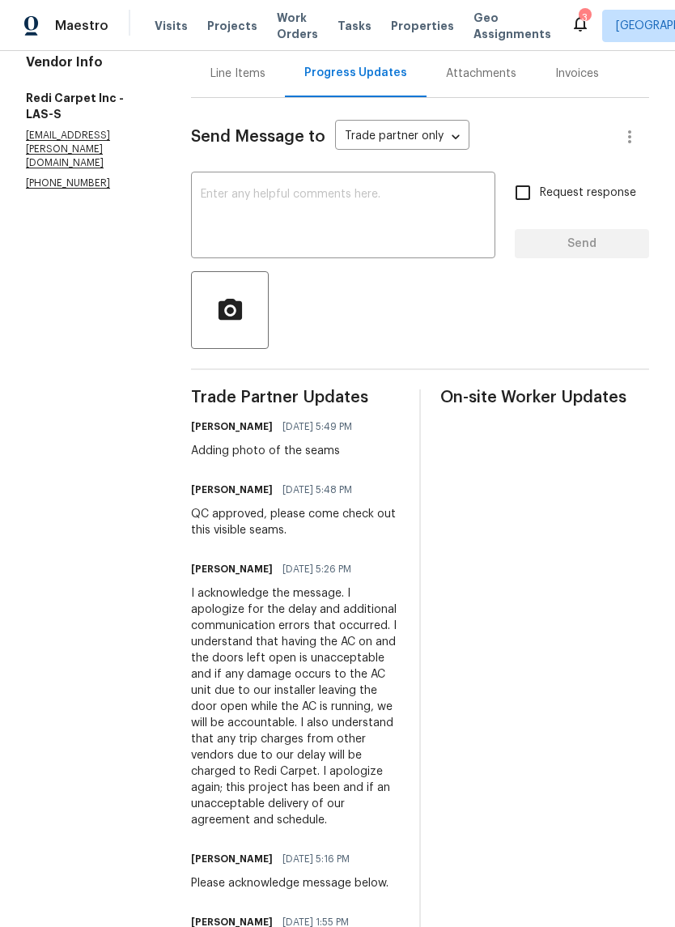
click at [242, 70] on div "Line Items" at bounding box center [238, 74] width 55 height 16
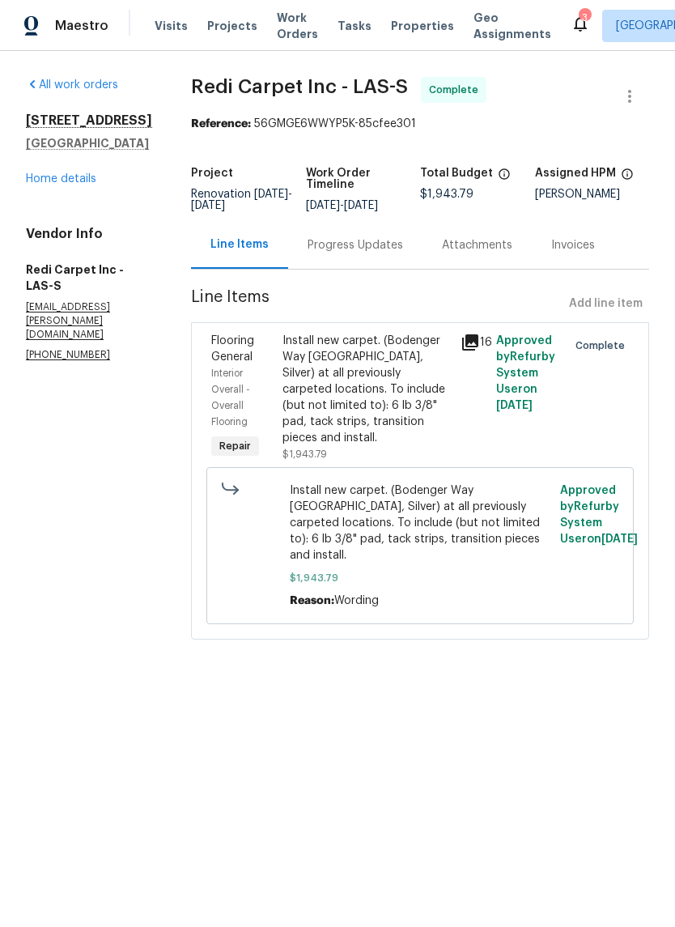
click at [49, 185] on link "Home details" at bounding box center [61, 178] width 70 height 11
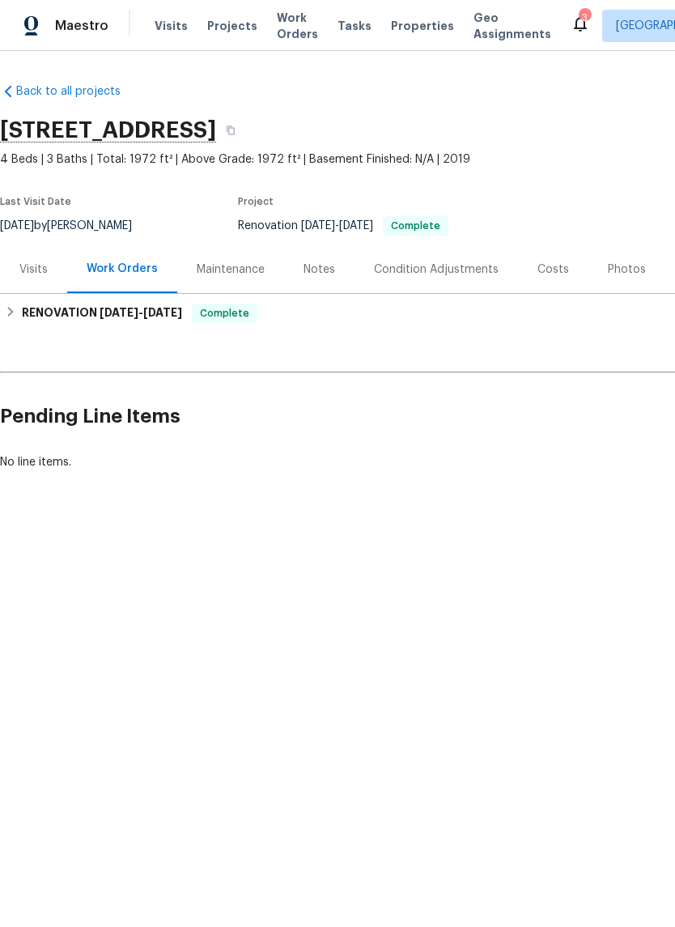
click at [26, 277] on div "Visits" at bounding box center [33, 270] width 28 height 16
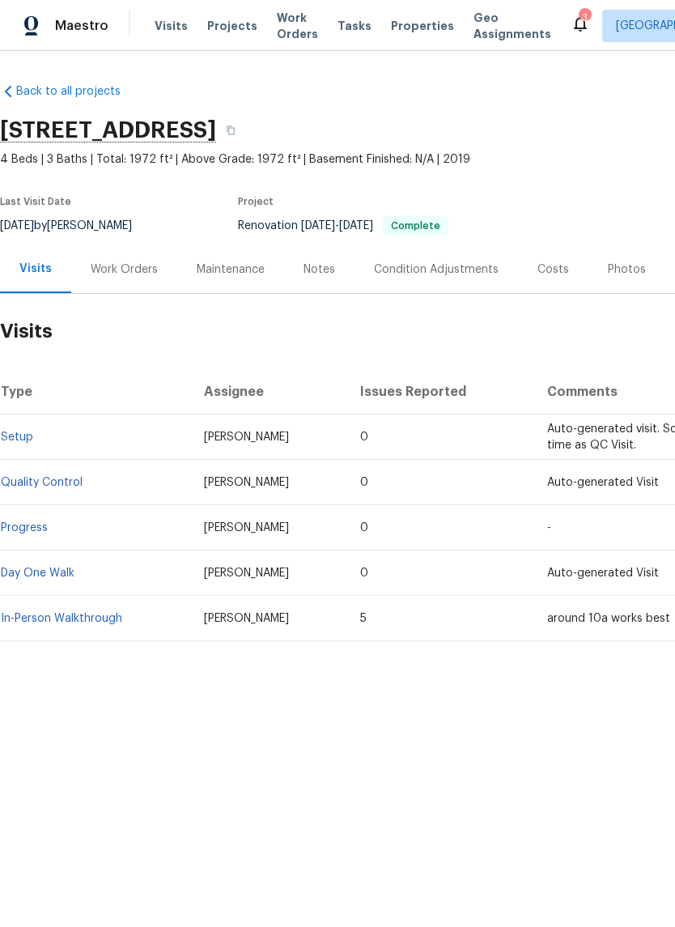
click at [316, 269] on div "Notes" at bounding box center [320, 270] width 32 height 16
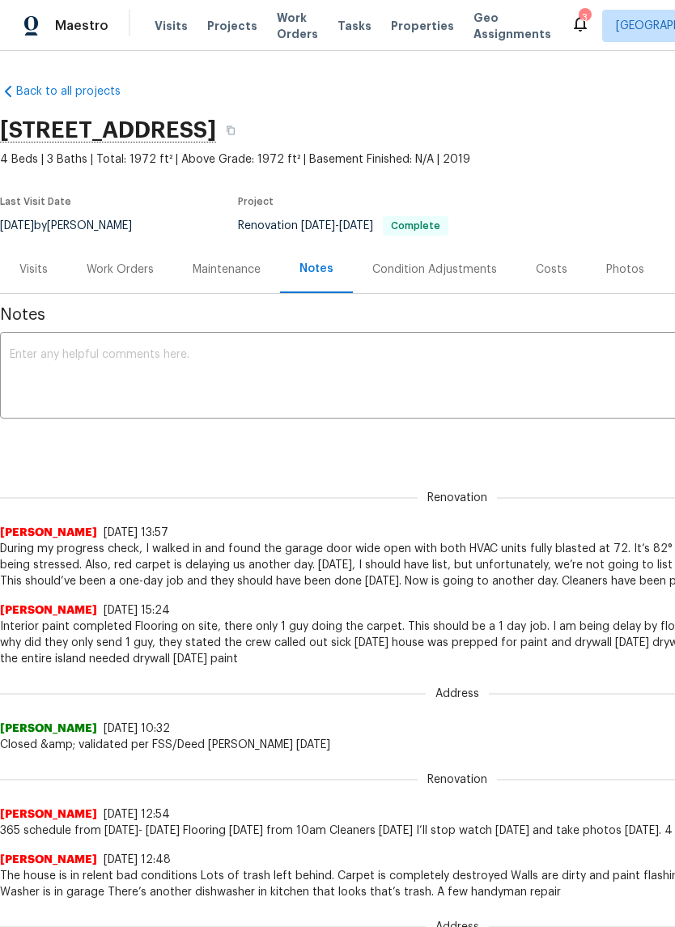
click at [527, 377] on textarea at bounding box center [458, 377] width 896 height 57
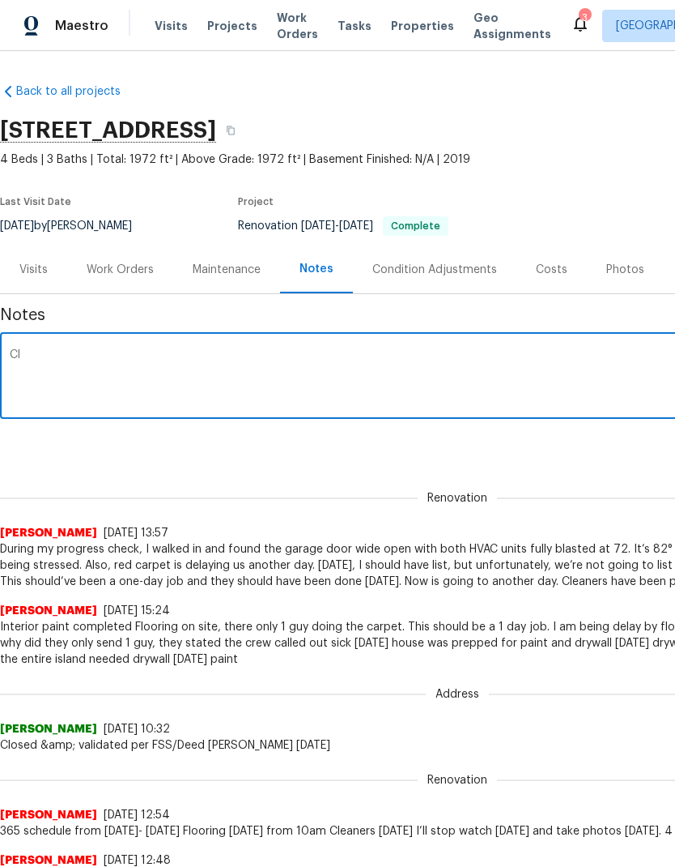
type textarea "C"
type textarea "Due to flooring delaying us, we didn’t make the $1200 deadline."
click at [117, 266] on div "Work Orders" at bounding box center [120, 270] width 67 height 16
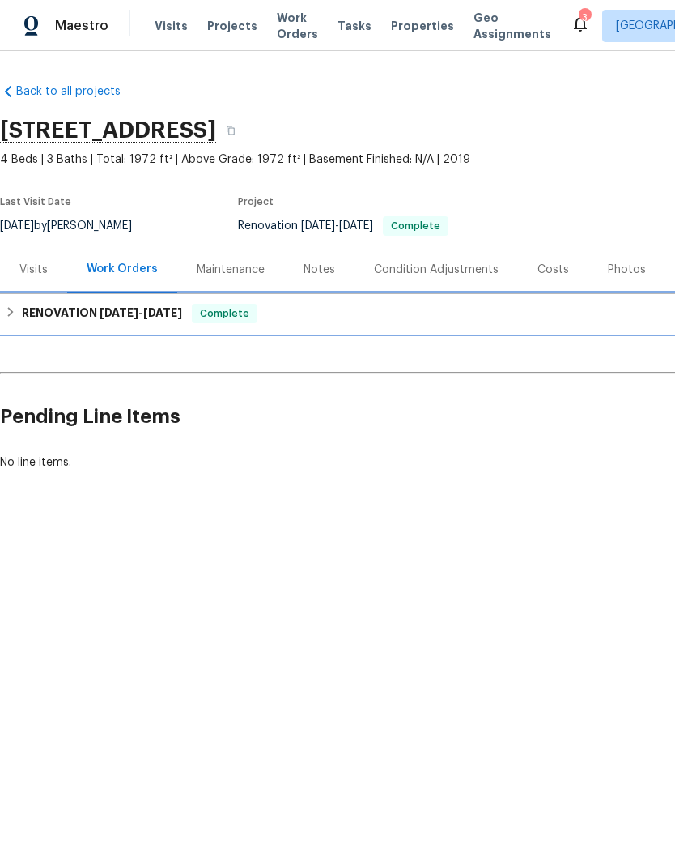
click at [33, 331] on div "RENOVATION 8/5/25 - 8/8/25 Complete" at bounding box center [457, 313] width 915 height 39
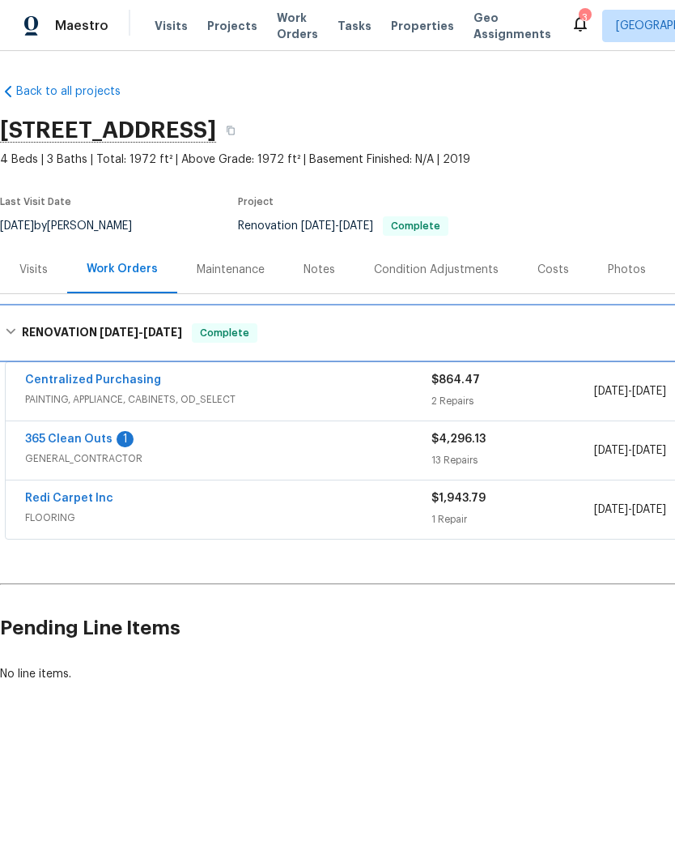
click at [35, 333] on h6 "RENOVATION 8/5/25 - 8/8/25" at bounding box center [102, 332] width 160 height 19
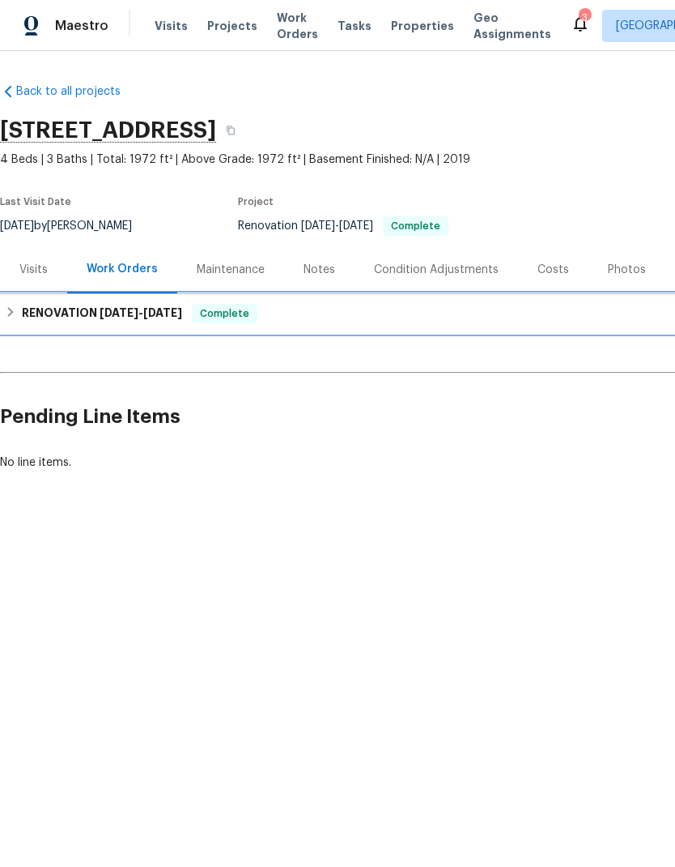
click at [20, 309] on div "RENOVATION 8/5/25 - 8/8/25 Complete" at bounding box center [457, 313] width 905 height 19
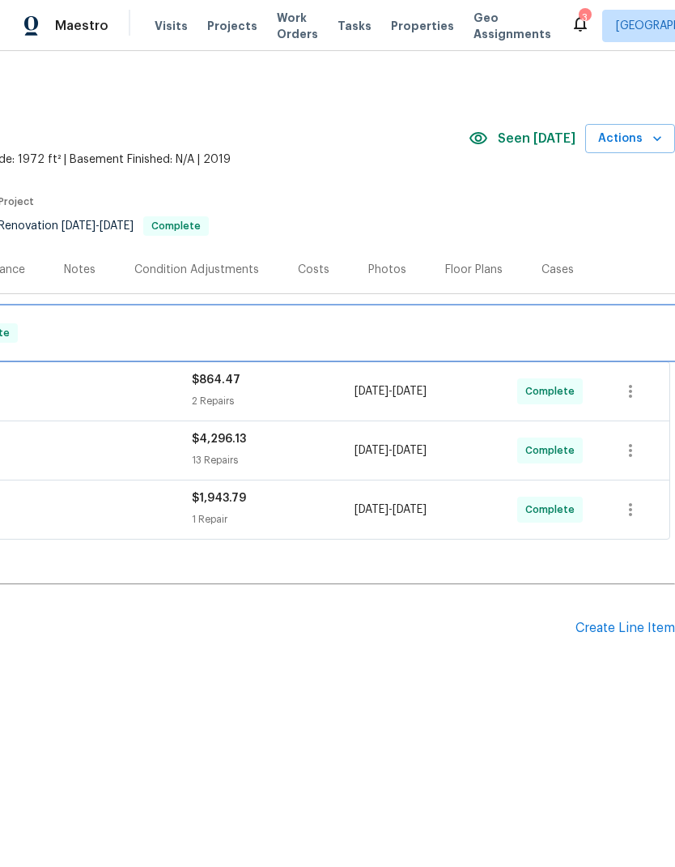
scroll to position [0, 240]
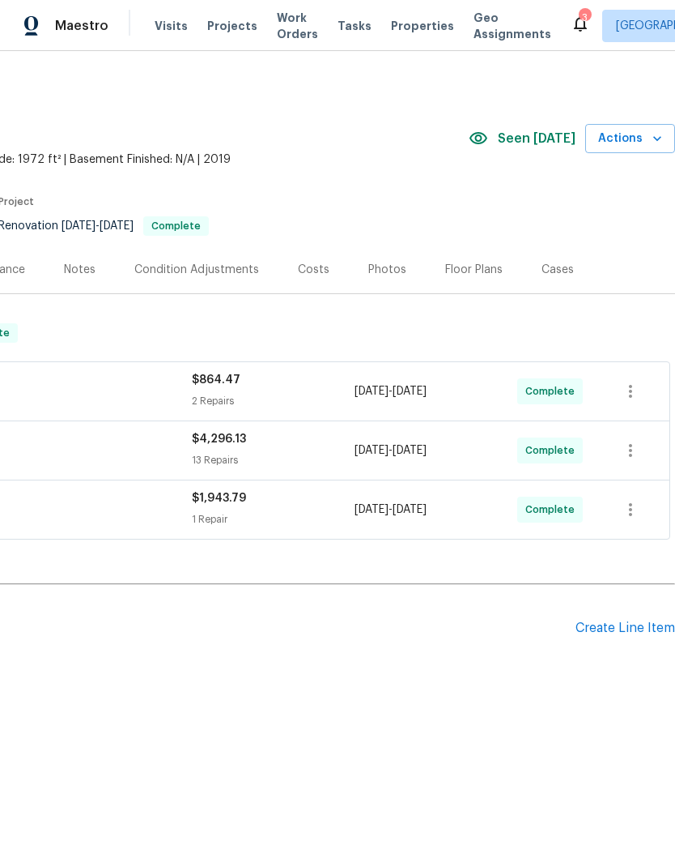
click at [66, 259] on div "Notes" at bounding box center [80, 269] width 70 height 48
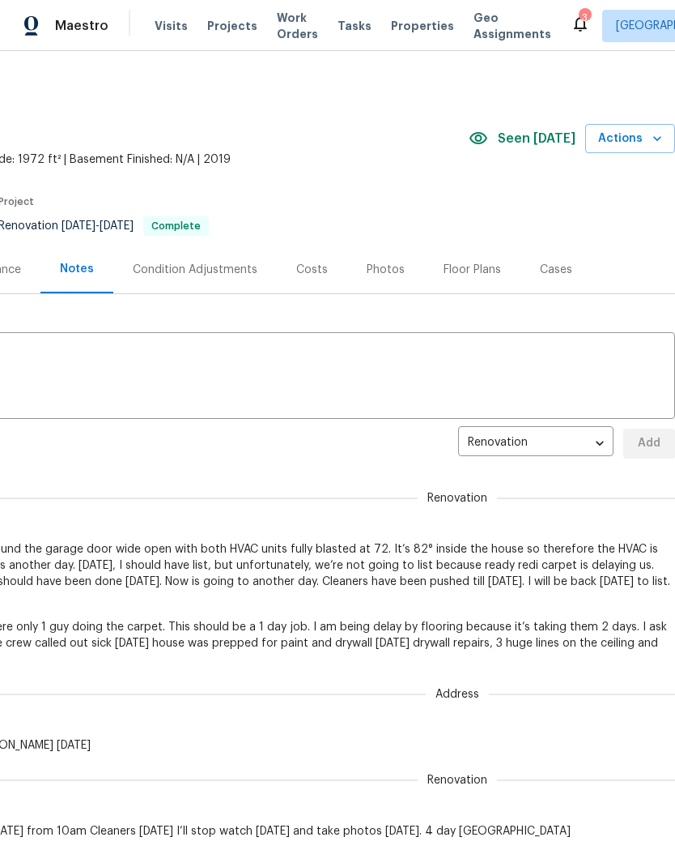
click at [83, 360] on textarea at bounding box center [218, 377] width 896 height 57
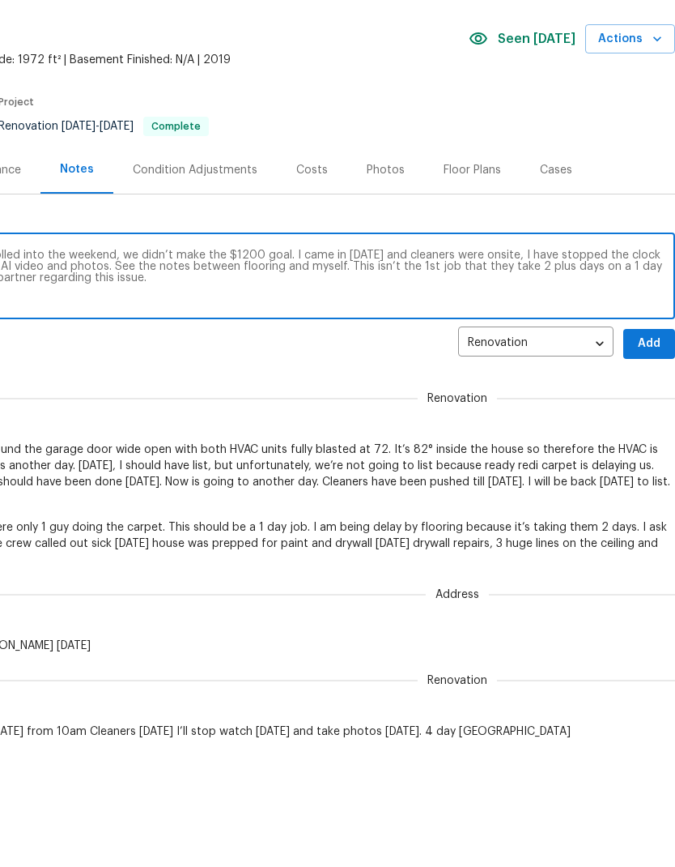
scroll to position [0, 240]
type textarea "Due to flooring delaying us 2 days which rolled into the weekend, we didn’t mak…"
click at [655, 433] on span "Add" at bounding box center [650, 443] width 26 height 20
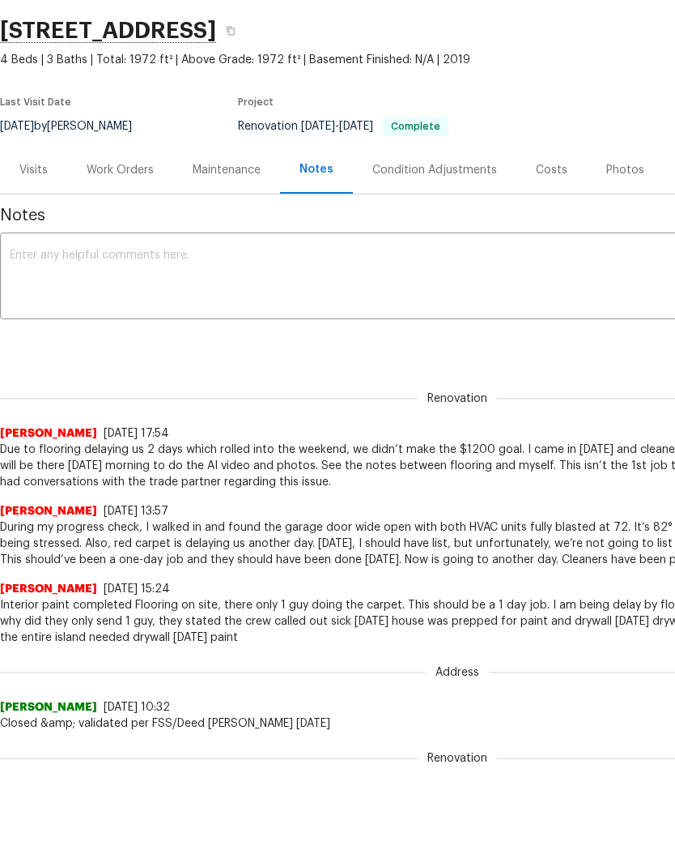
scroll to position [0, 0]
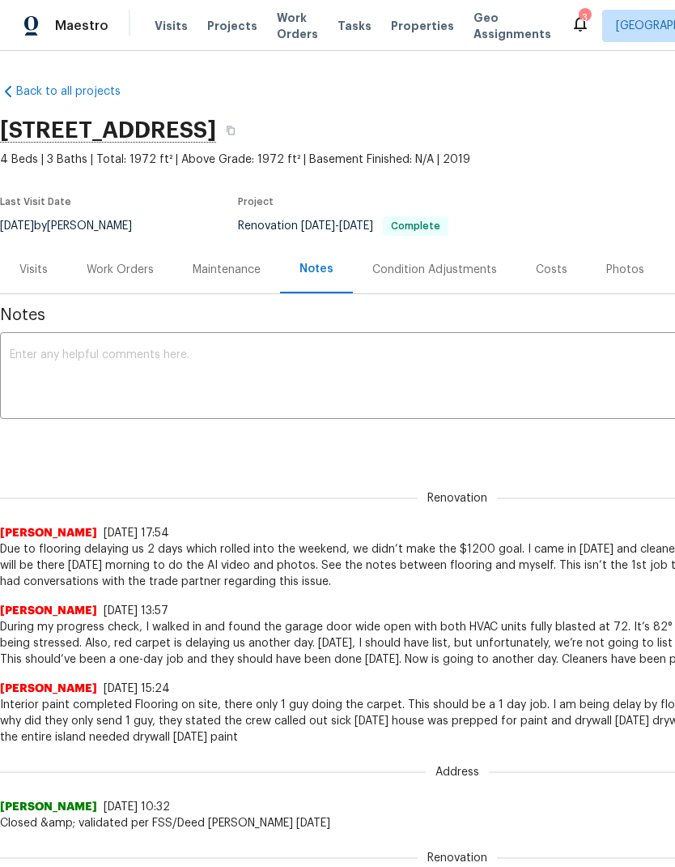
click at [164, 18] on span "Visits" at bounding box center [171, 26] width 33 height 16
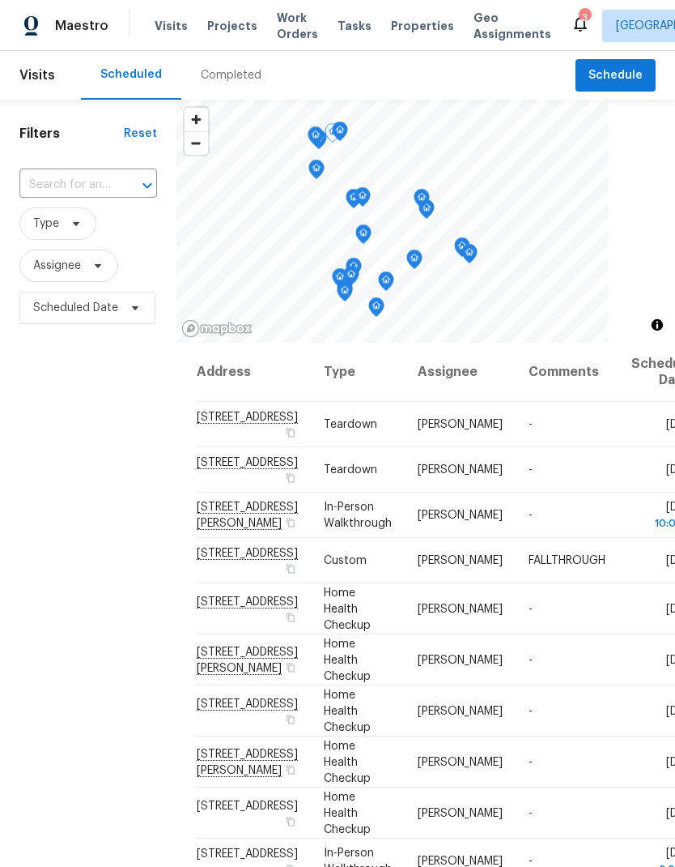
click at [0, 0] on icon at bounding box center [0, 0] width 0 height 0
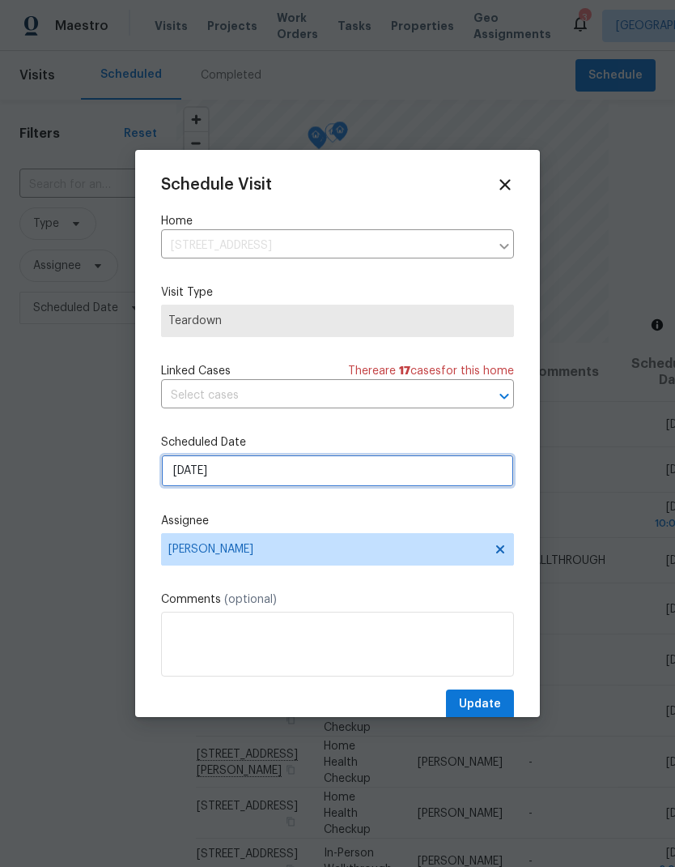
click at [183, 466] on input "[DATE]" at bounding box center [337, 470] width 353 height 32
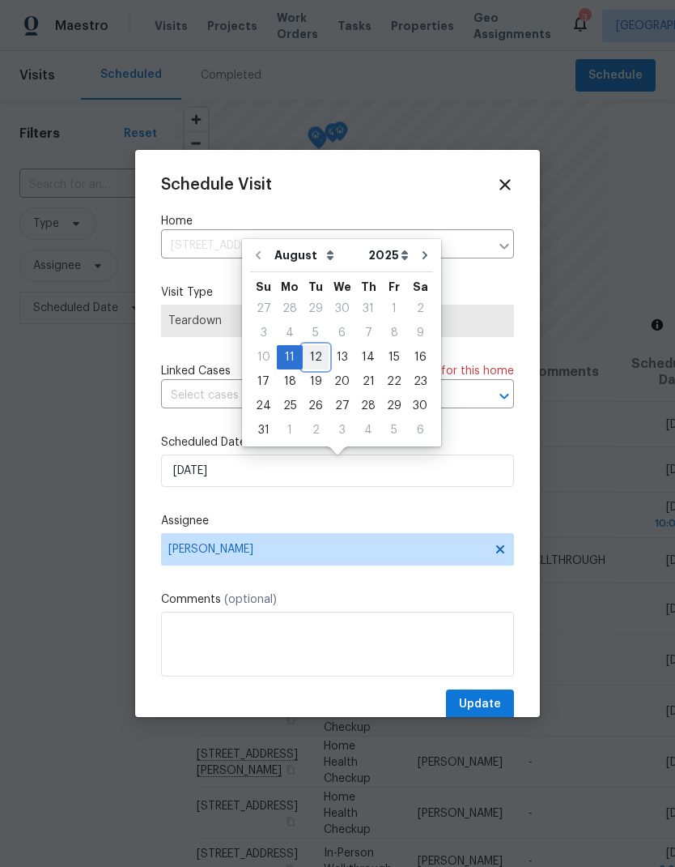
click at [312, 364] on div "12" at bounding box center [316, 357] width 26 height 23
type input "[DATE]"
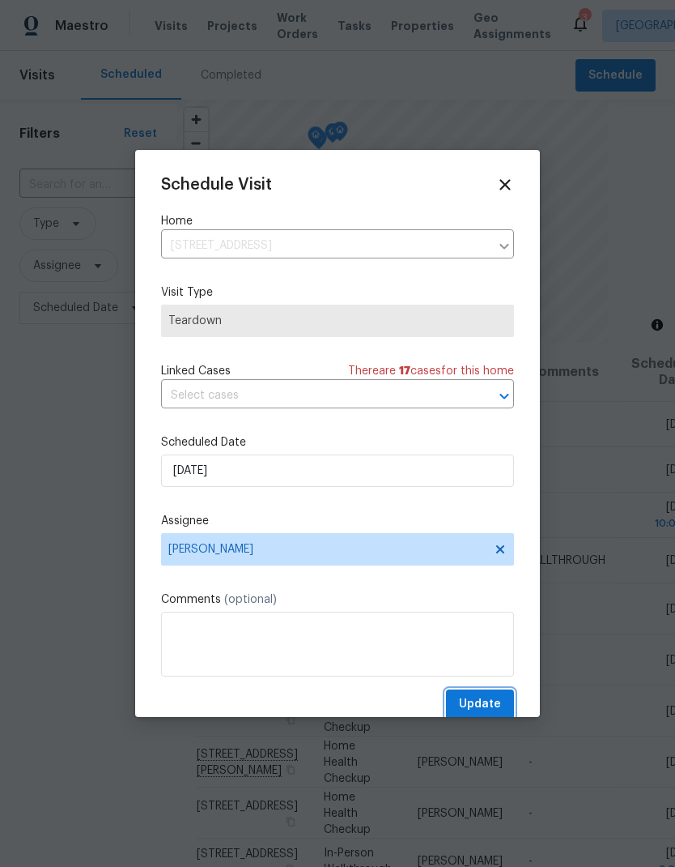
click at [493, 703] on span "Update" at bounding box center [480, 704] width 42 height 20
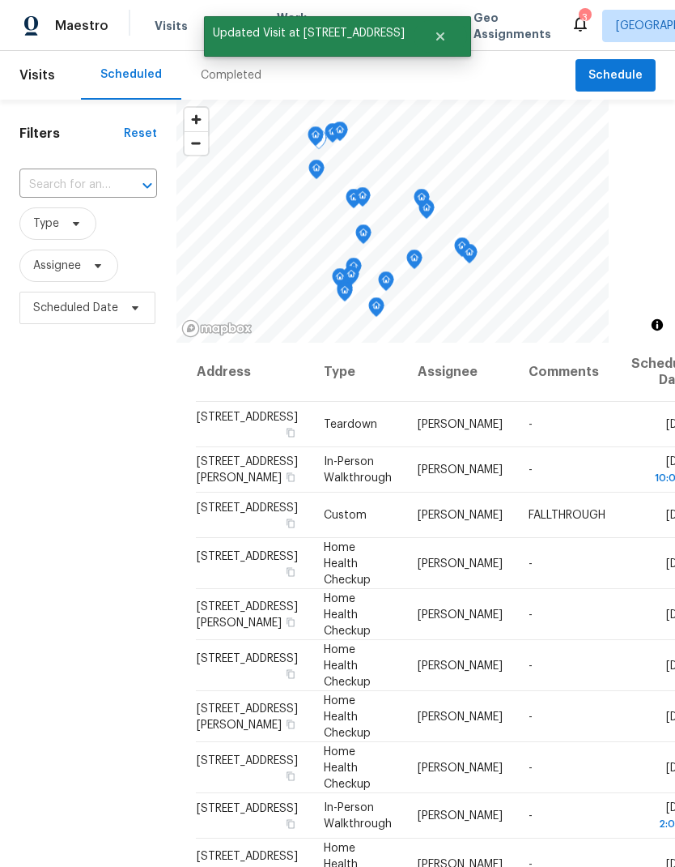
click at [0, 0] on icon at bounding box center [0, 0] width 0 height 0
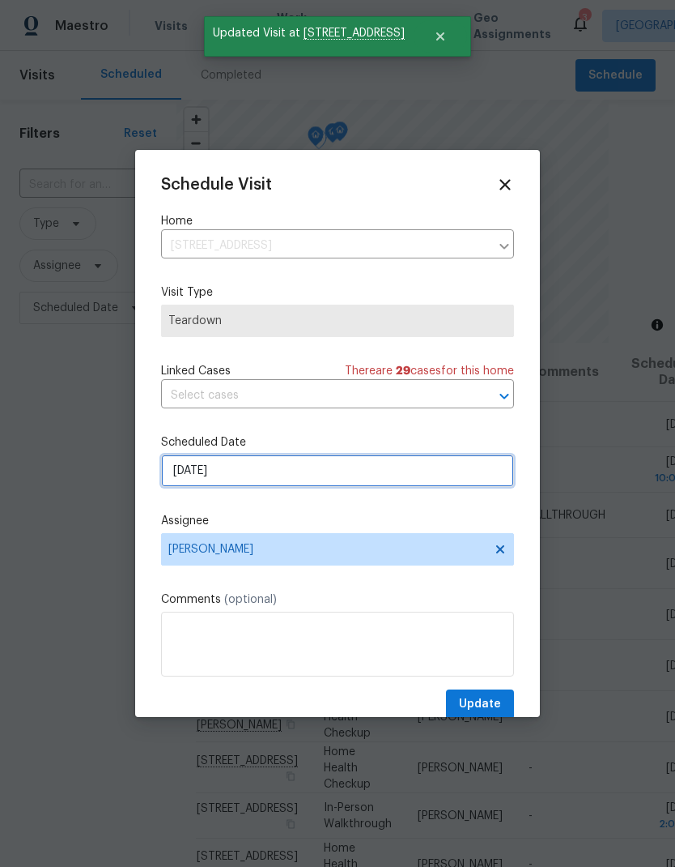
click at [186, 479] on input "8/11/2025" at bounding box center [337, 470] width 353 height 32
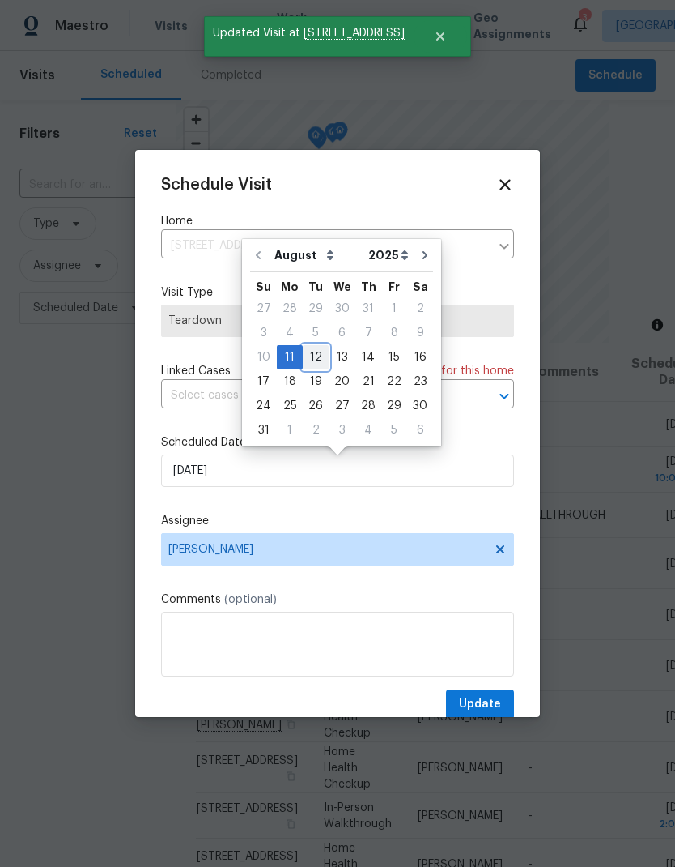
click at [310, 364] on div "12" at bounding box center [316, 357] width 26 height 23
type input "8/12/2025"
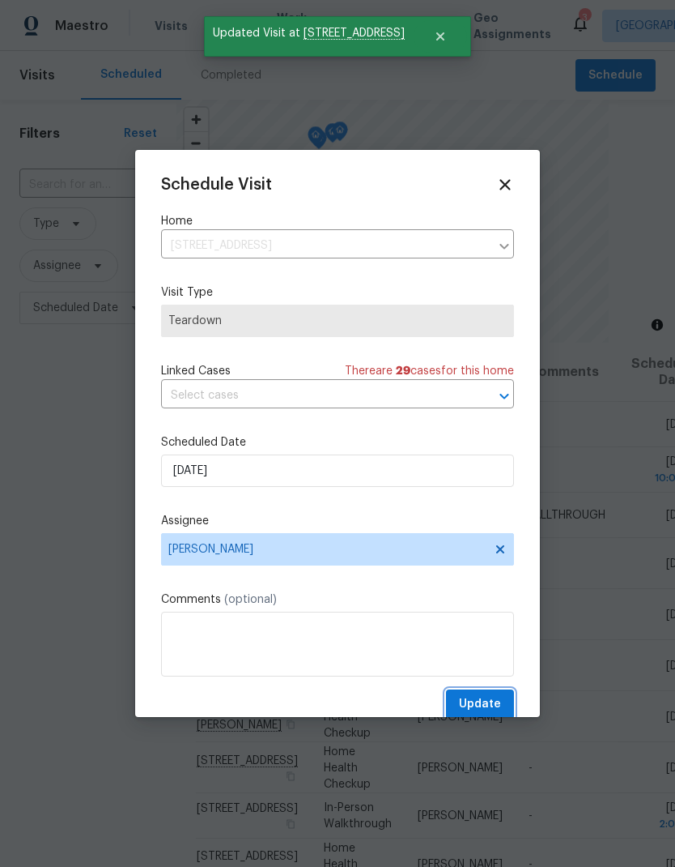
click at [486, 699] on span "Update" at bounding box center [480, 704] width 42 height 20
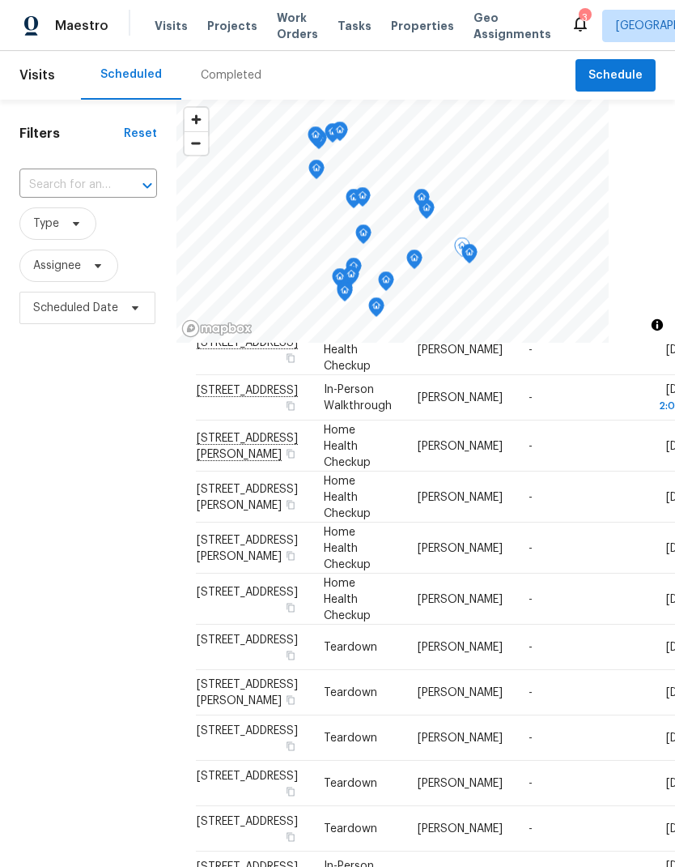
scroll to position [602, 0]
